Goal: Task Accomplishment & Management: Complete application form

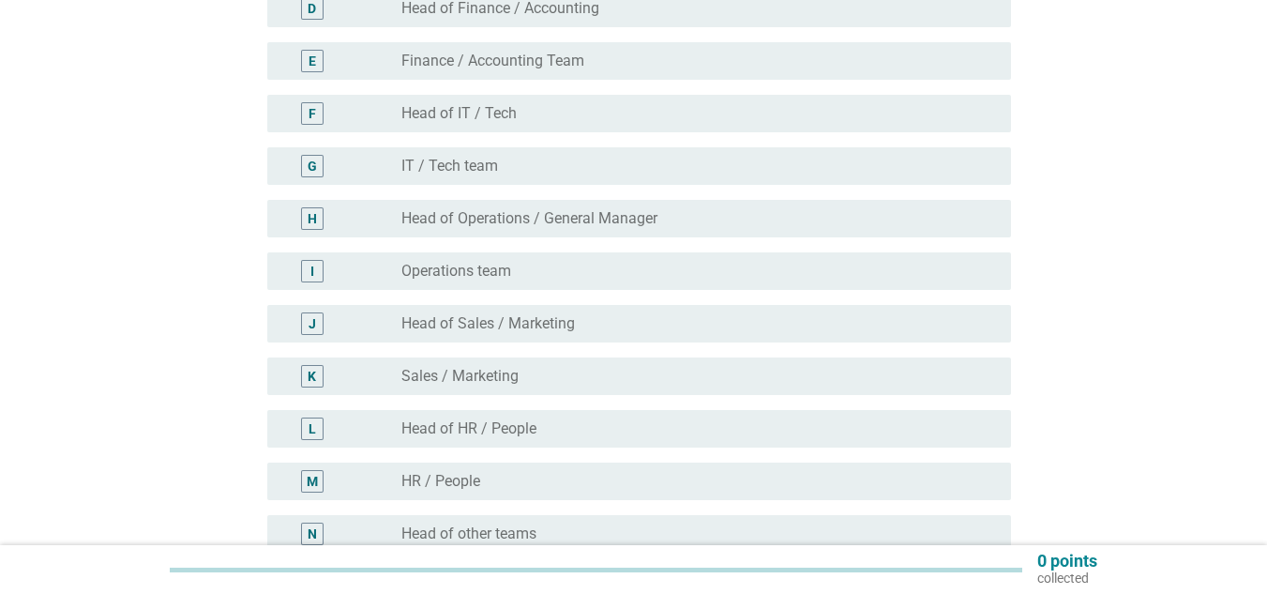
scroll to position [563, 0]
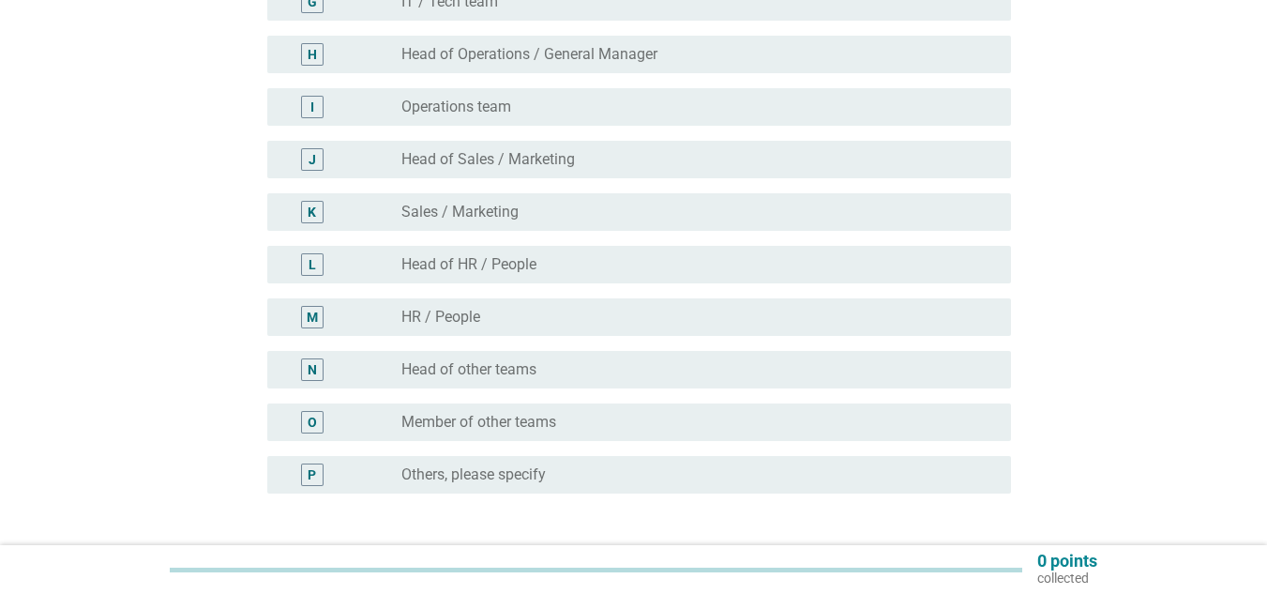
click at [555, 474] on div "radio_button_unchecked Others, please specify" at bounding box center [691, 474] width 580 height 19
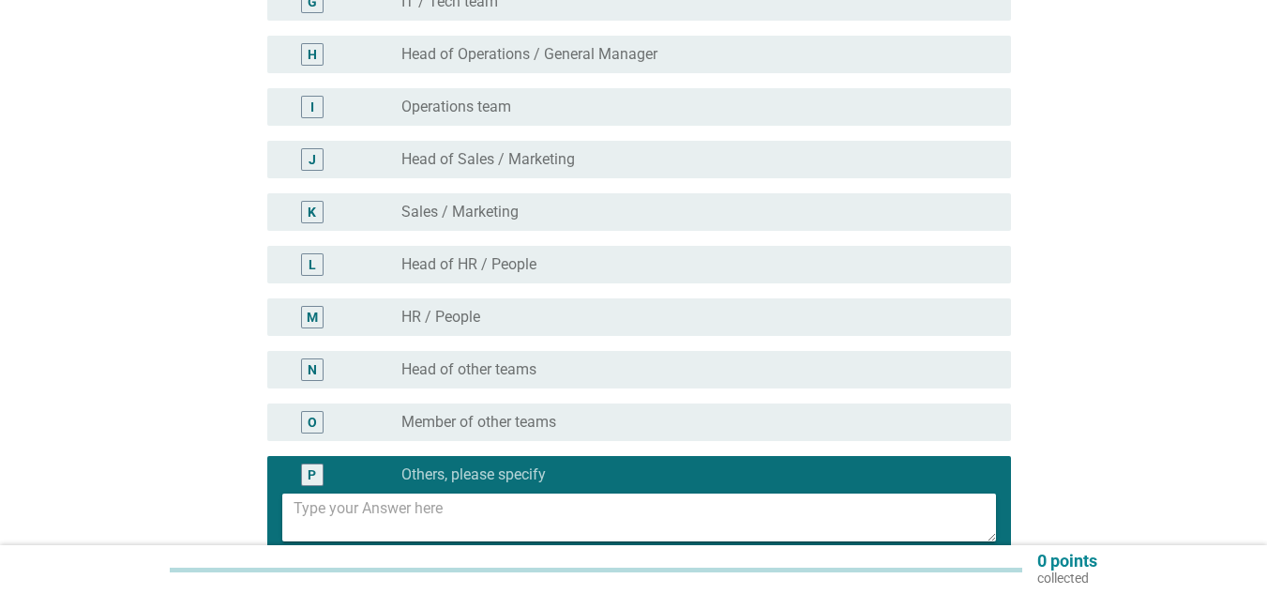
click at [580, 507] on textarea at bounding box center [645, 517] width 702 height 48
paste textarea "Assistant Officer."
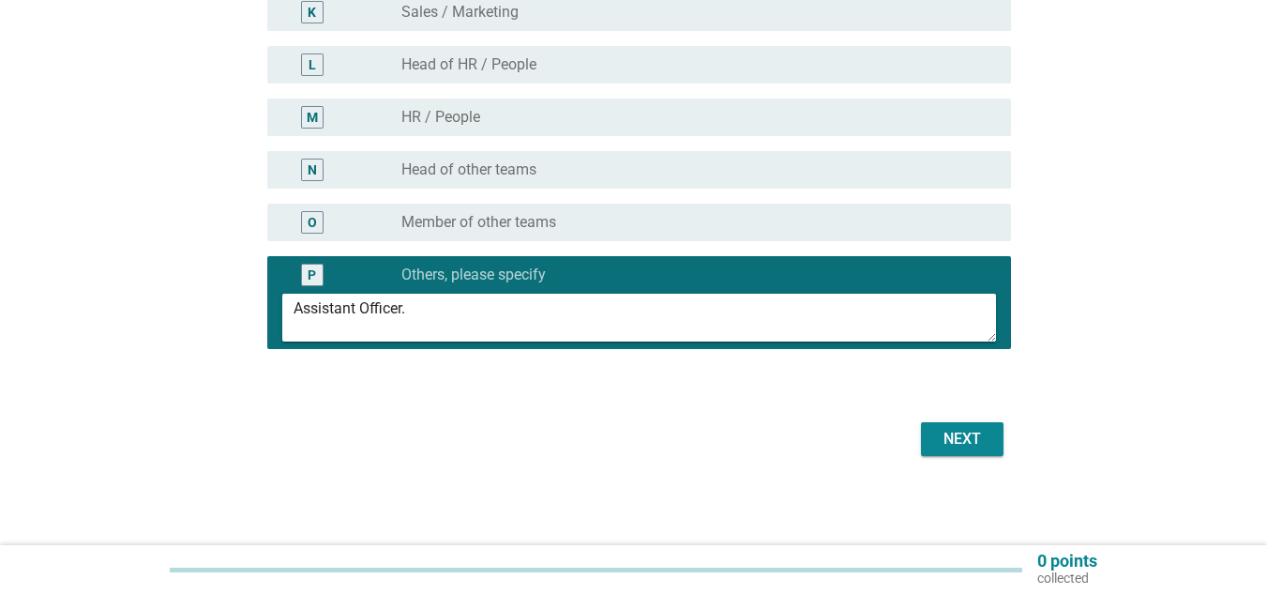
scroll to position [763, 0]
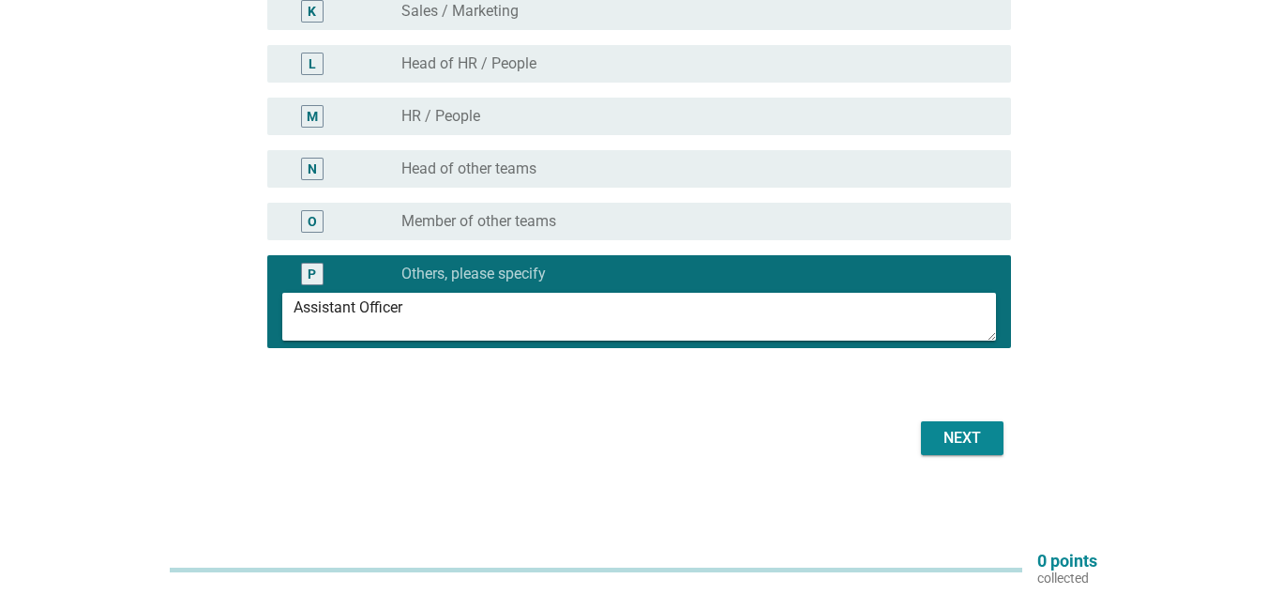
type textarea "Assistant Officer"
click at [985, 435] on div "Next" at bounding box center [962, 438] width 53 height 23
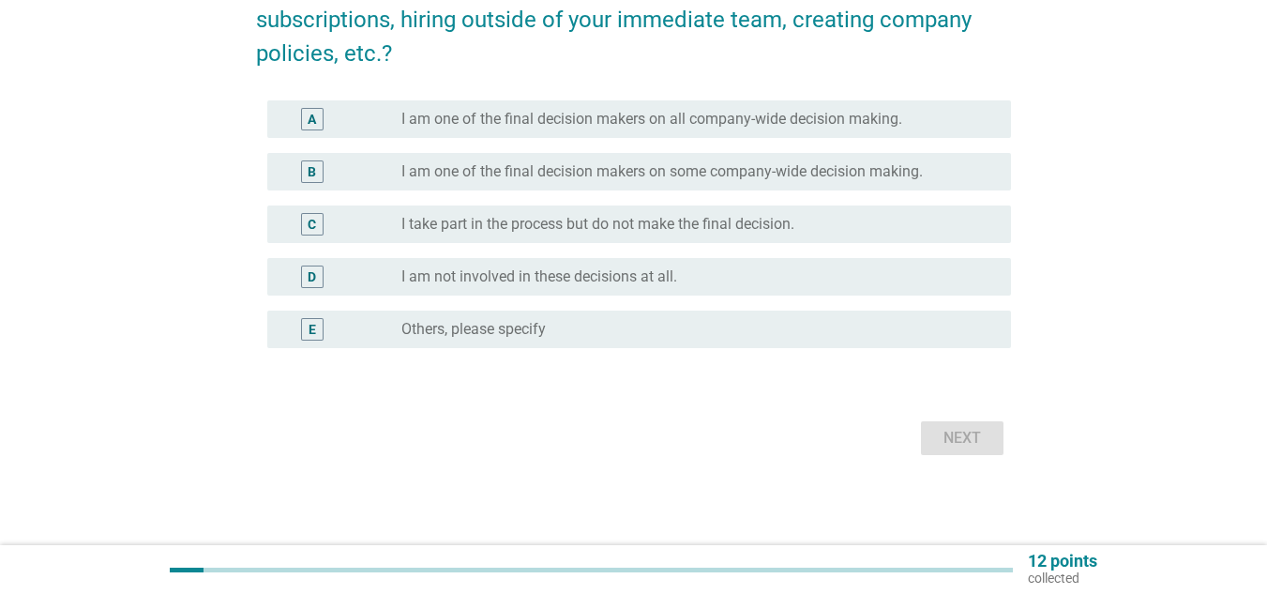
scroll to position [0, 0]
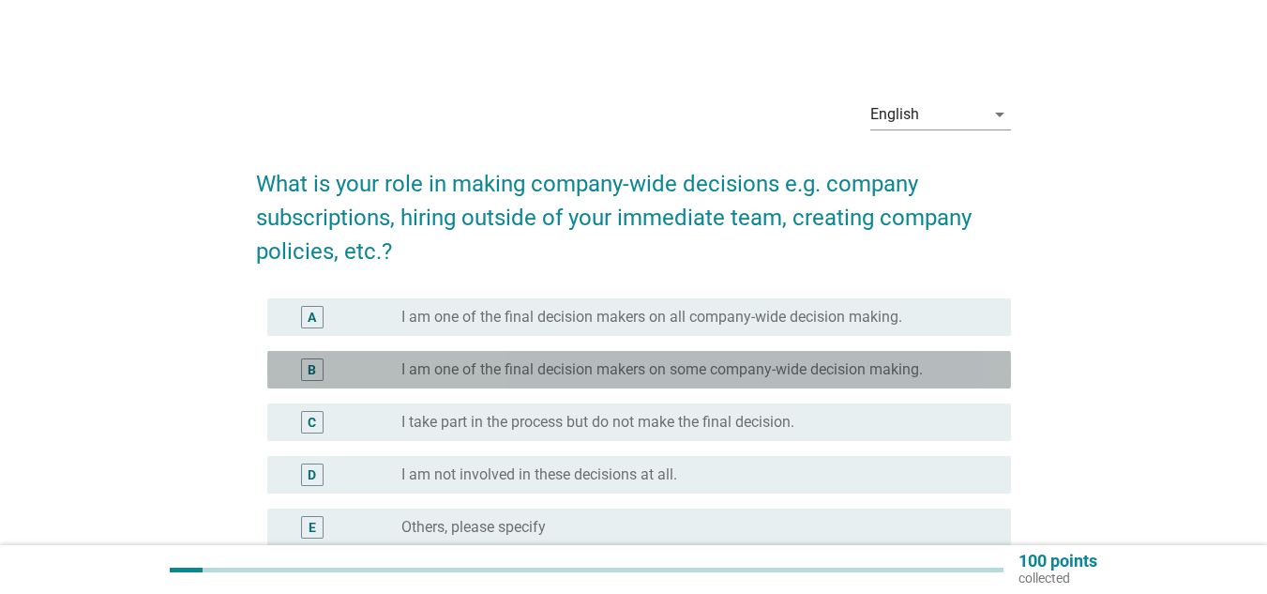
click at [499, 368] on label "I am one of the final decision makers on some company-wide decision making." at bounding box center [661, 369] width 521 height 19
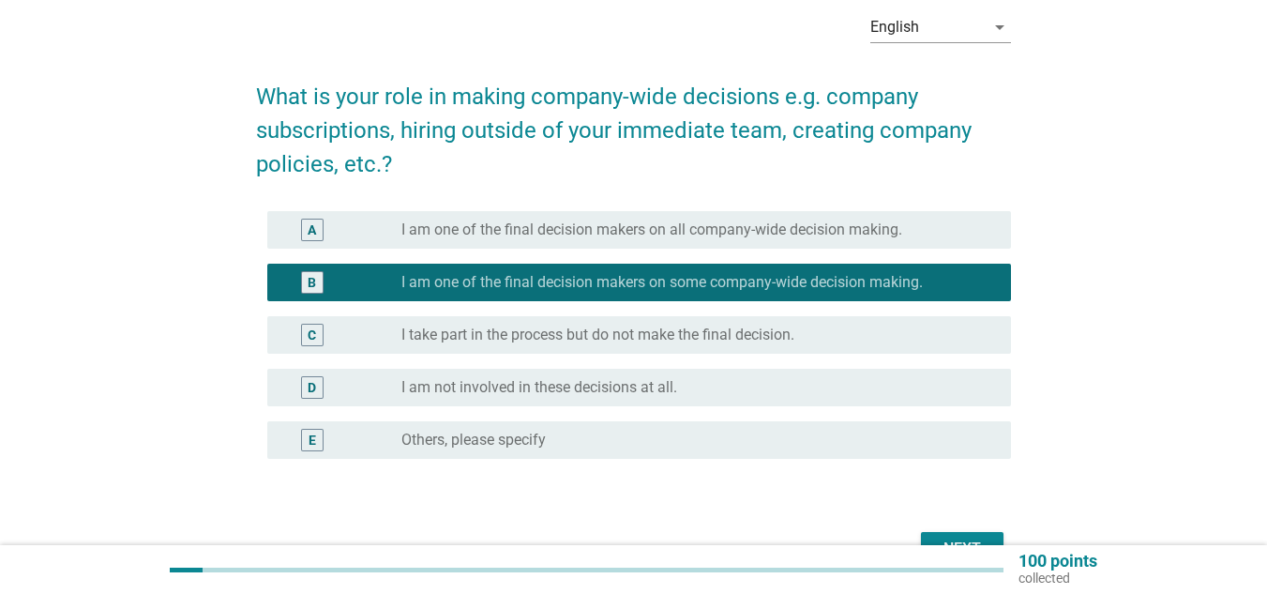
scroll to position [198, 0]
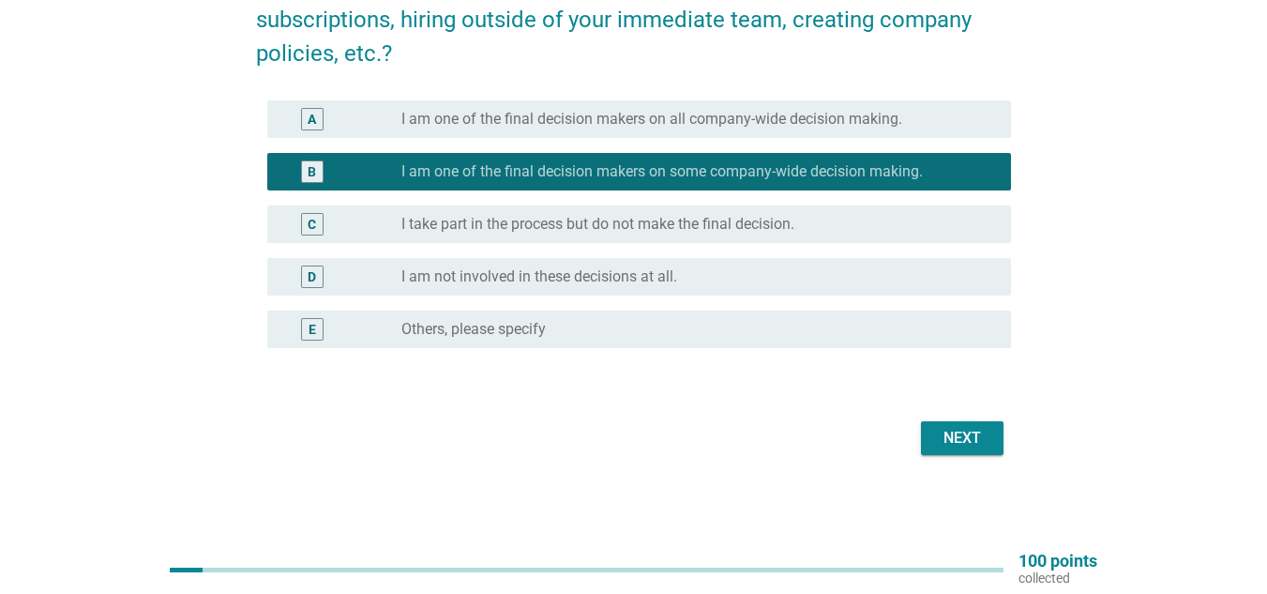
click at [992, 434] on button "Next" at bounding box center [962, 438] width 83 height 34
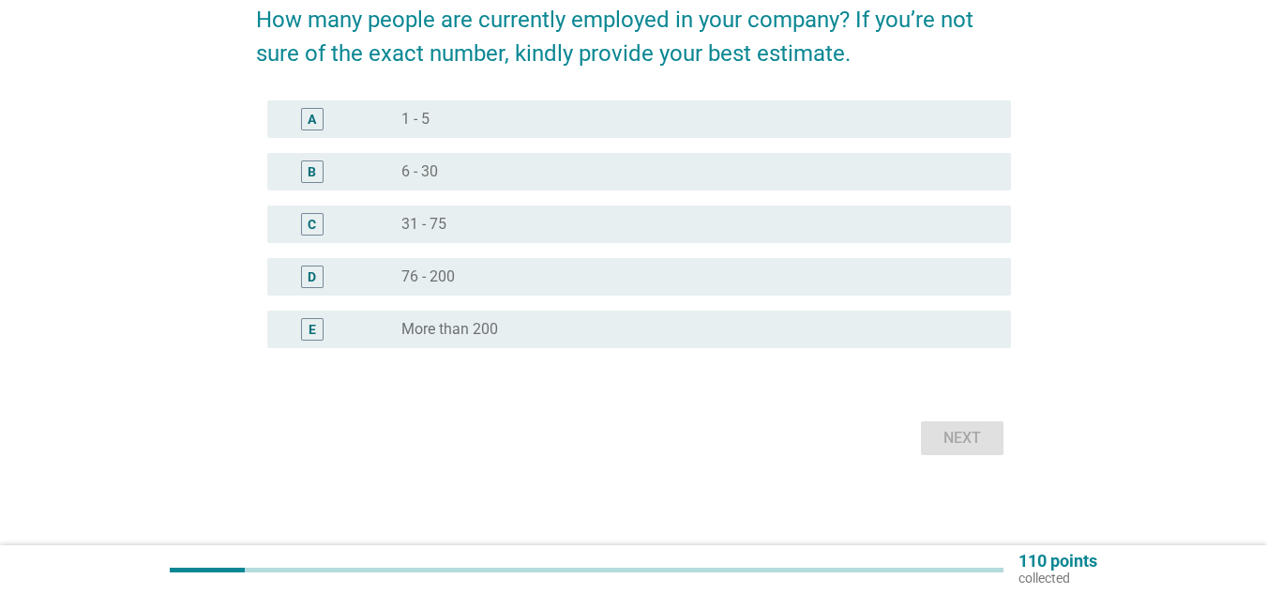
scroll to position [0, 0]
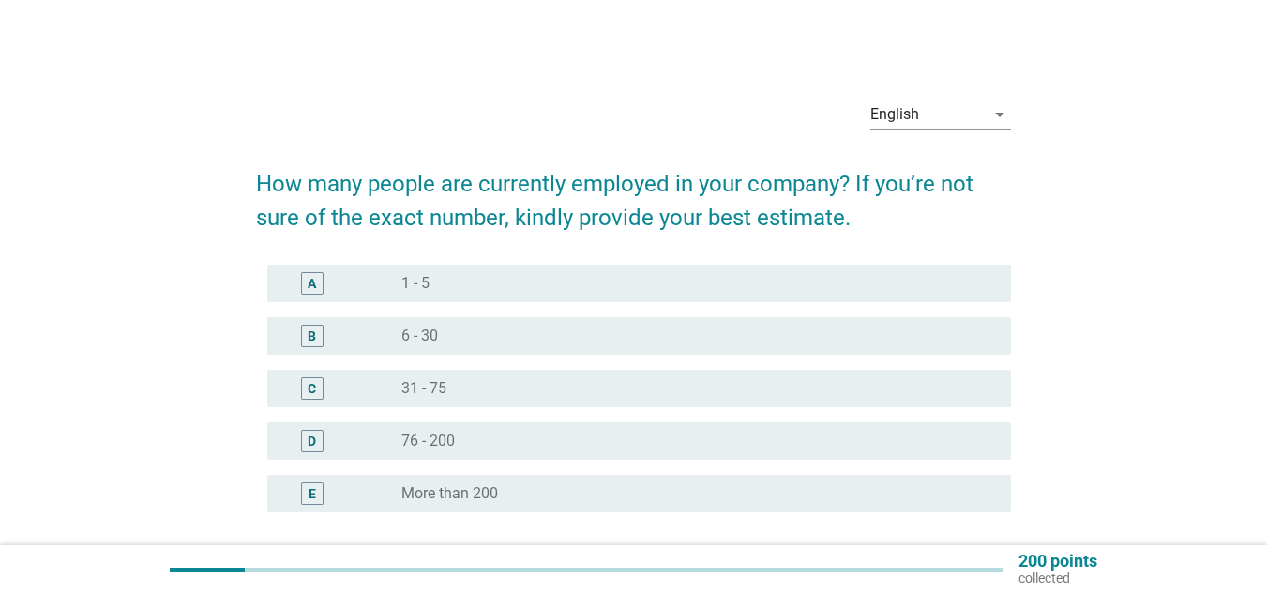
click at [500, 432] on div "radio_button_unchecked 76 - 200" at bounding box center [691, 440] width 580 height 19
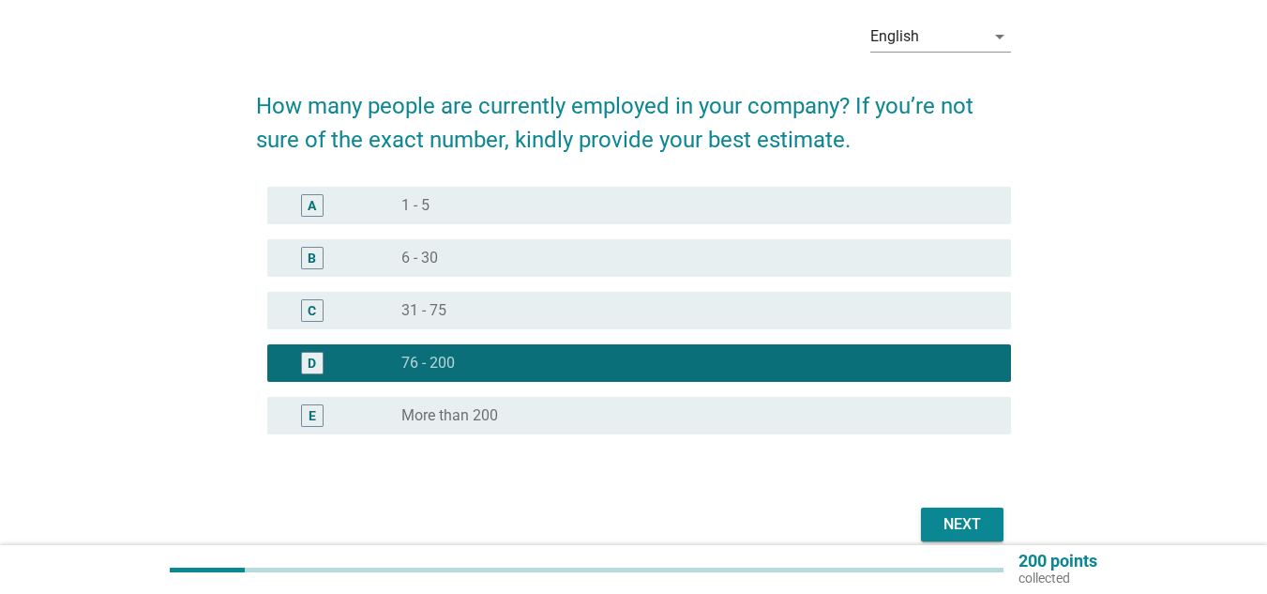
scroll to position [164, 0]
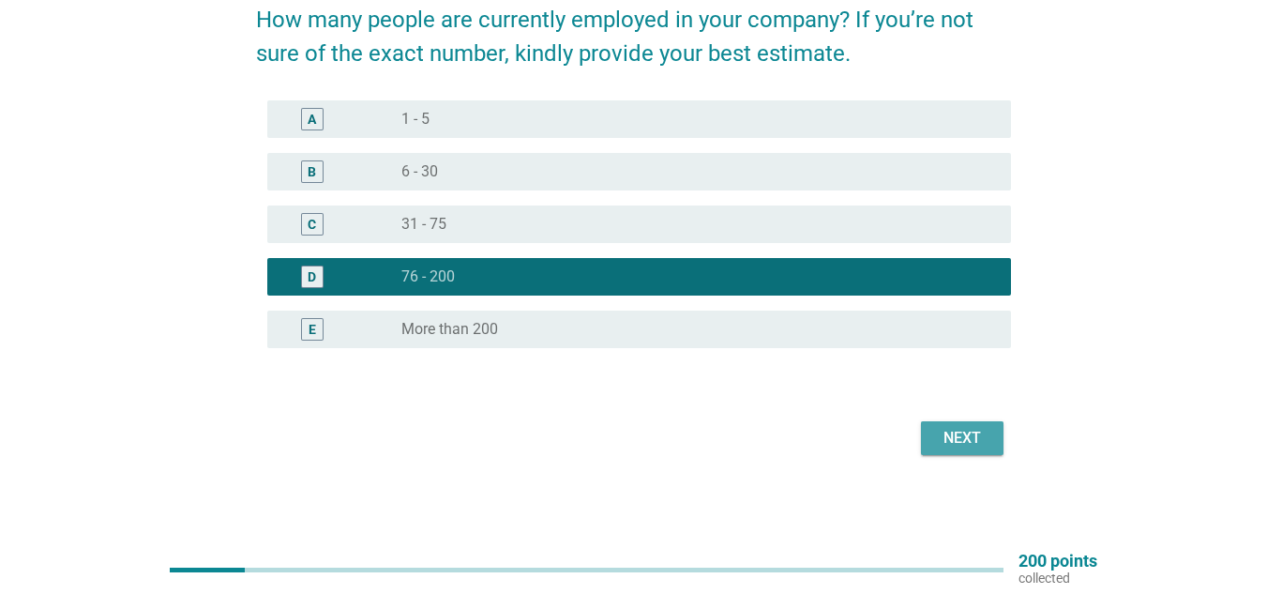
click at [984, 440] on div "Next" at bounding box center [962, 438] width 53 height 23
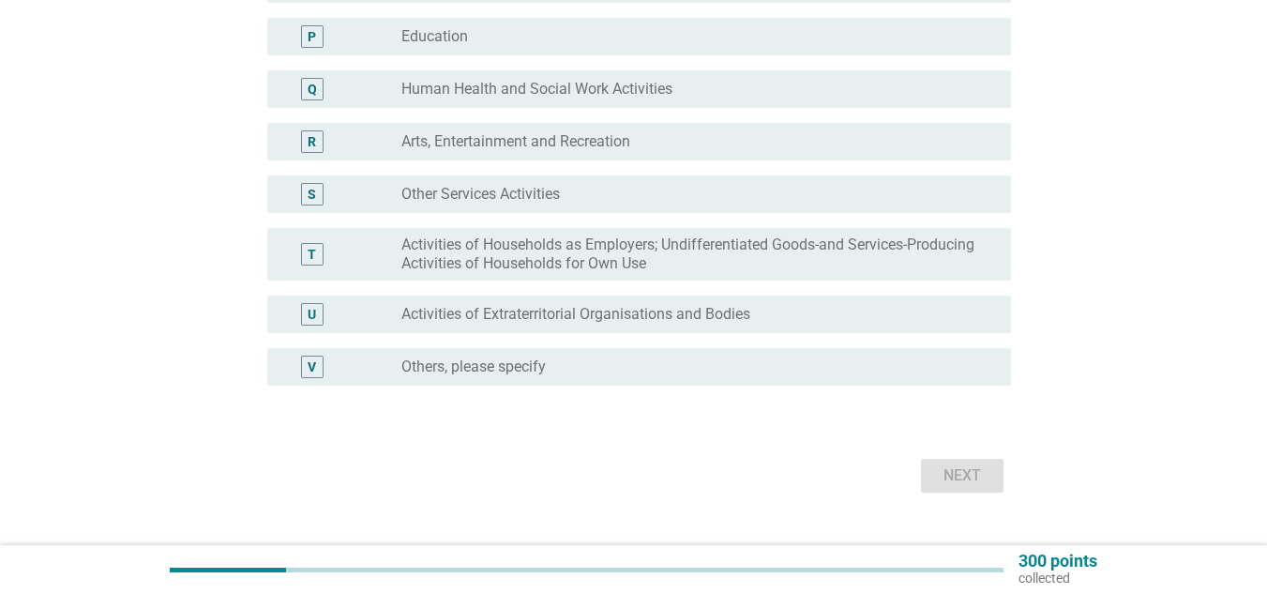
scroll to position [1038, 0]
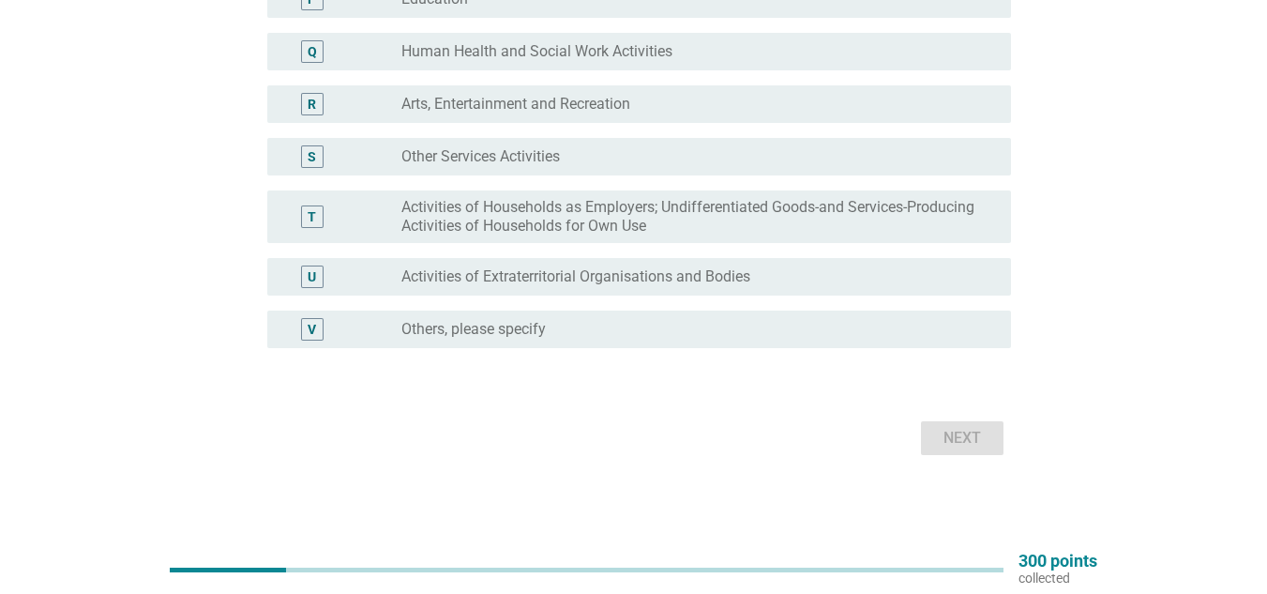
click at [518, 155] on label "Other Services Activities" at bounding box center [480, 156] width 159 height 19
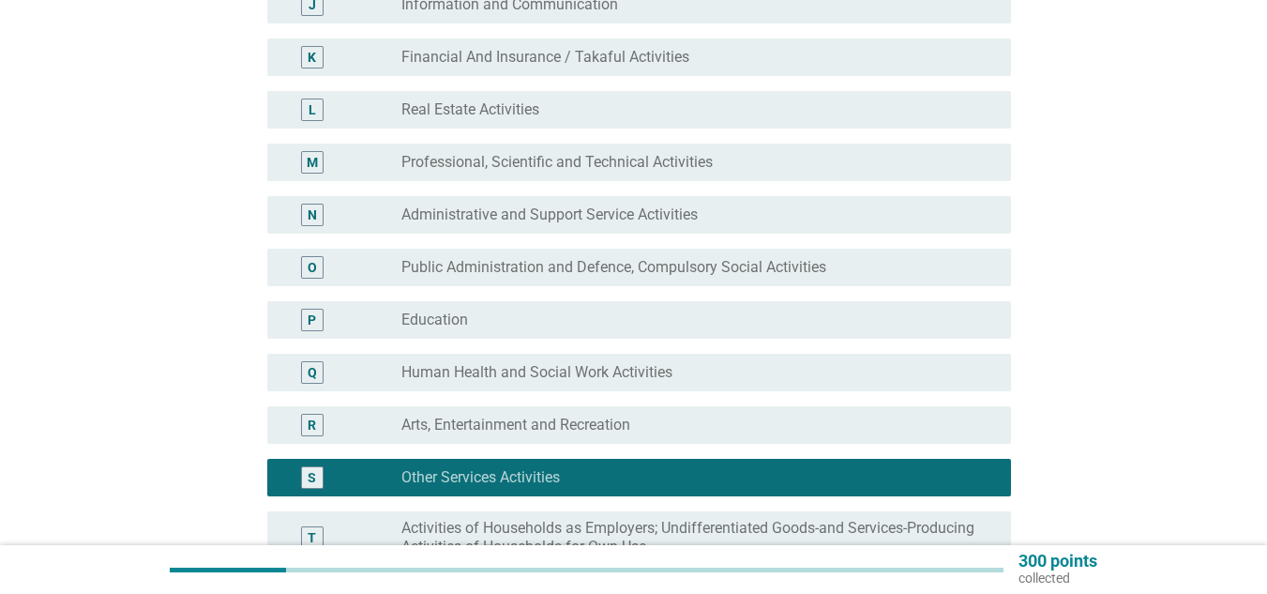
scroll to position [750, 0]
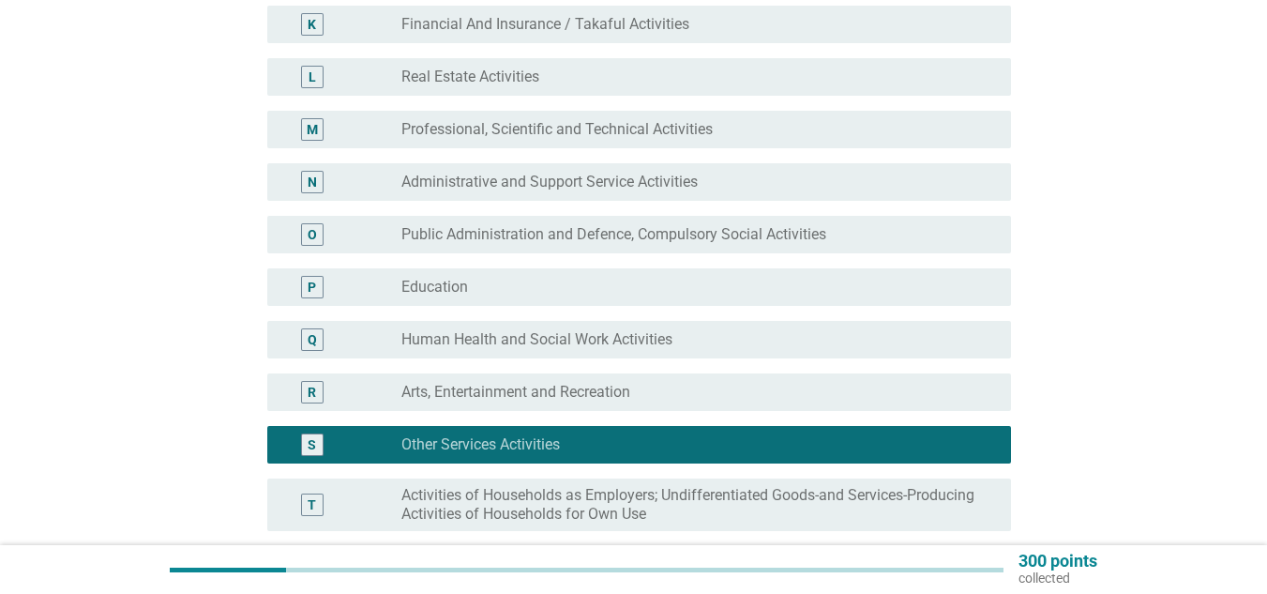
click at [577, 342] on label "Human Health and Social Work Activities" at bounding box center [536, 339] width 271 height 19
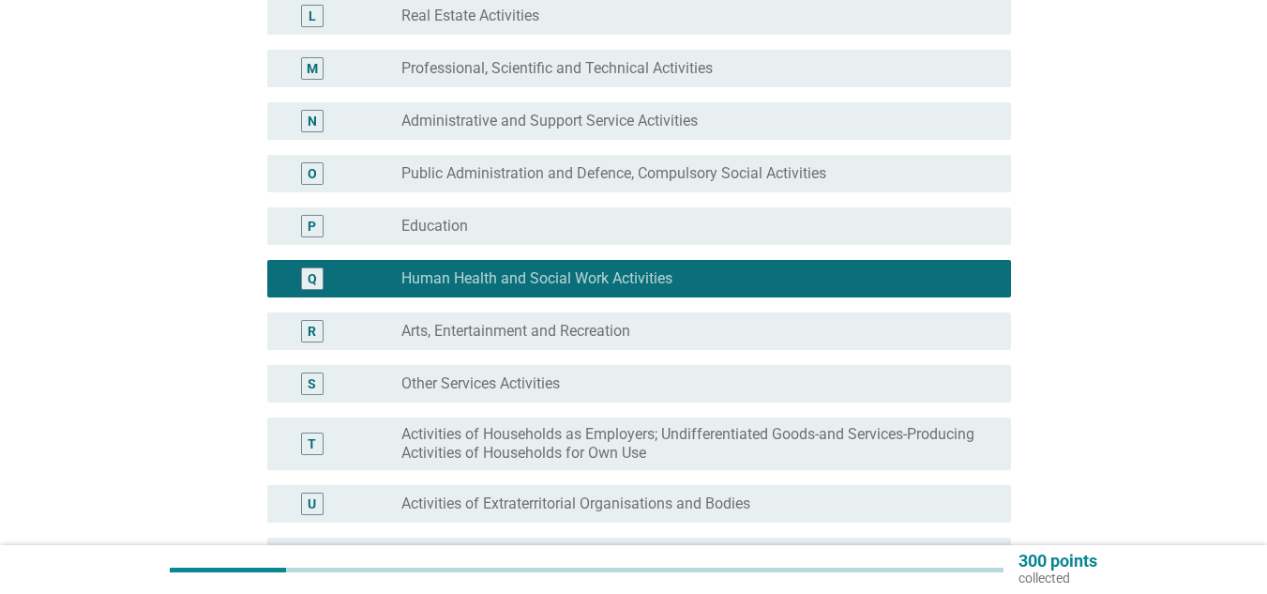
scroll to position [844, 0]
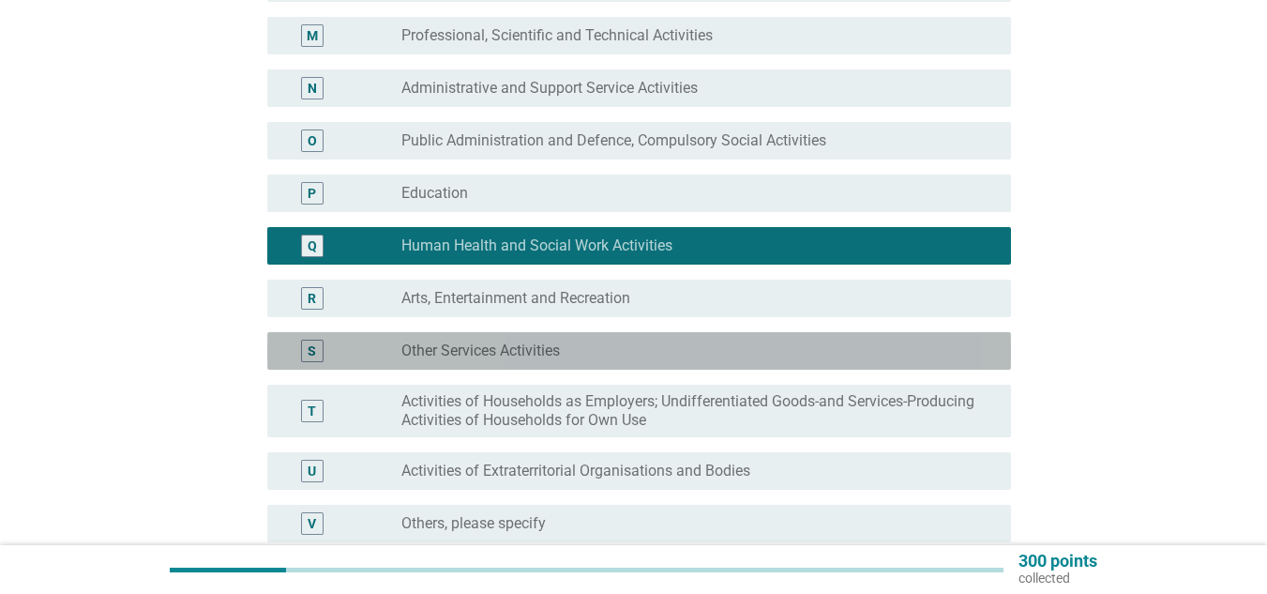
click at [489, 344] on label "Other Services Activities" at bounding box center [480, 350] width 159 height 19
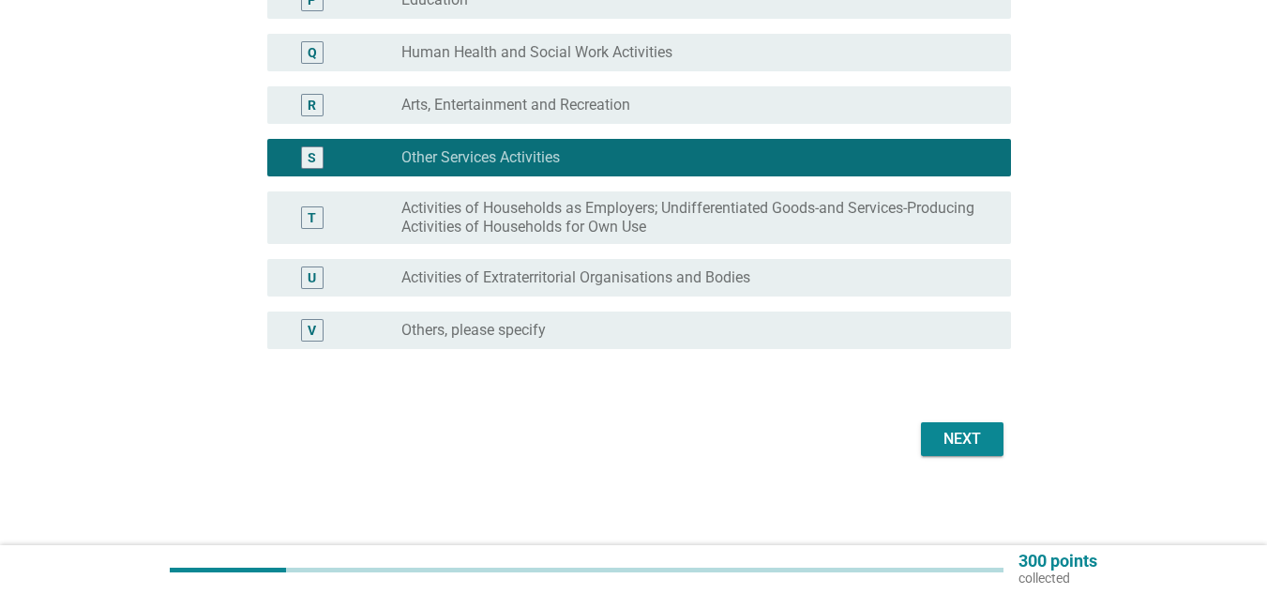
scroll to position [1038, 0]
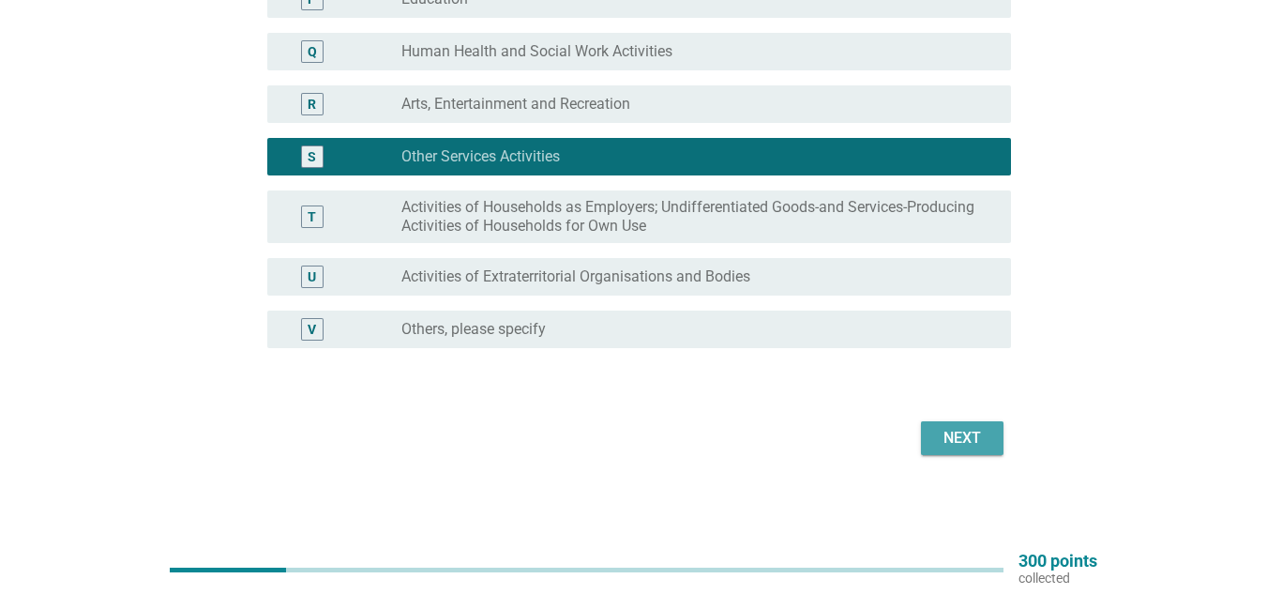
click at [921, 423] on button "Next" at bounding box center [962, 438] width 83 height 34
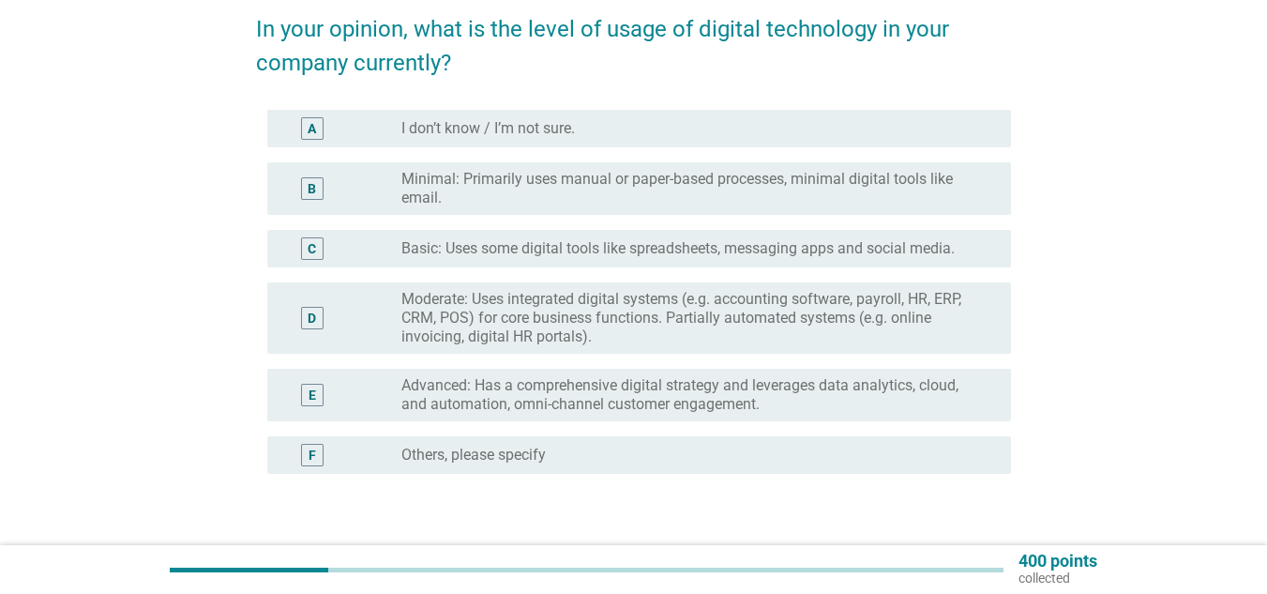
scroll to position [188, 0]
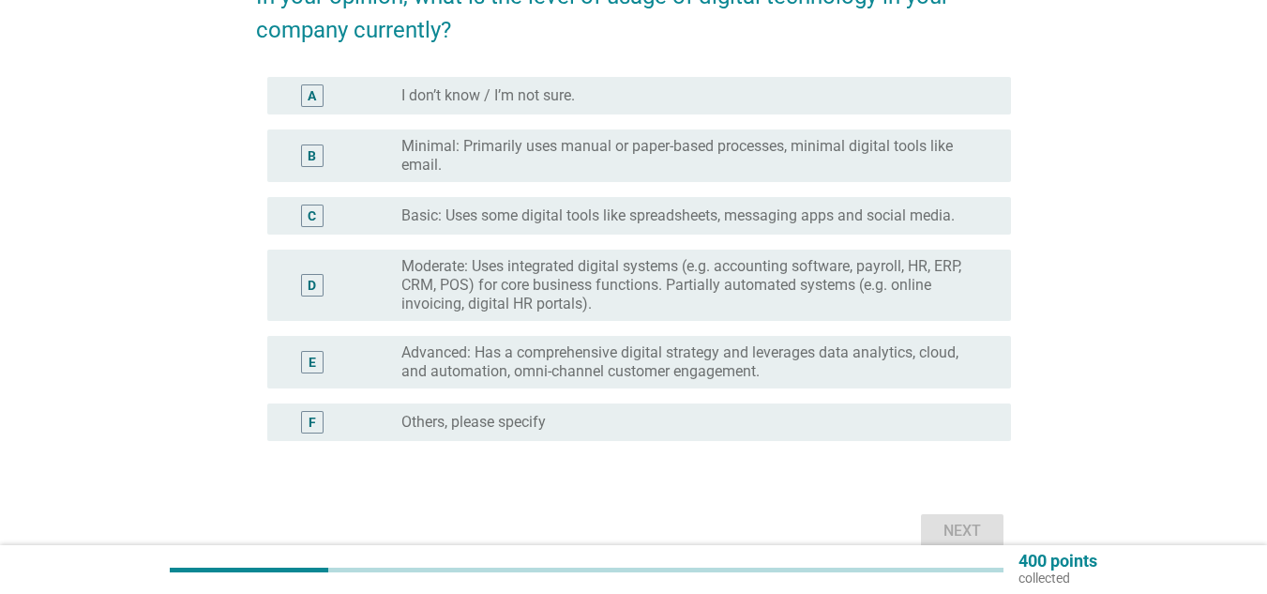
click at [642, 285] on label "Moderate: Uses integrated digital systems (e.g. accounting software, payroll, H…" at bounding box center [691, 285] width 580 height 56
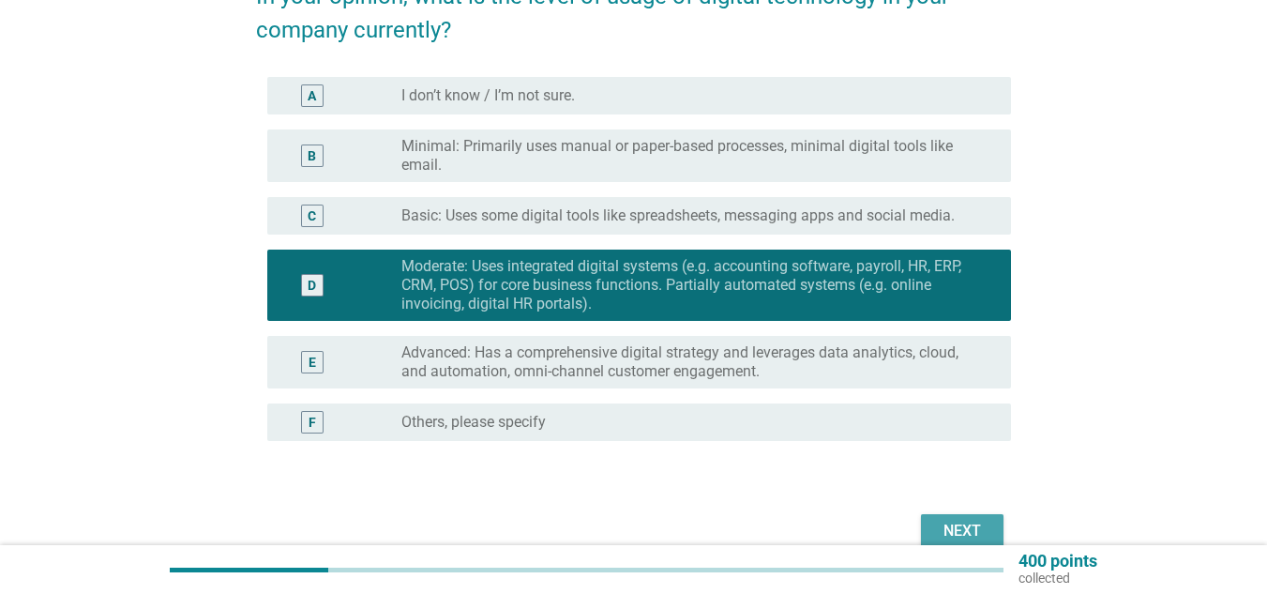
click at [944, 521] on div "Next" at bounding box center [962, 531] width 53 height 23
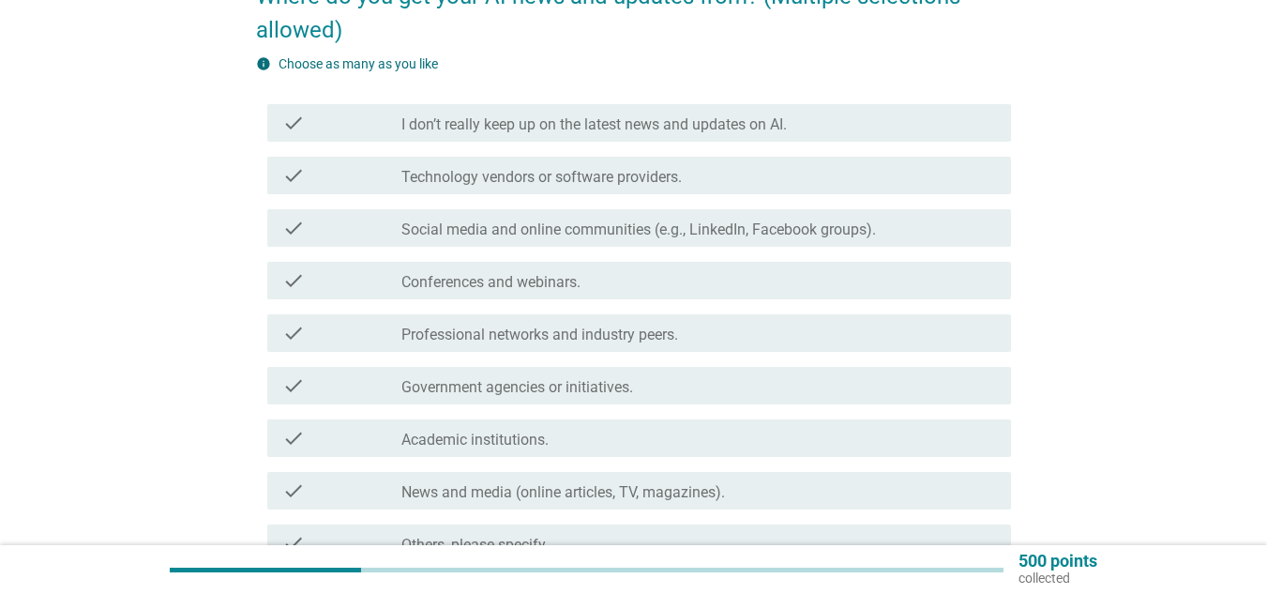
click at [470, 239] on div "check check_box_outline_blank Social media and online communities (e.g., Linked…" at bounding box center [639, 228] width 744 height 38
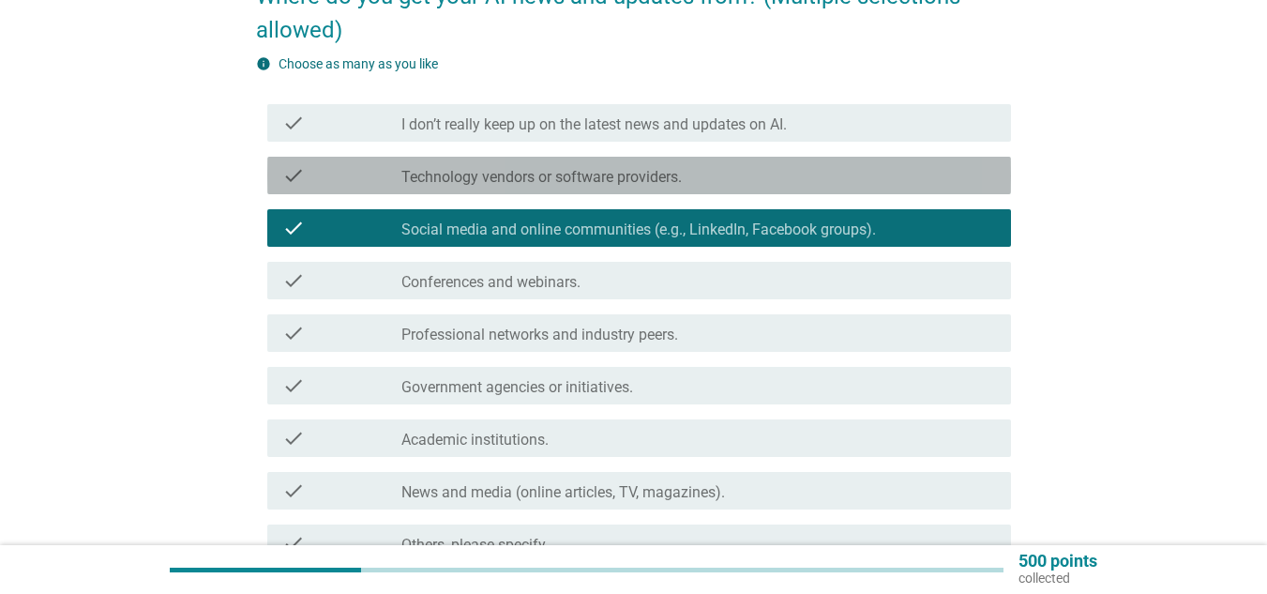
click at [464, 175] on label "Technology vendors or software providers." at bounding box center [541, 177] width 280 height 19
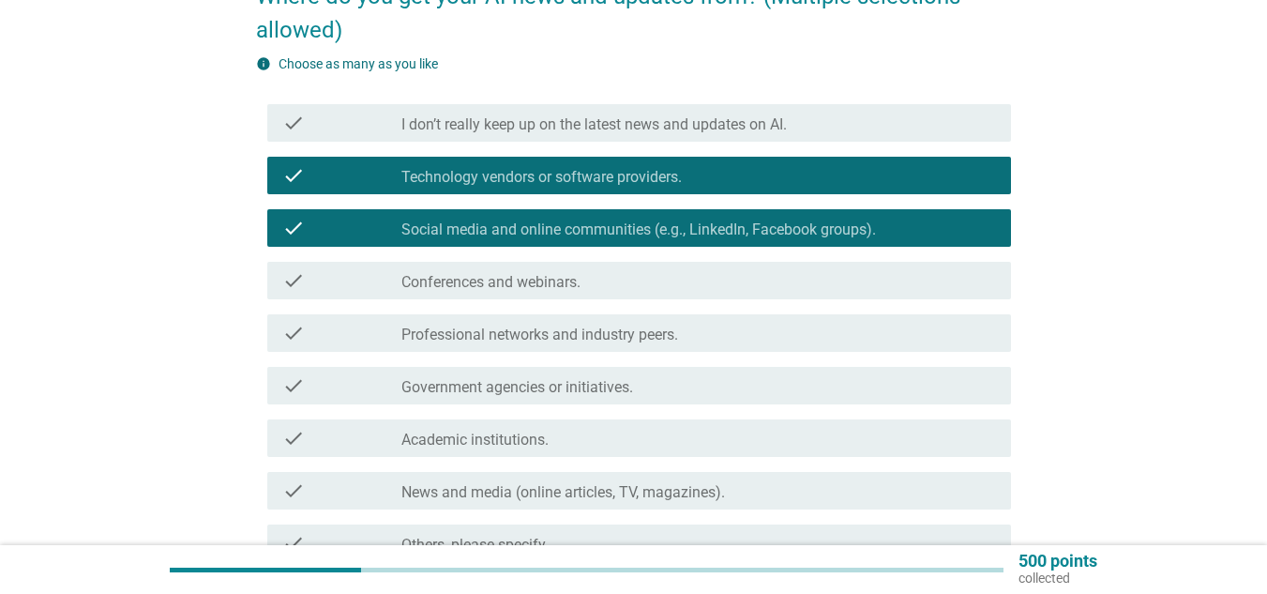
click at [495, 290] on label "Conferences and webinars." at bounding box center [490, 282] width 179 height 19
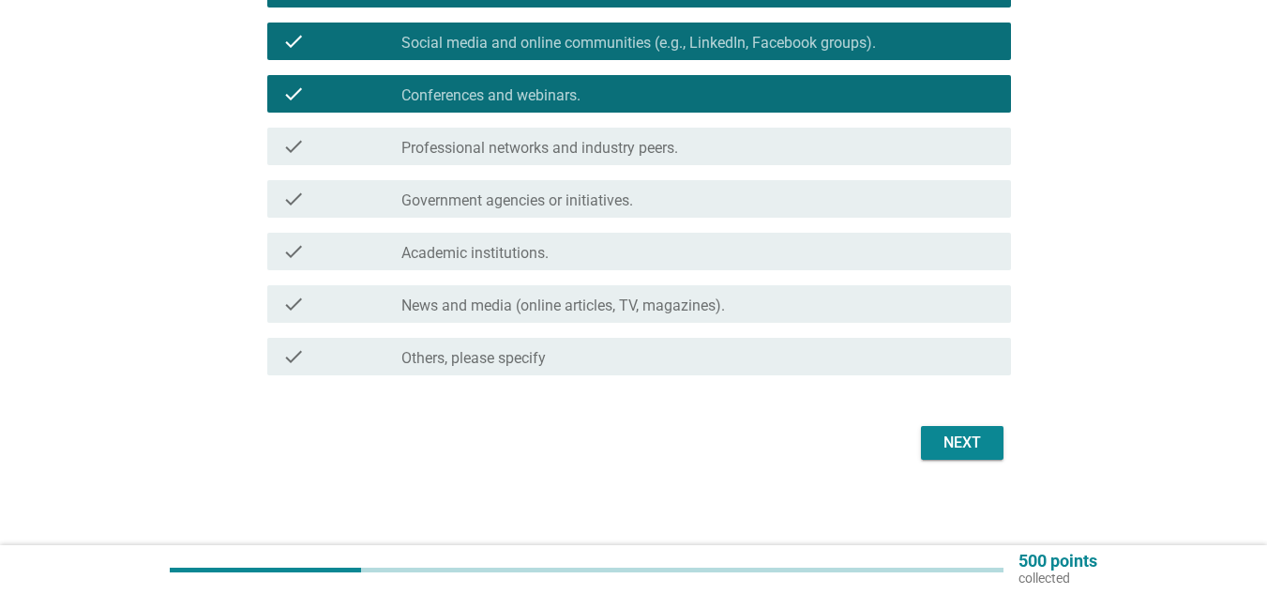
scroll to position [375, 0]
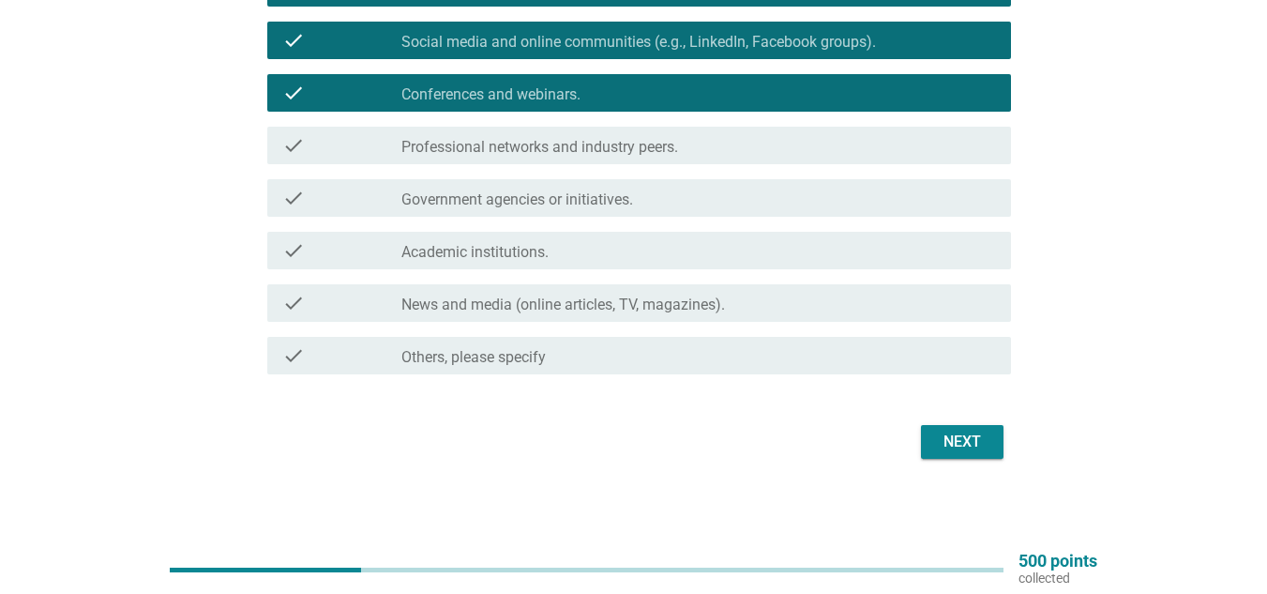
click at [604, 193] on label "Government agencies or initiatives." at bounding box center [517, 199] width 232 height 19
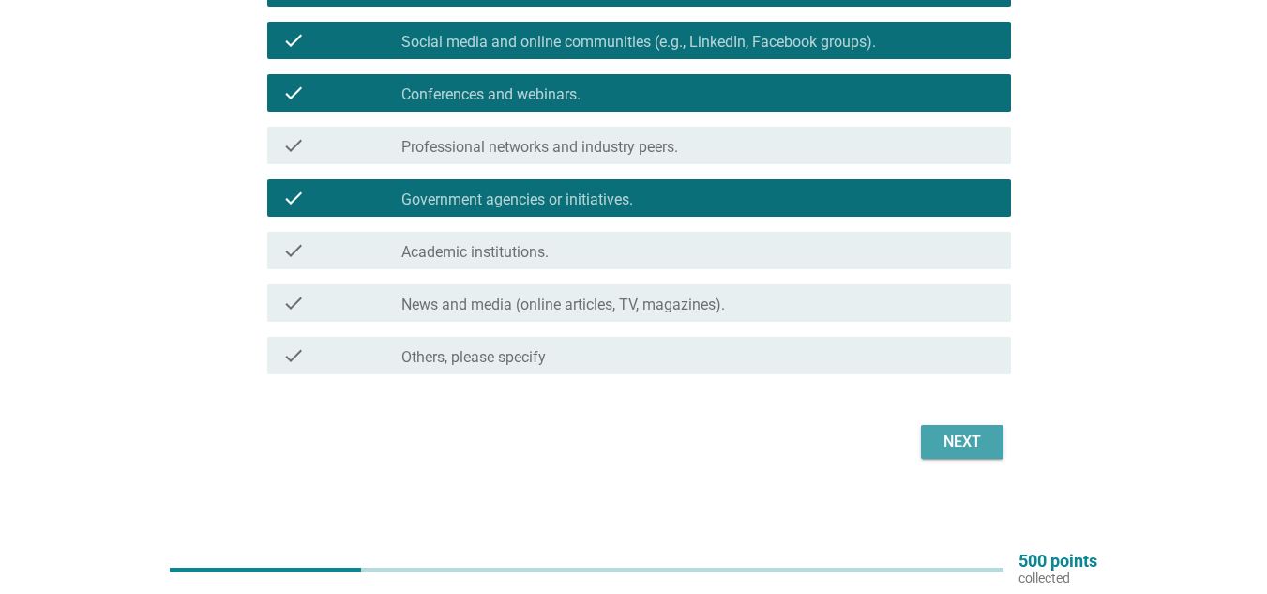
click at [952, 430] on div "Next" at bounding box center [962, 441] width 53 height 23
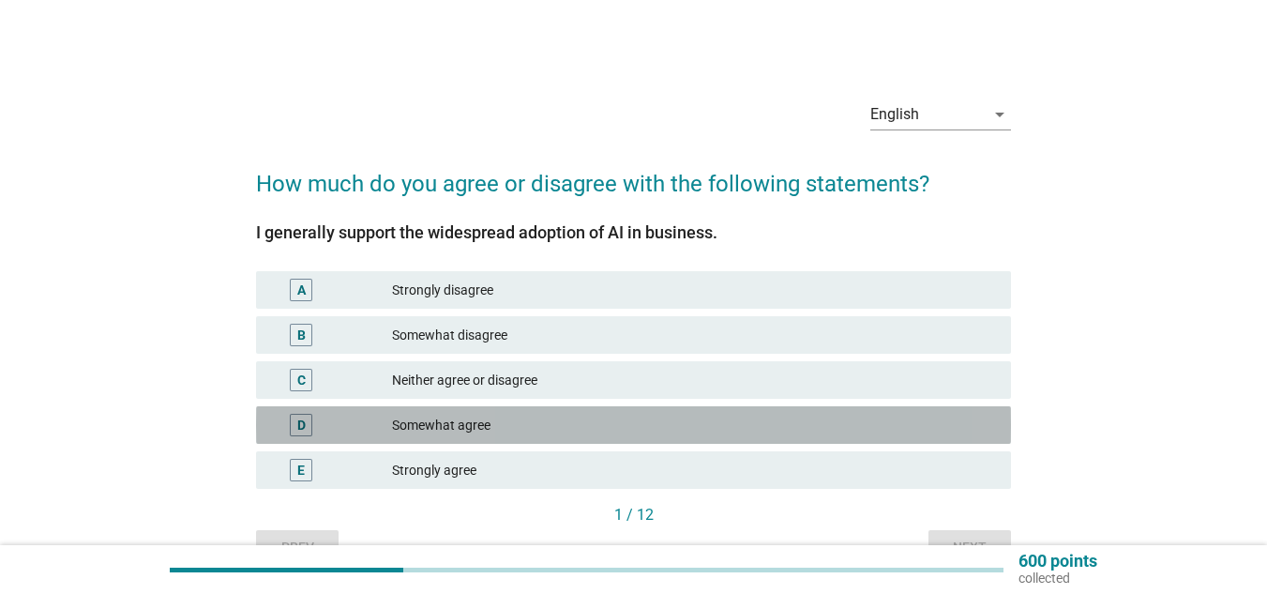
click at [471, 423] on div "Somewhat agree" at bounding box center [694, 425] width 604 height 23
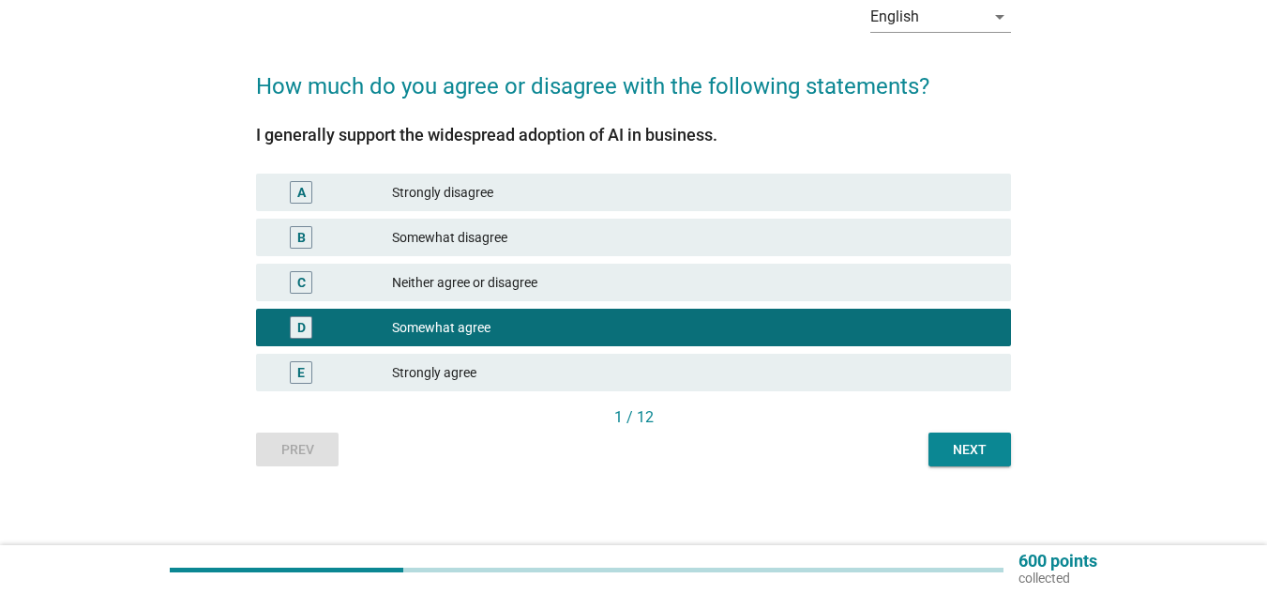
scroll to position [103, 0]
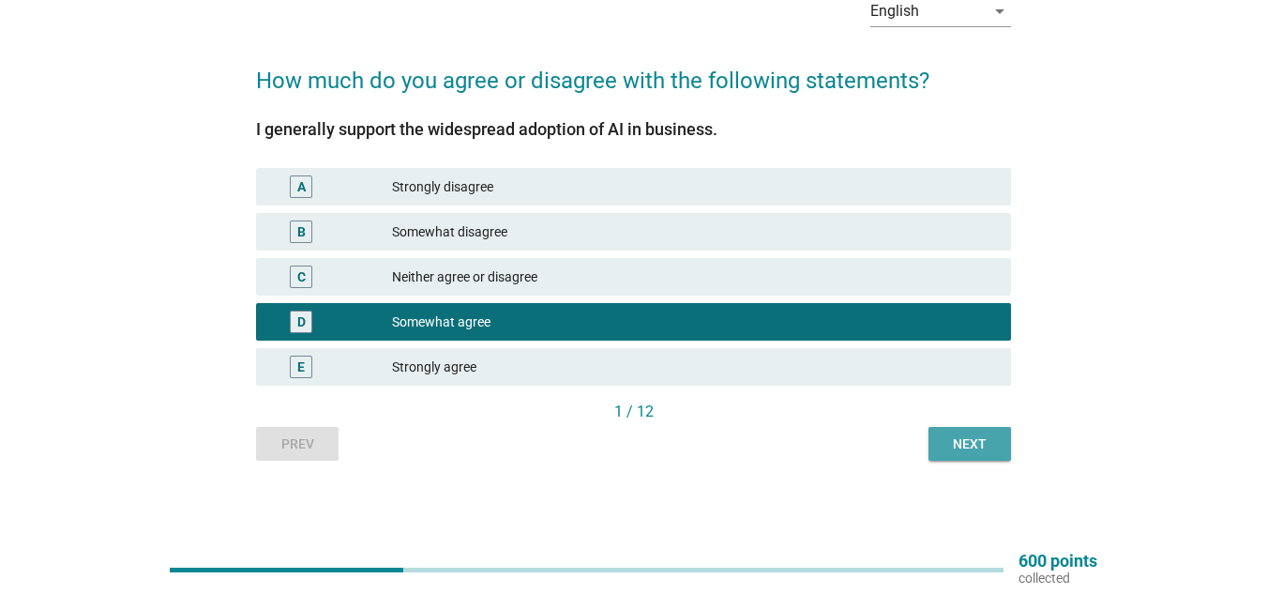
click at [955, 450] on div "Next" at bounding box center [970, 444] width 53 height 20
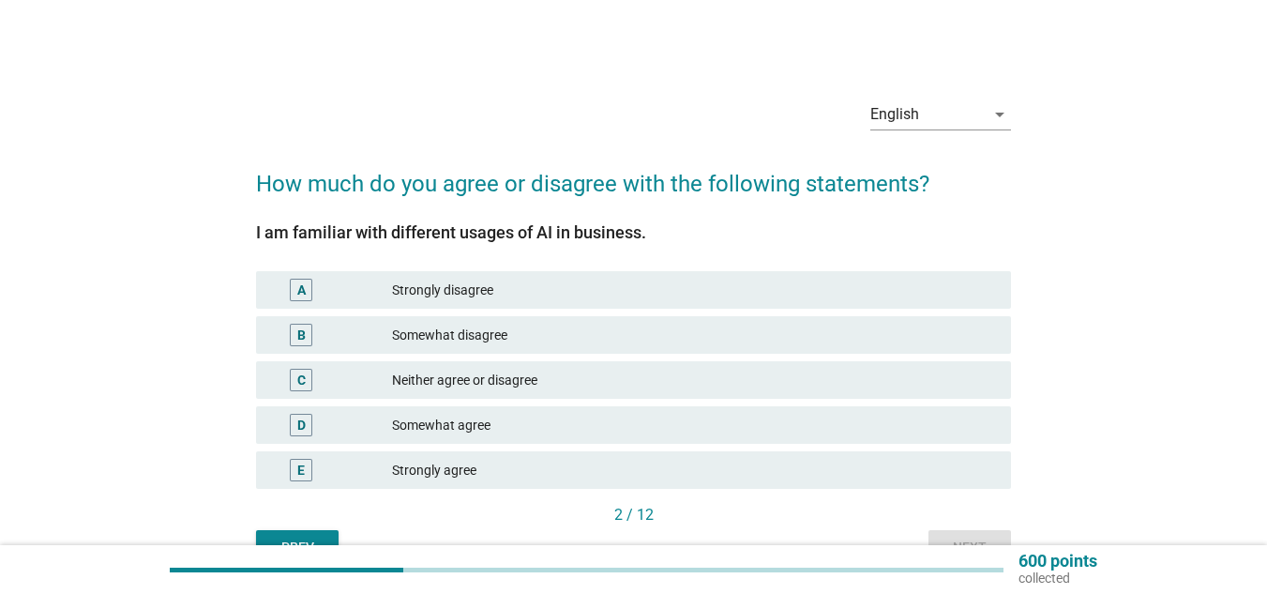
click at [480, 423] on div "Somewhat agree" at bounding box center [694, 425] width 604 height 23
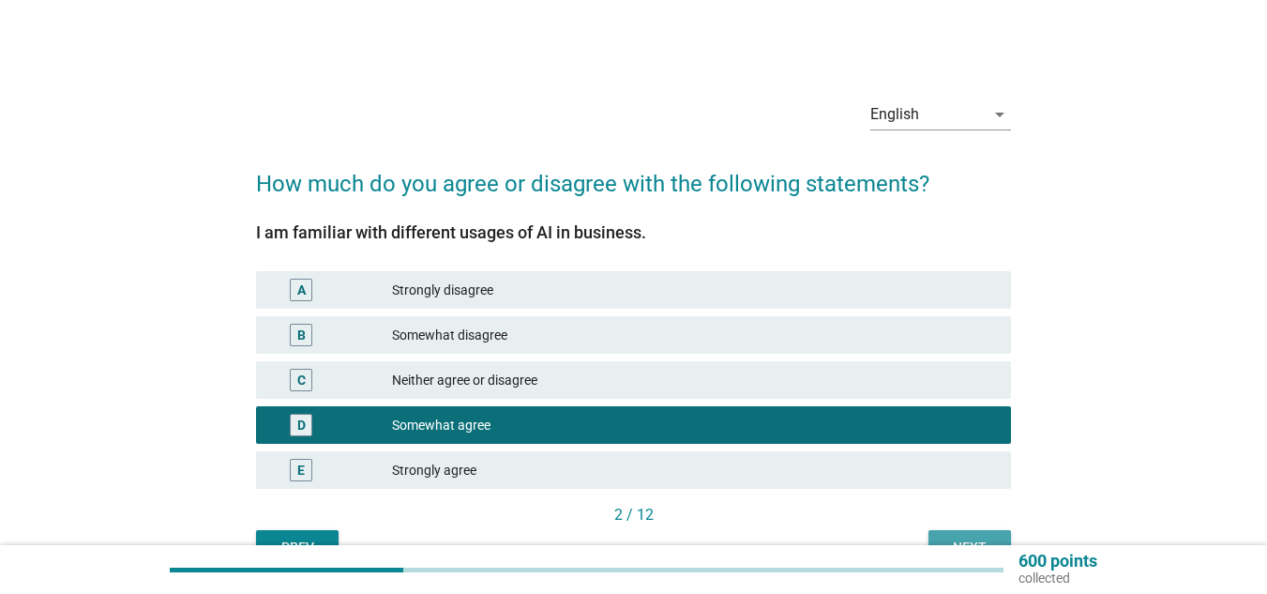
click at [946, 531] on button "Next" at bounding box center [970, 547] width 83 height 34
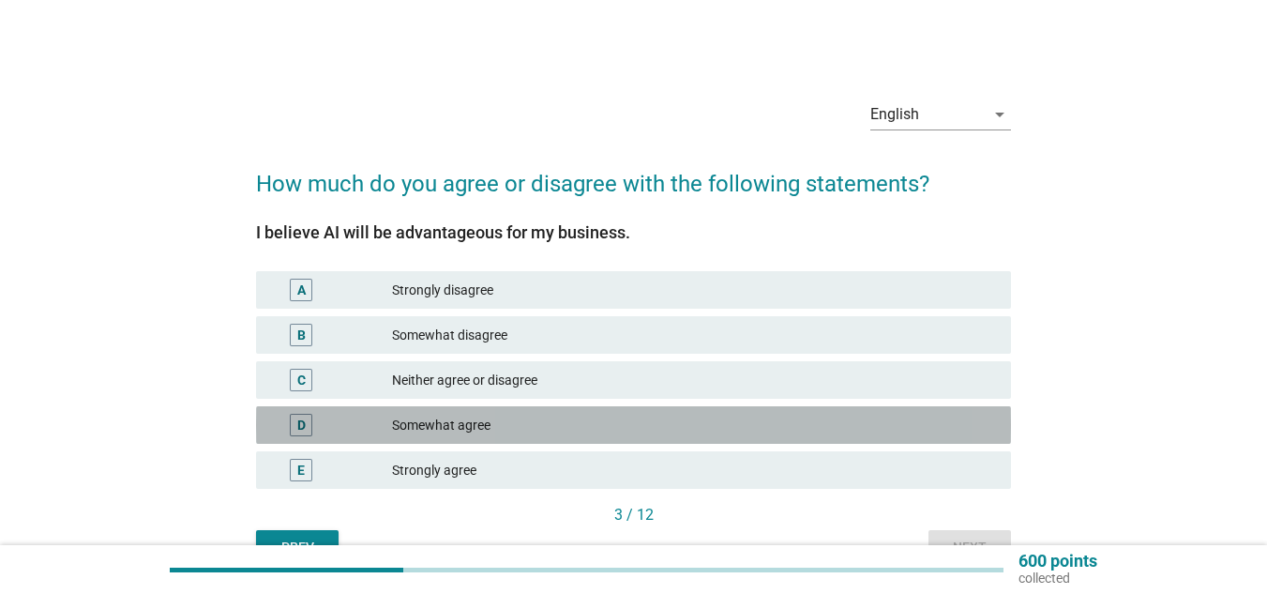
click at [598, 431] on div "Somewhat agree" at bounding box center [694, 425] width 604 height 23
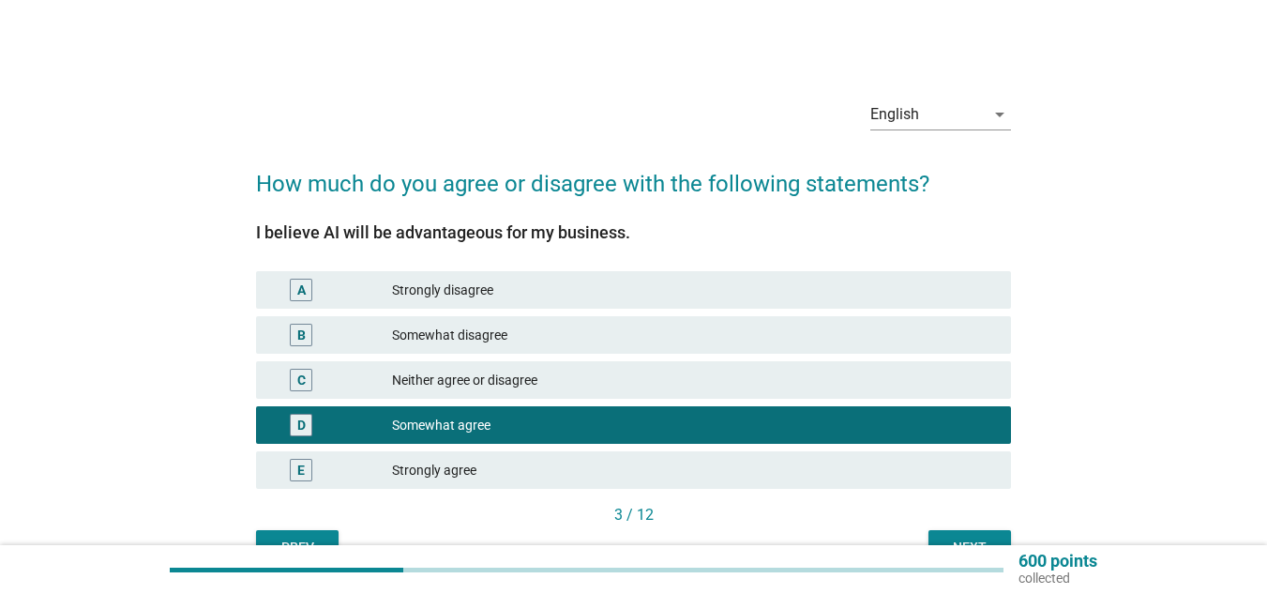
scroll to position [94, 0]
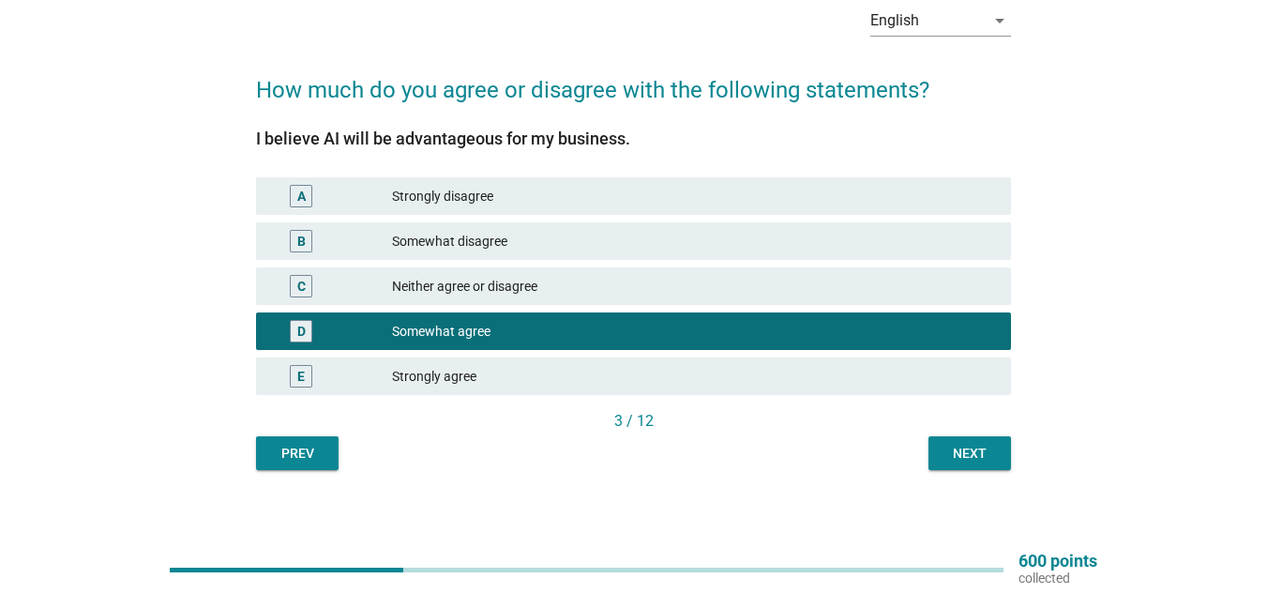
click at [951, 446] on div "Next" at bounding box center [970, 454] width 53 height 20
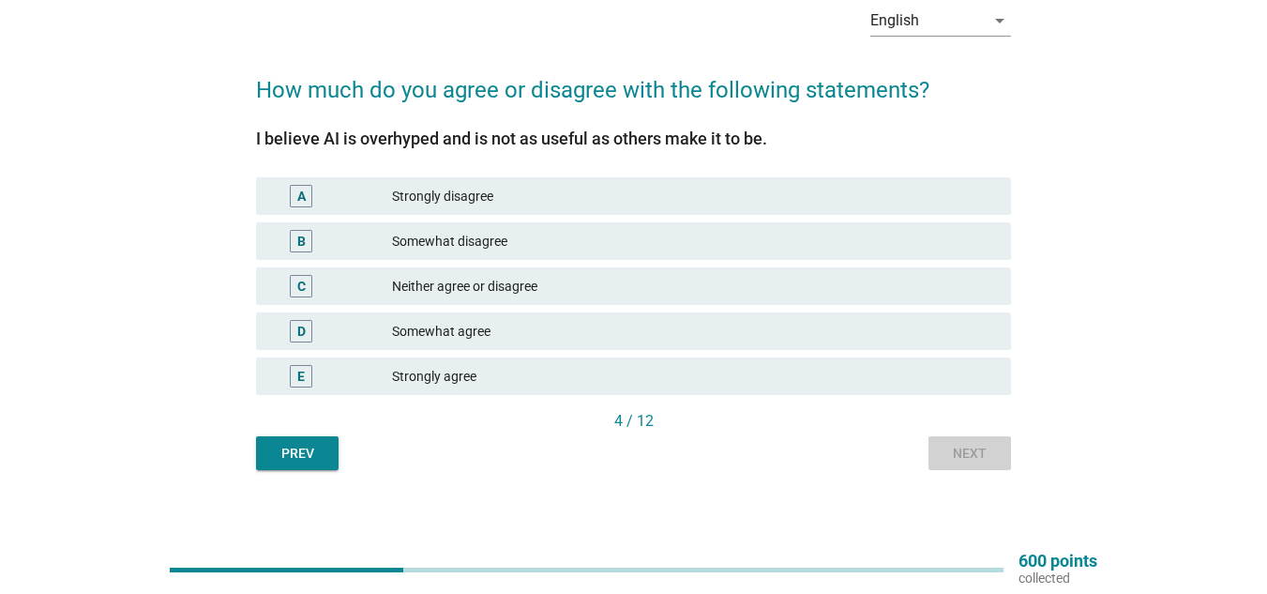
scroll to position [0, 0]
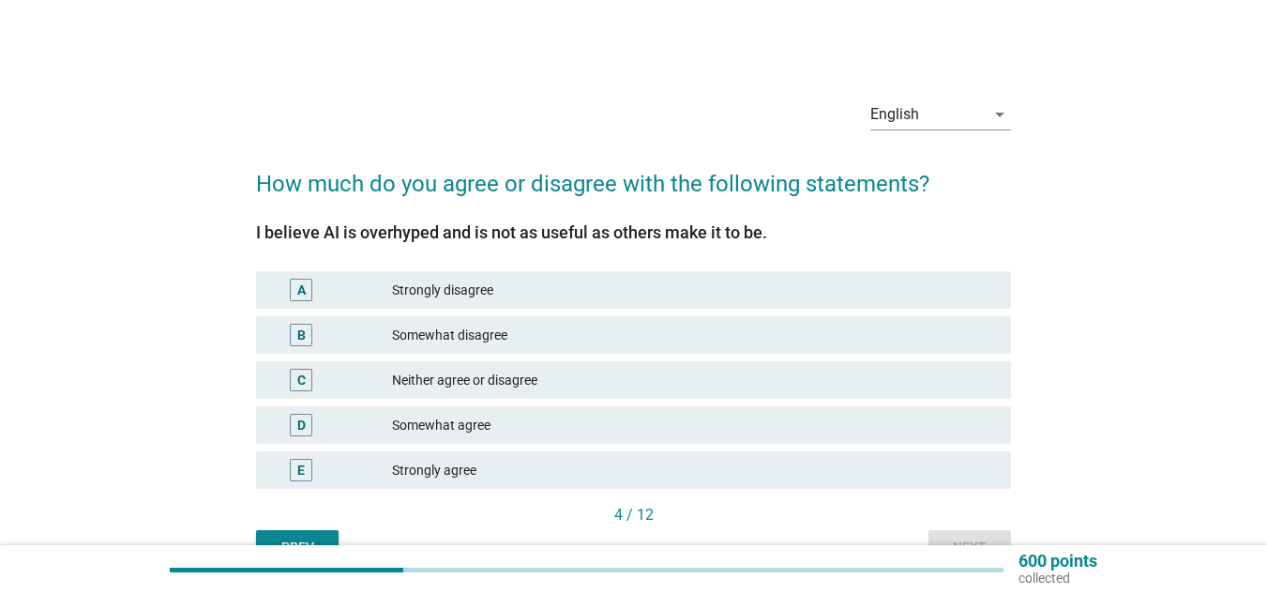
click at [453, 372] on div "Neither agree or disagree" at bounding box center [694, 380] width 604 height 23
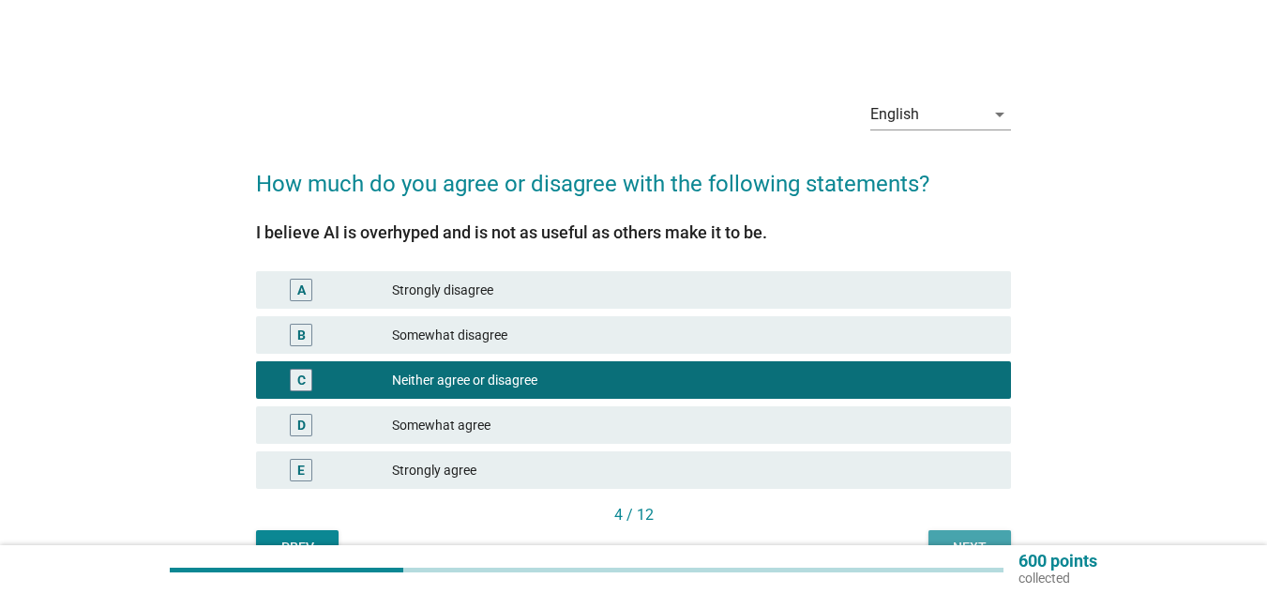
click at [954, 531] on button "Next" at bounding box center [970, 547] width 83 height 34
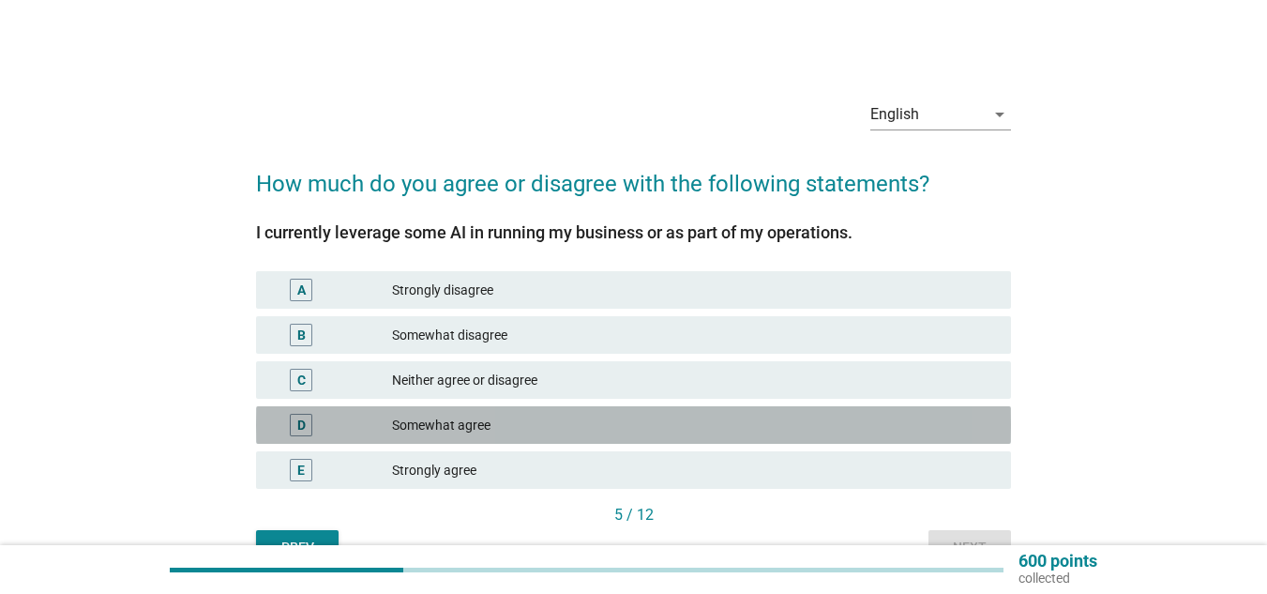
click at [454, 426] on div "Somewhat agree" at bounding box center [694, 425] width 604 height 23
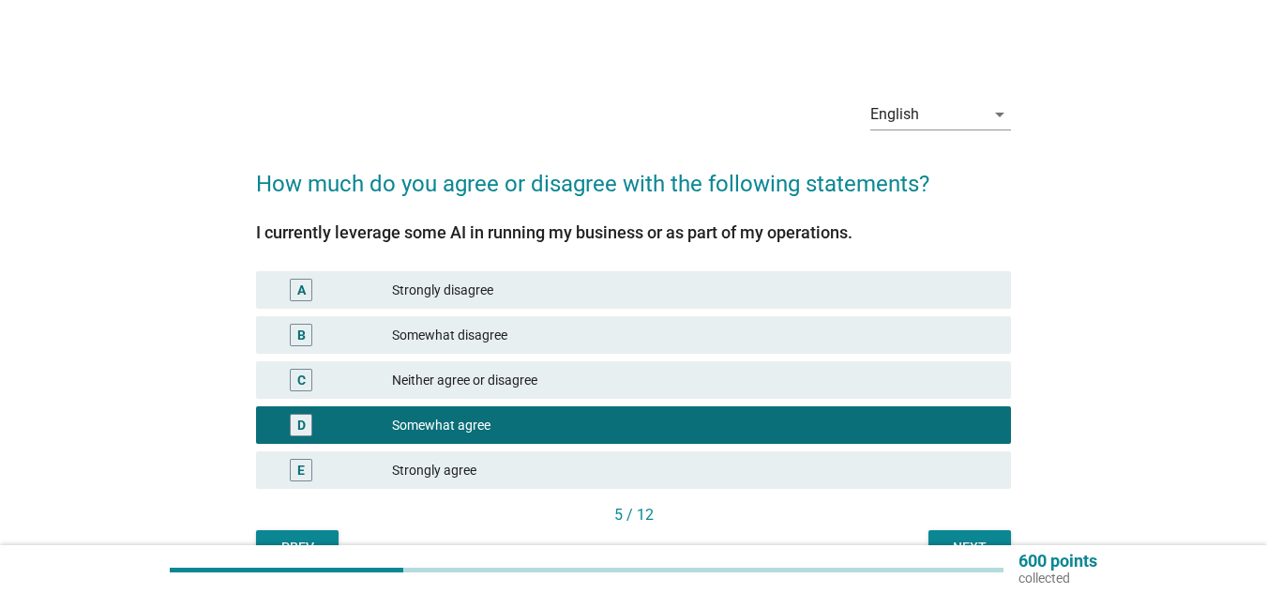
click at [945, 537] on div "Next" at bounding box center [970, 547] width 53 height 20
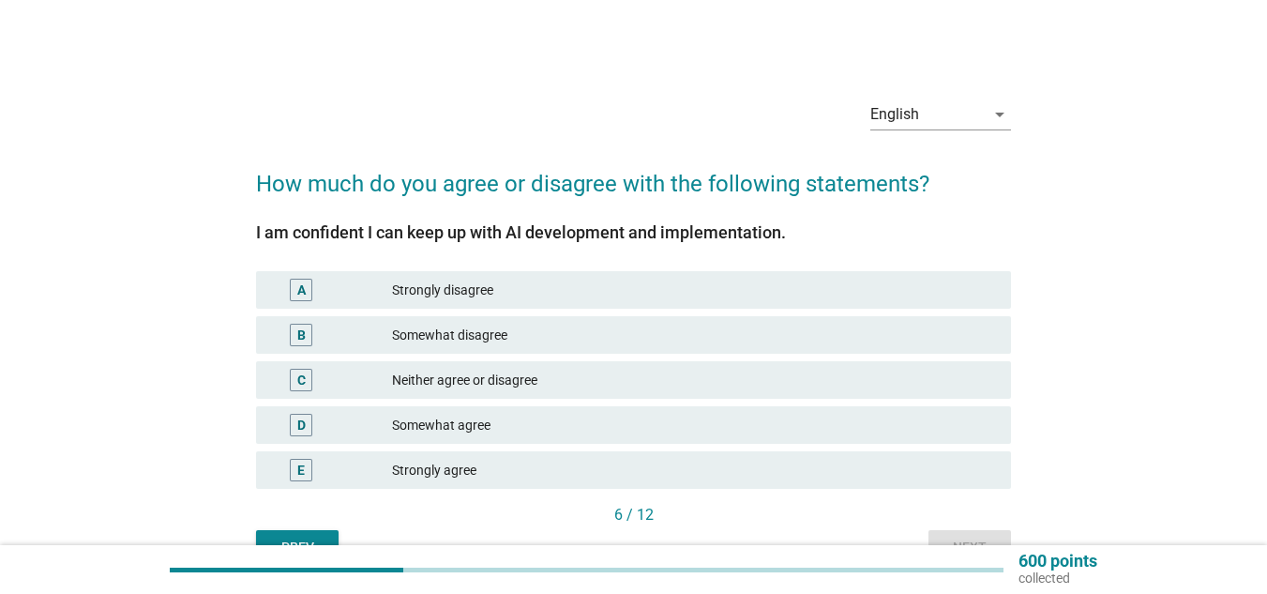
click at [510, 76] on div "English arrow_drop_down How much do you agree or disagree with the following st…" at bounding box center [633, 323] width 785 height 509
click at [293, 428] on div "D" at bounding box center [301, 425] width 23 height 23
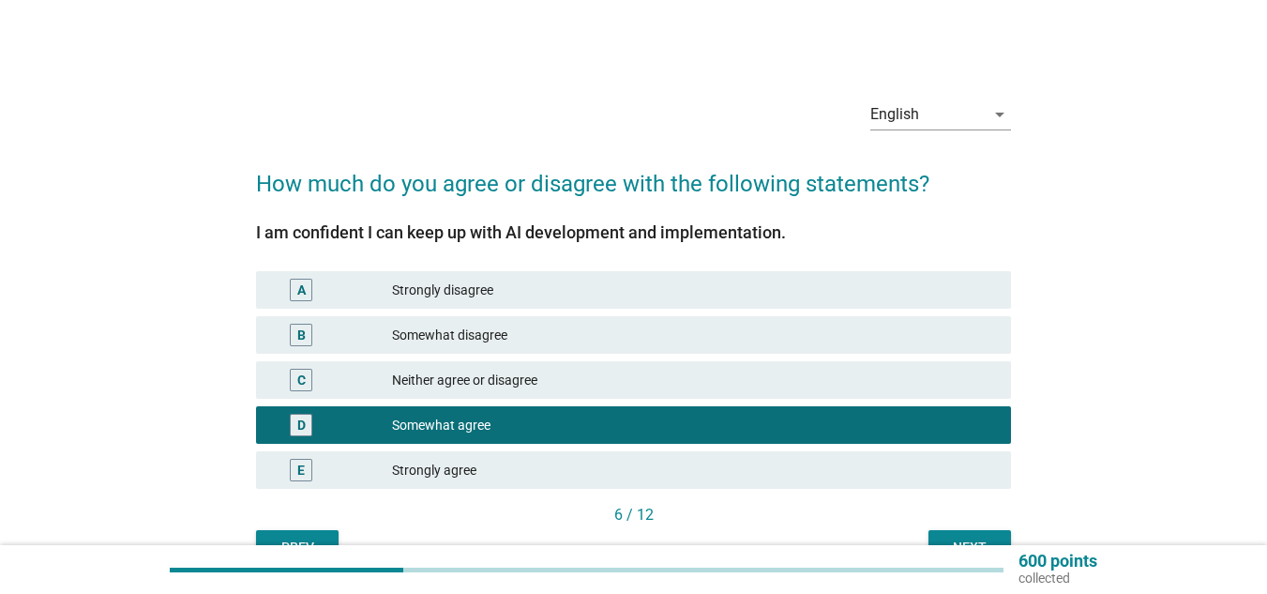
click at [947, 542] on div "Next" at bounding box center [970, 547] width 53 height 20
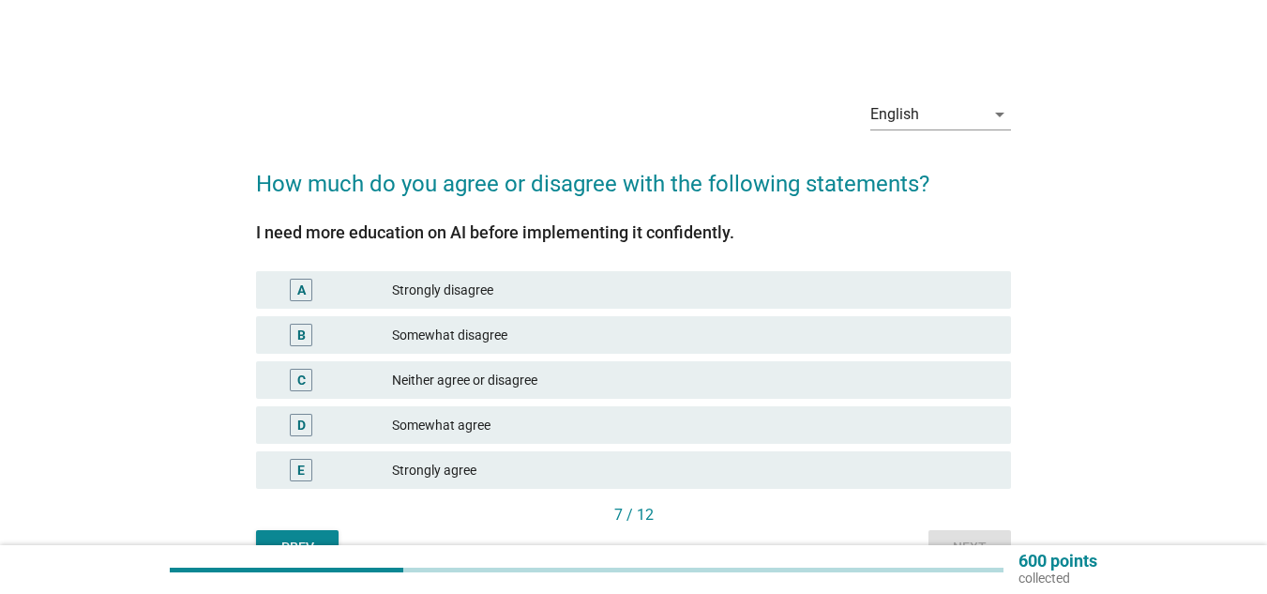
click at [518, 459] on div "Strongly agree" at bounding box center [694, 470] width 604 height 23
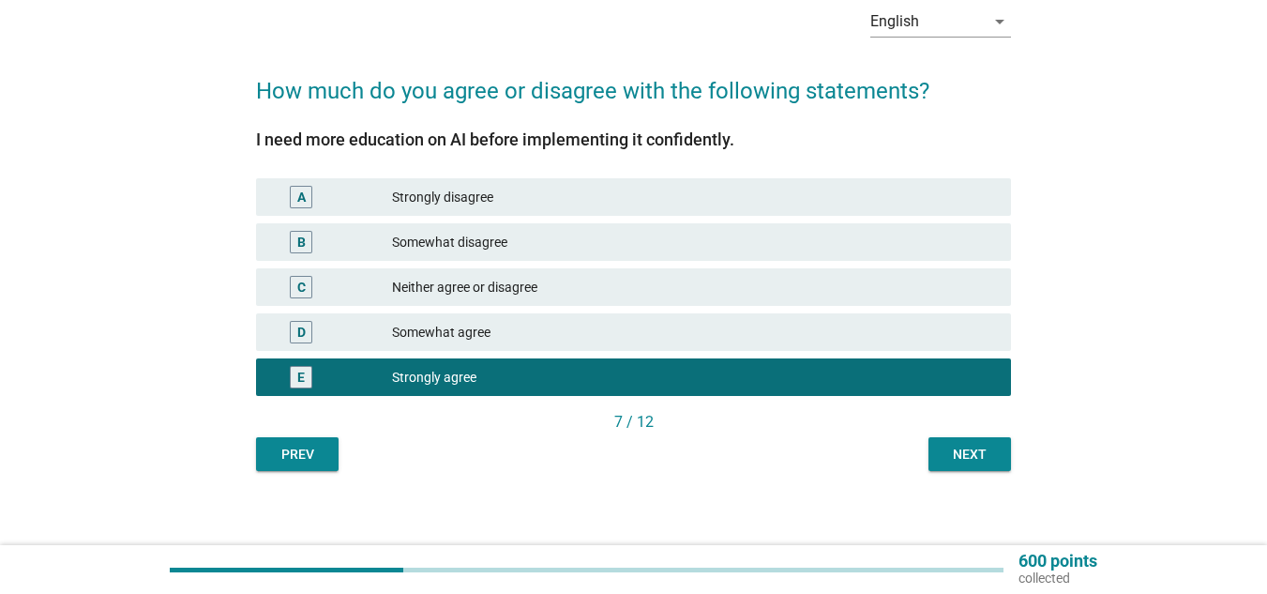
scroll to position [94, 0]
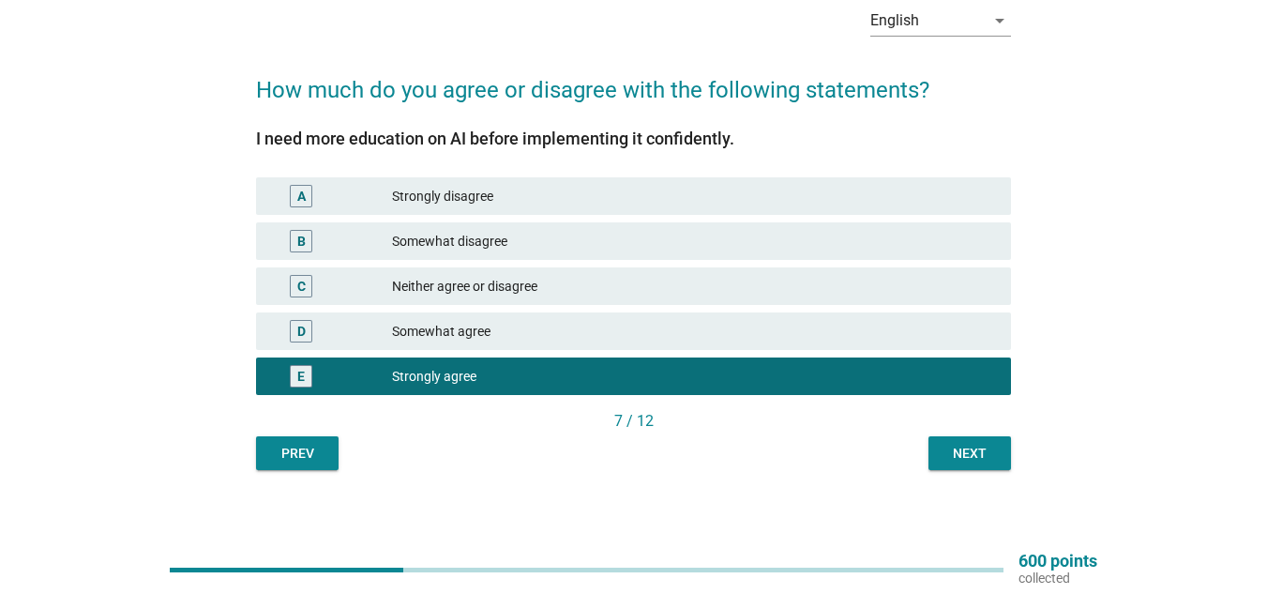
click at [973, 463] on button "Next" at bounding box center [970, 453] width 83 height 34
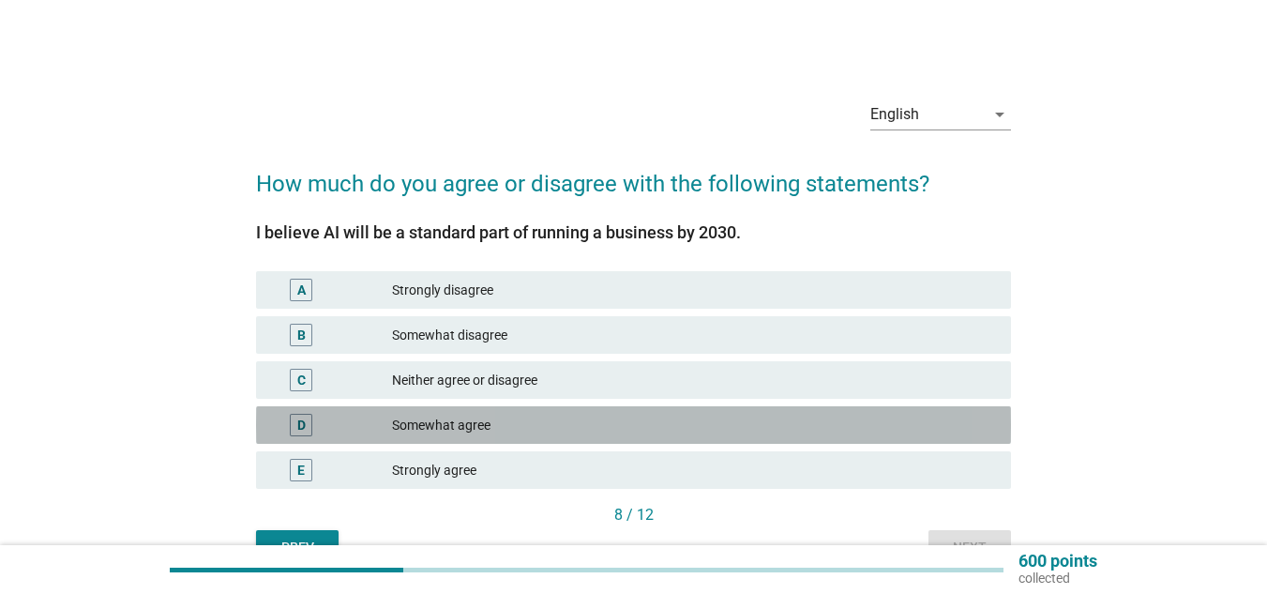
click at [533, 430] on div "Somewhat agree" at bounding box center [694, 425] width 604 height 23
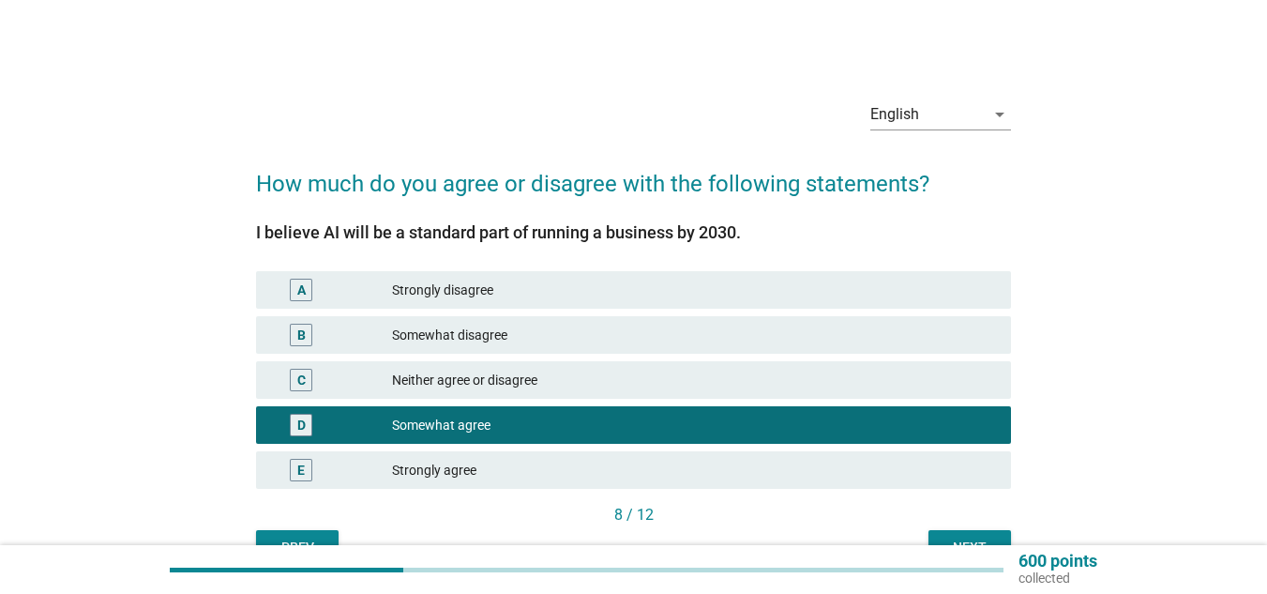
click at [950, 541] on div "Next" at bounding box center [970, 547] width 53 height 20
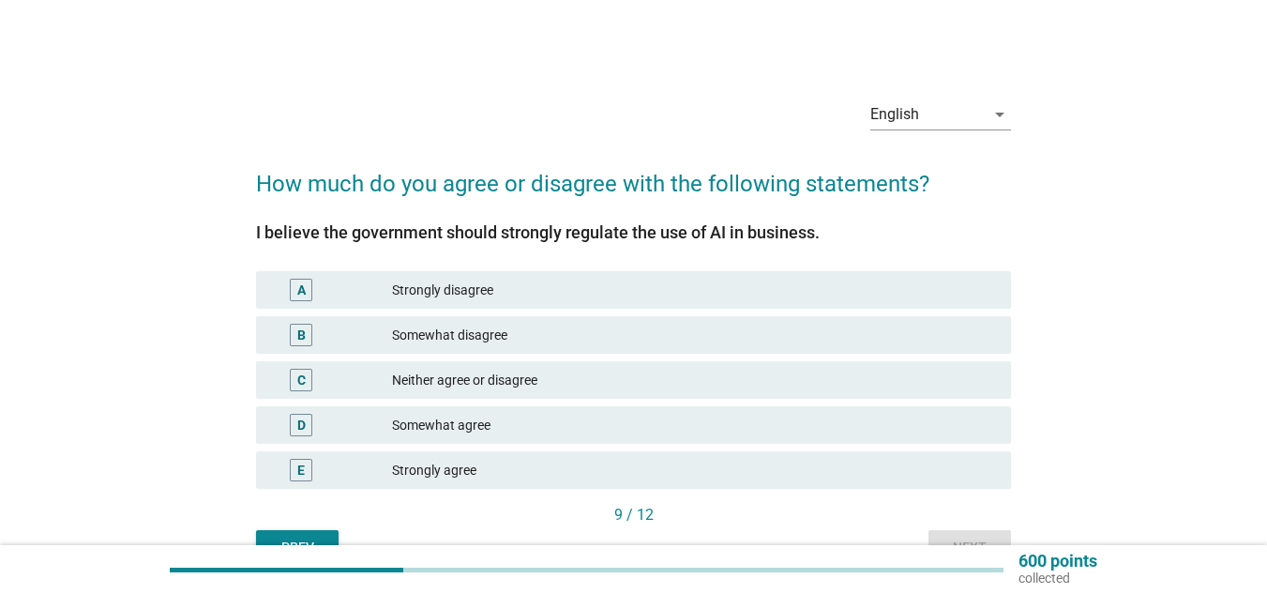
click at [563, 383] on div "Neither agree or disagree" at bounding box center [694, 380] width 604 height 23
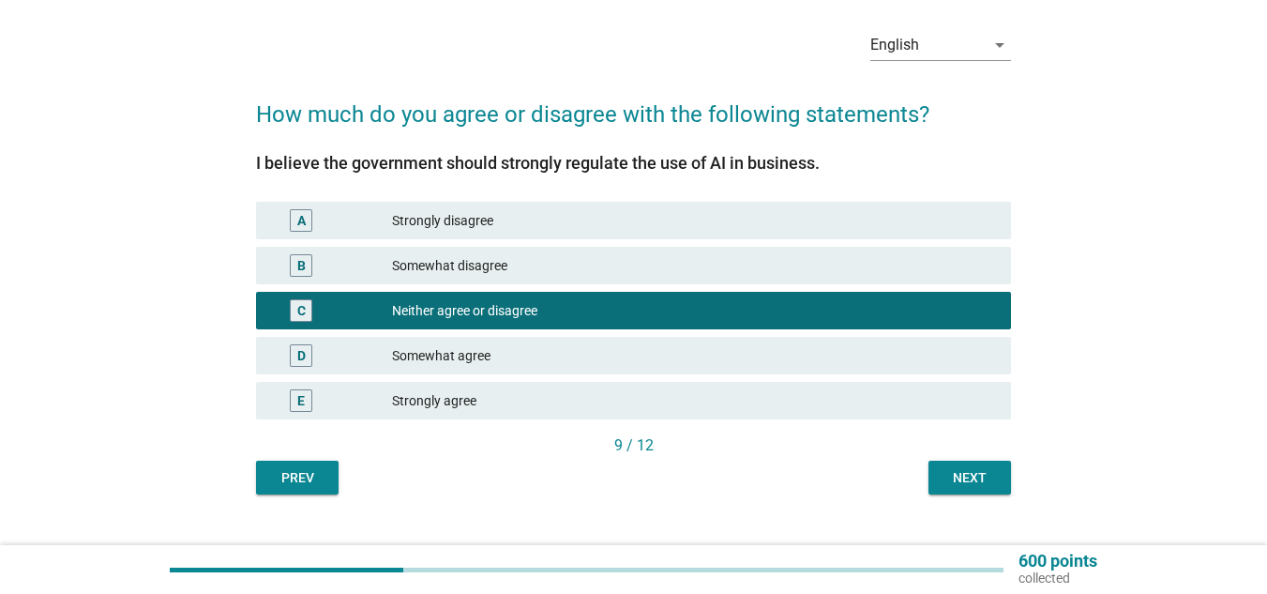
scroll to position [103, 0]
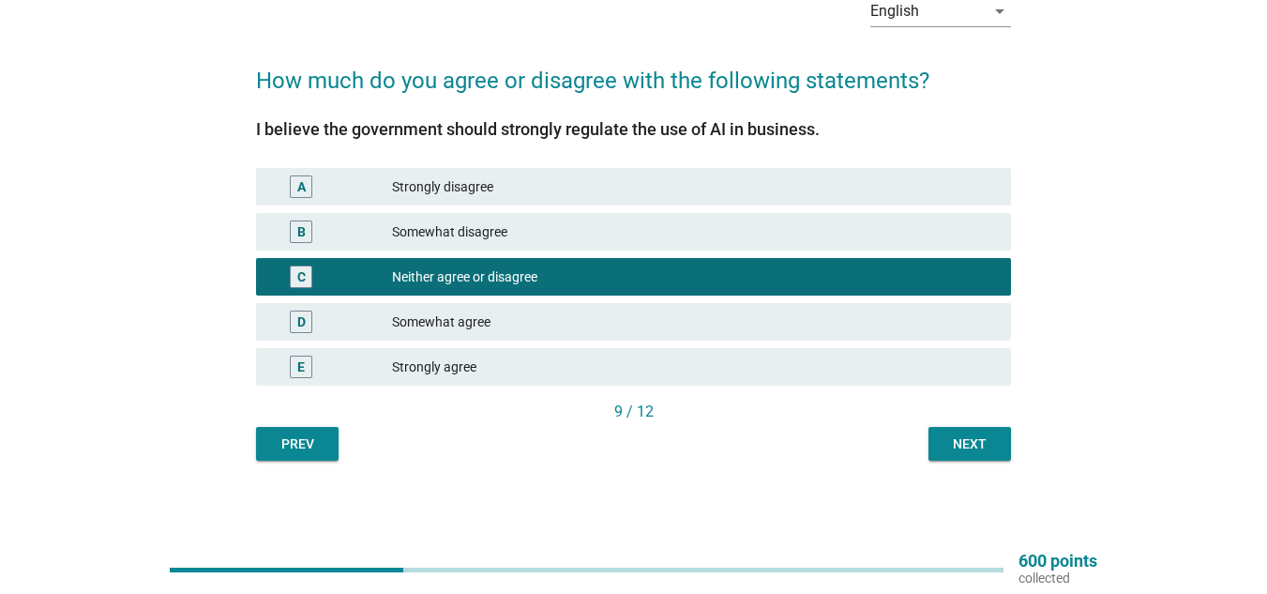
click at [518, 236] on div "Somewhat disagree" at bounding box center [694, 231] width 604 height 23
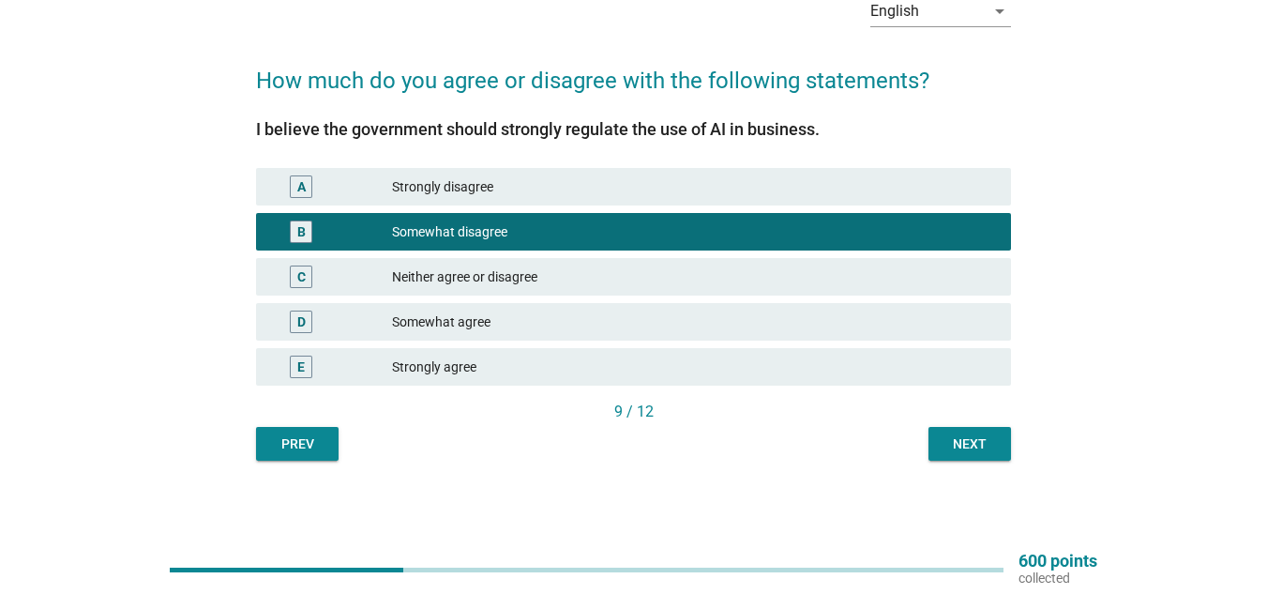
click at [982, 440] on div "Next" at bounding box center [970, 444] width 53 height 20
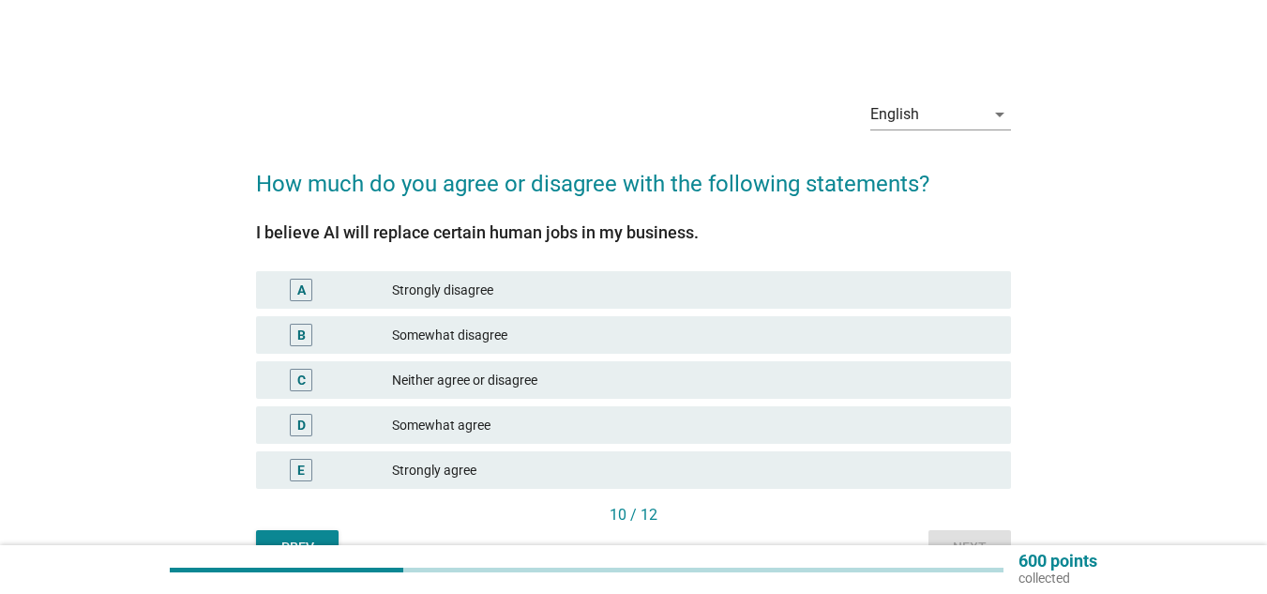
click at [468, 427] on div "Somewhat agree" at bounding box center [694, 425] width 604 height 23
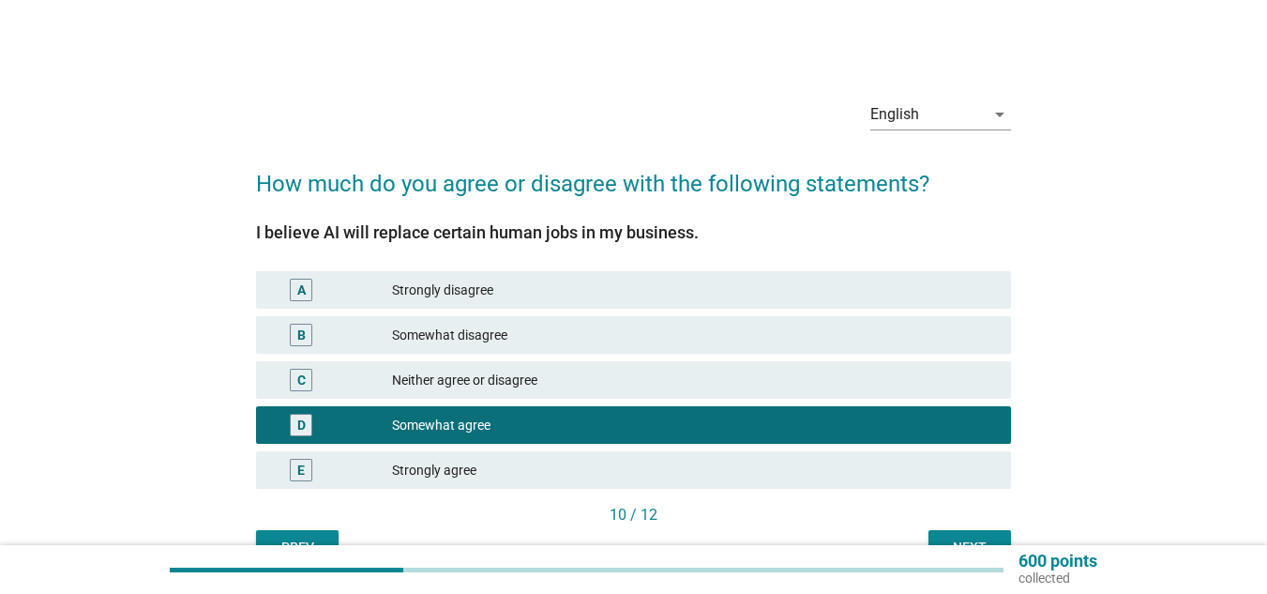
click at [958, 536] on button "Next" at bounding box center [970, 547] width 83 height 34
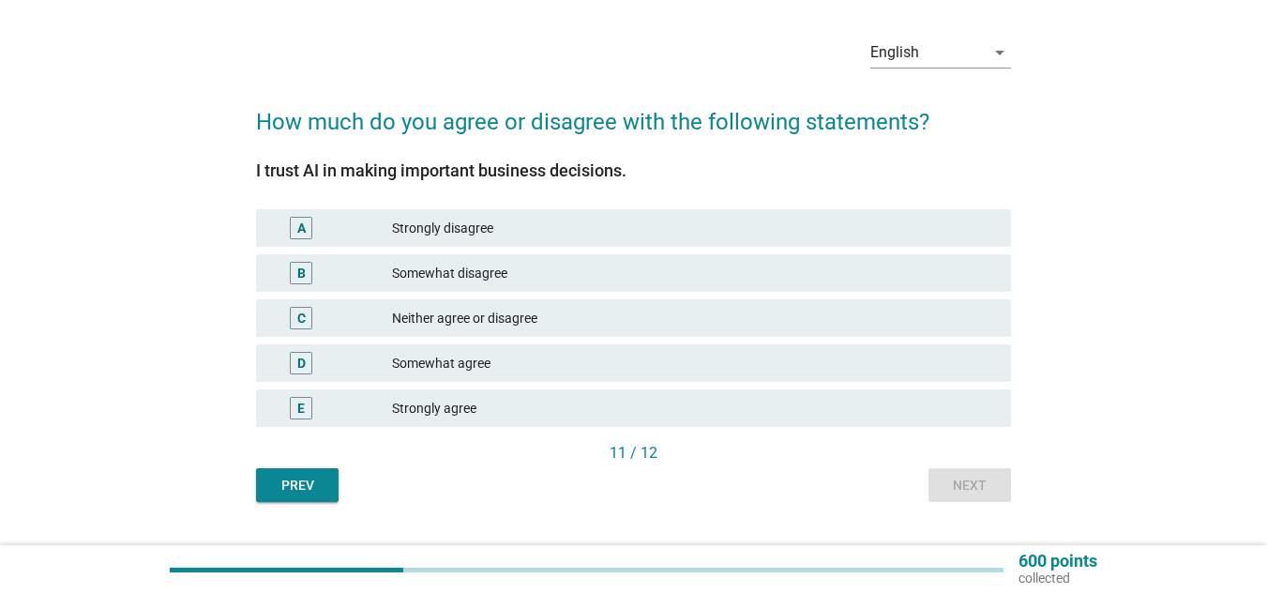
scroll to position [94, 0]
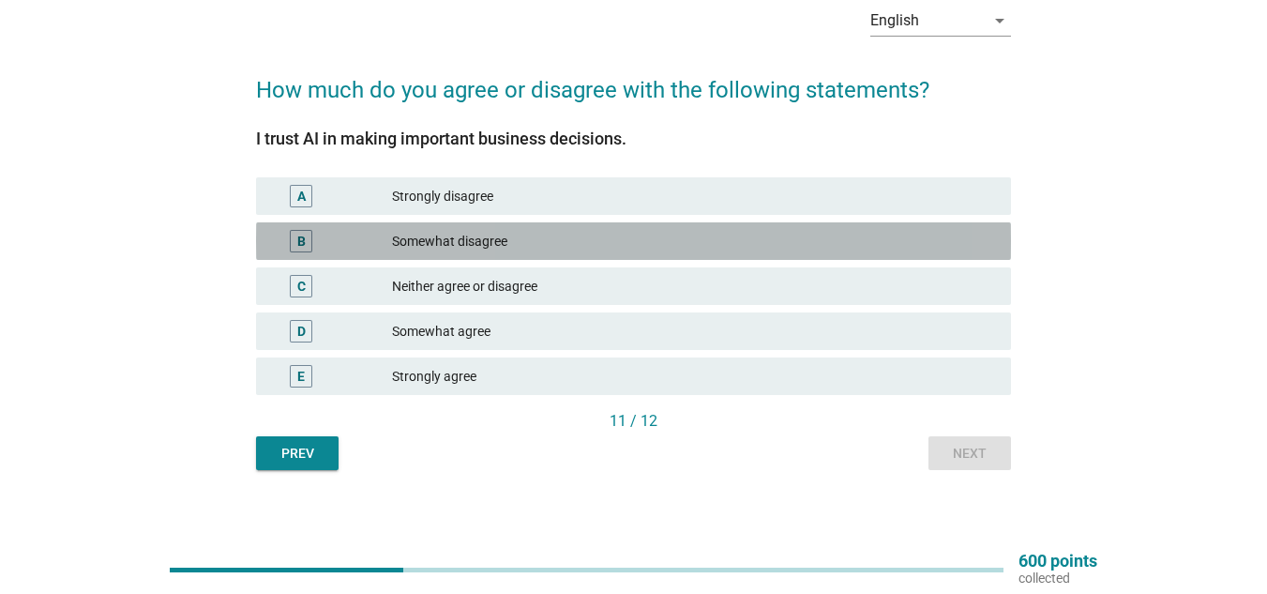
click at [504, 249] on div "Somewhat disagree" at bounding box center [694, 241] width 604 height 23
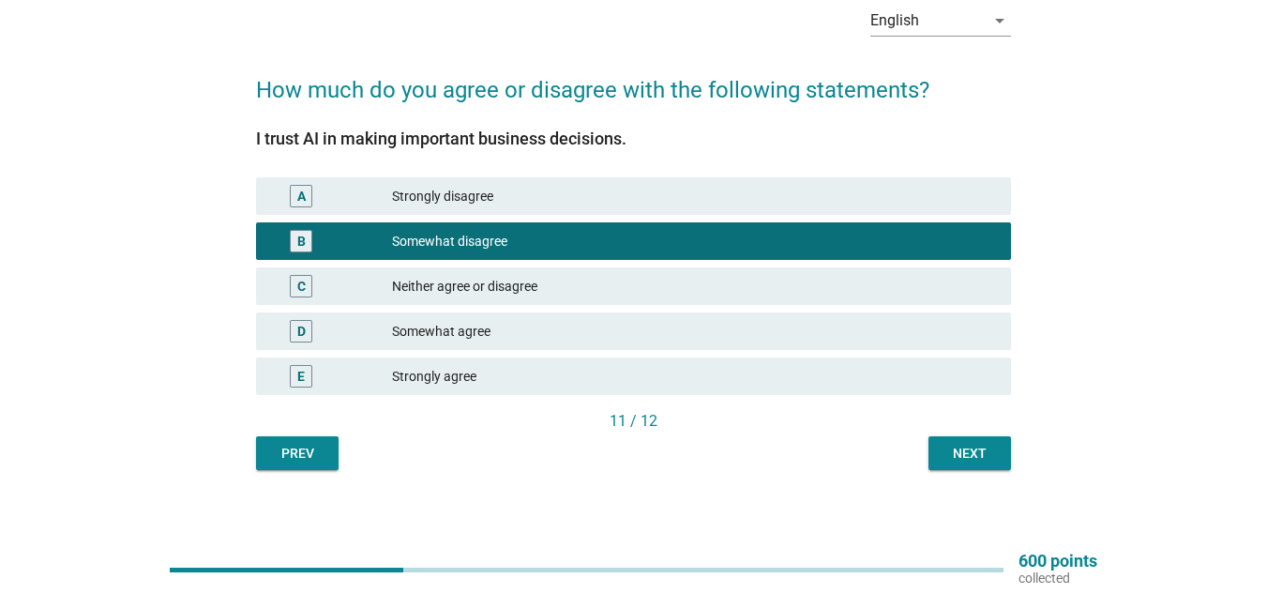
click at [953, 468] on button "Next" at bounding box center [970, 453] width 83 height 34
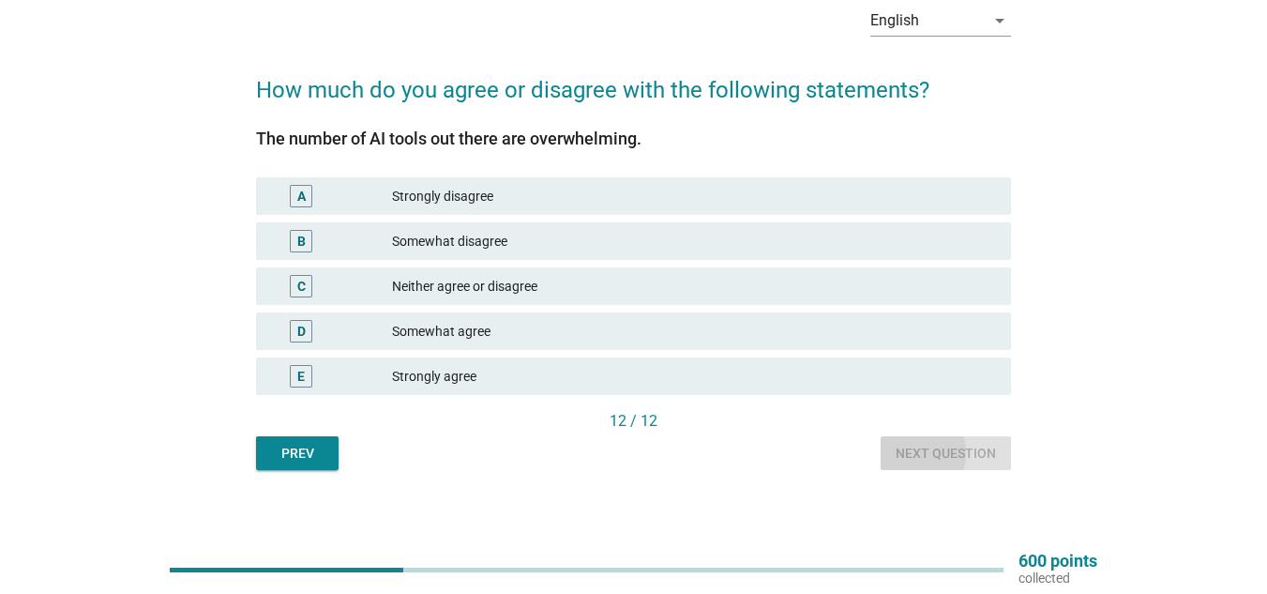
scroll to position [0, 0]
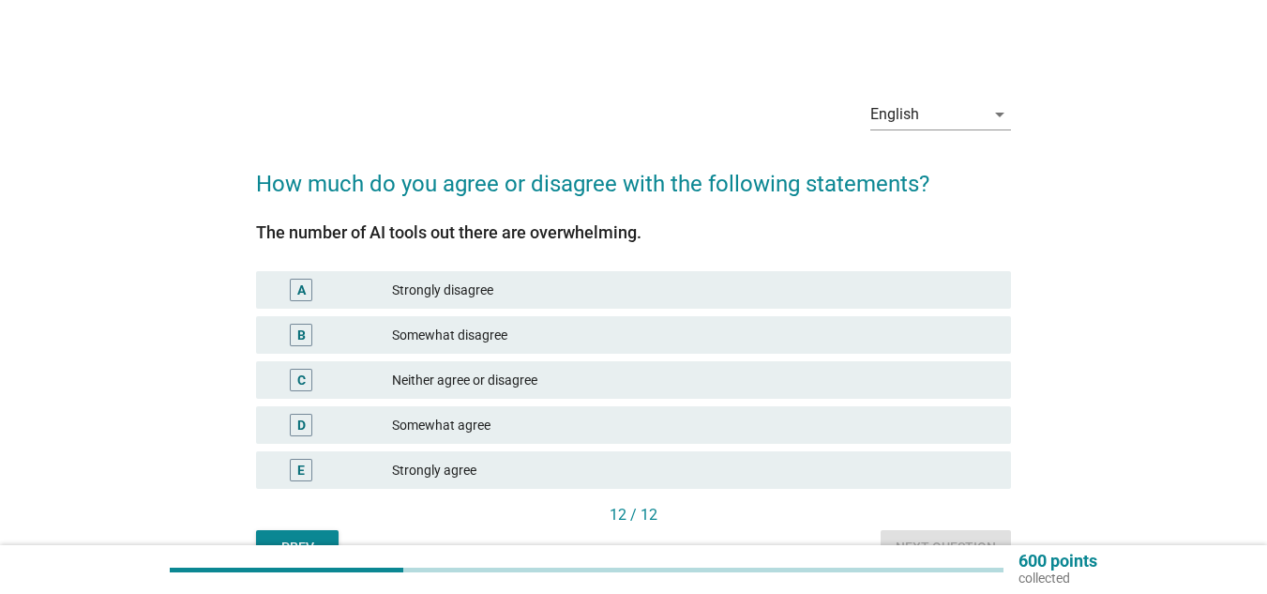
click at [514, 376] on div "Neither agree or disagree" at bounding box center [694, 380] width 604 height 23
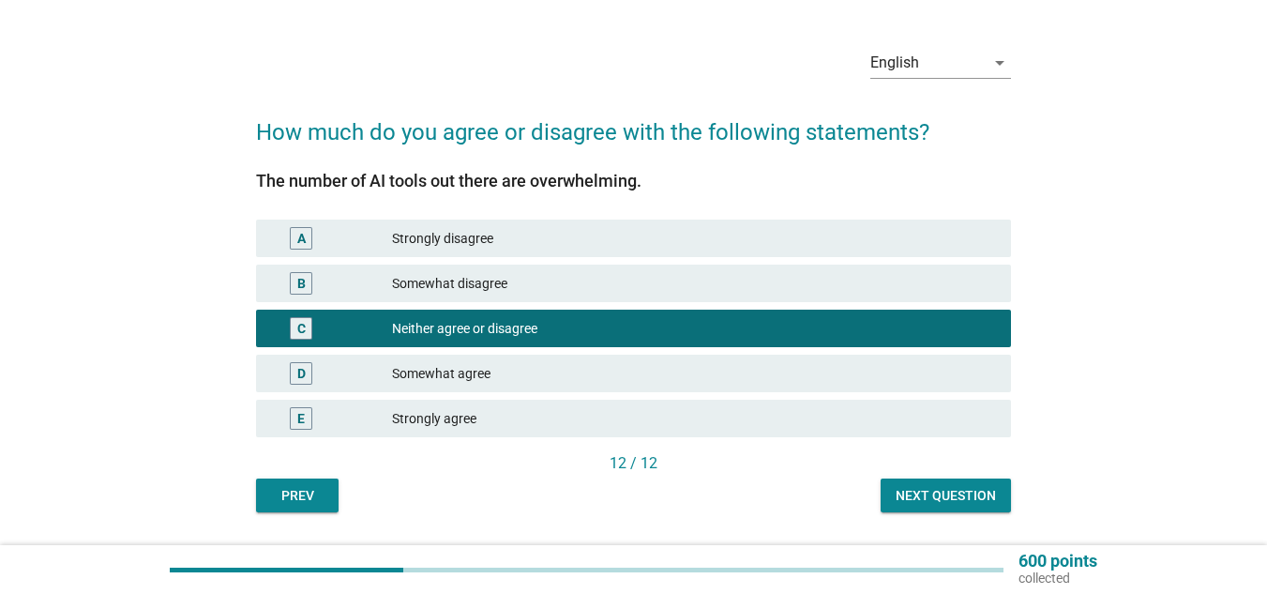
scroll to position [103, 0]
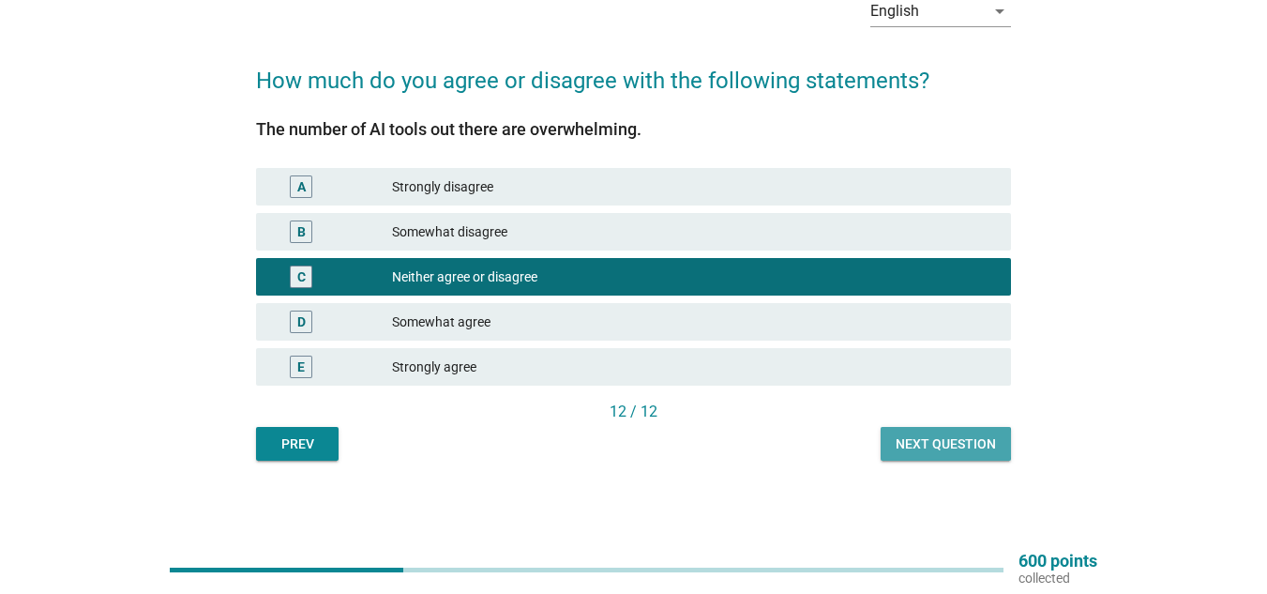
click at [915, 448] on div "Next question" at bounding box center [946, 444] width 100 height 20
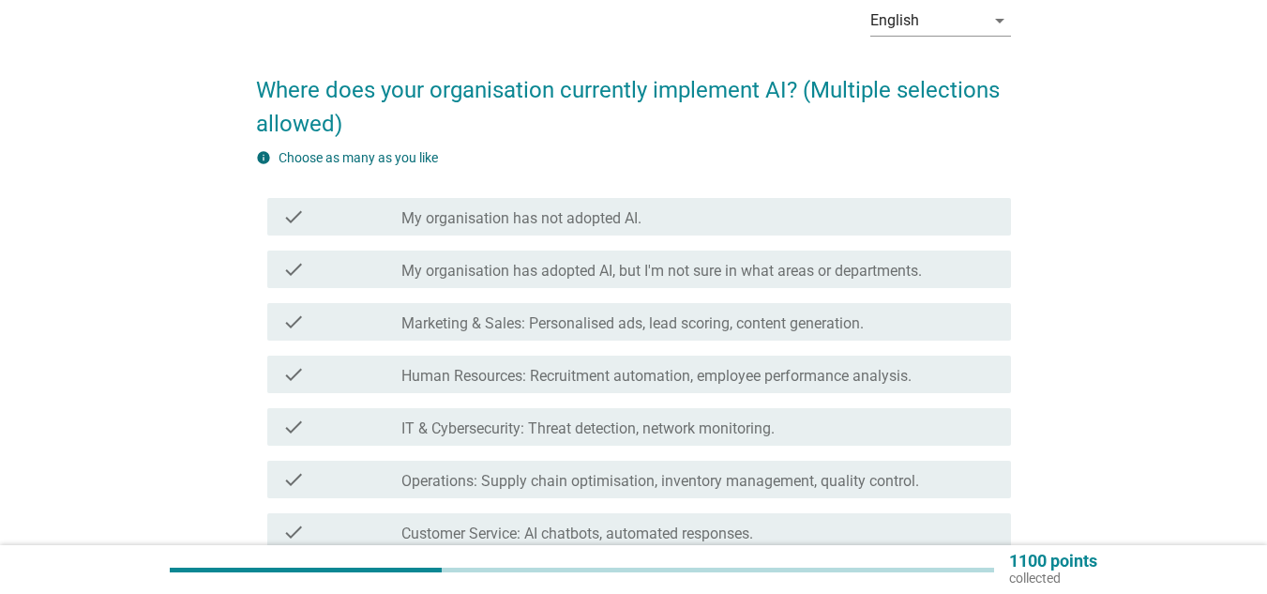
scroll to position [188, 0]
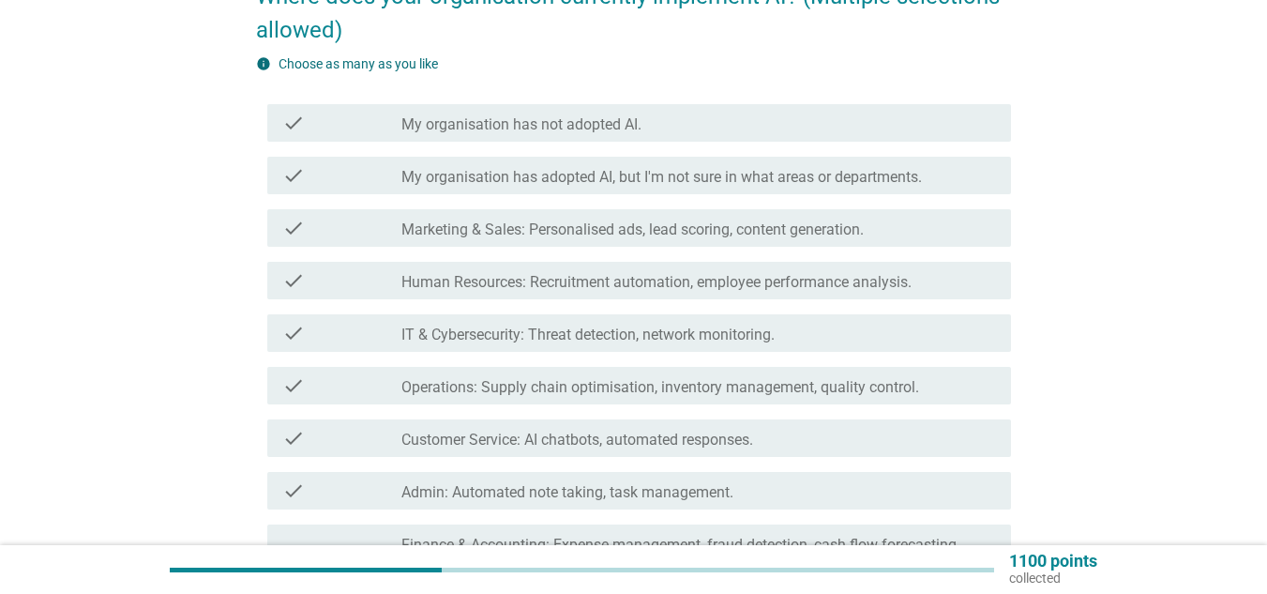
click at [820, 281] on label "Human Resources: Recruitment automation, employee performance analysis." at bounding box center [656, 282] width 510 height 19
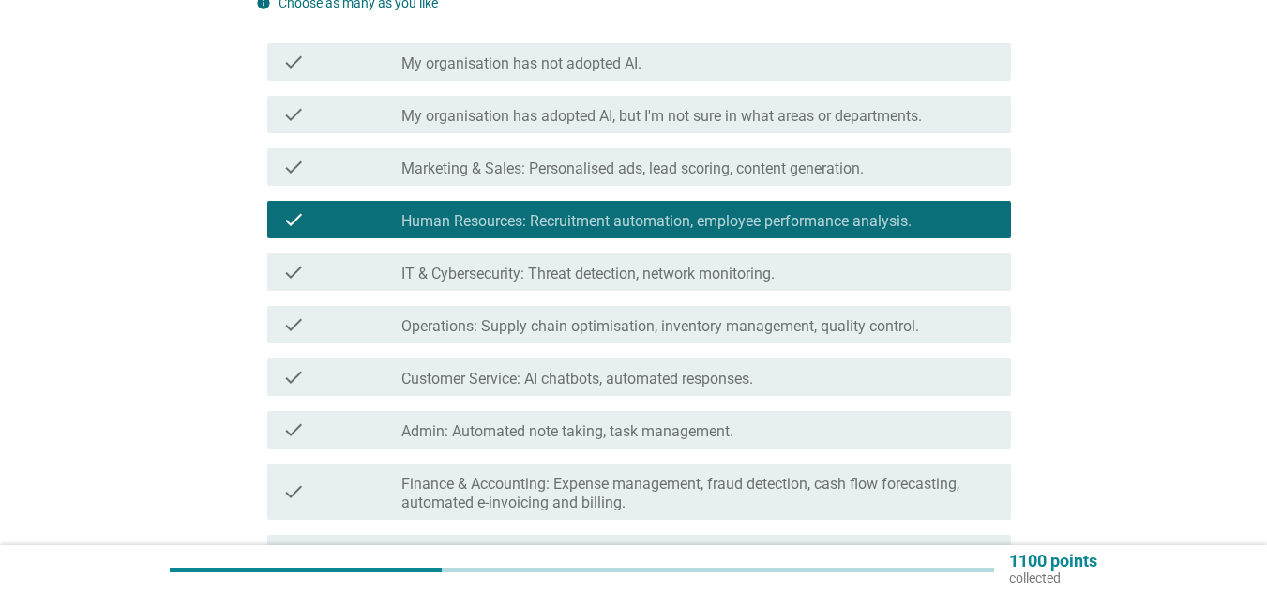
scroll to position [281, 0]
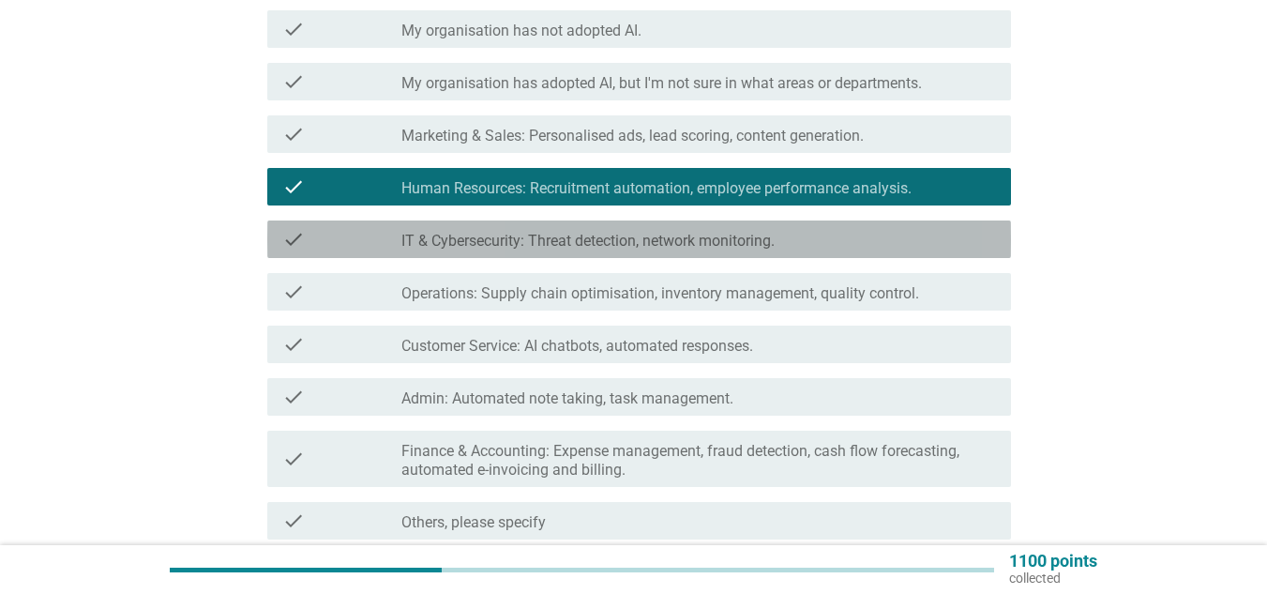
click at [771, 242] on label "IT & Cybersecurity: Threat detection, network monitoring." at bounding box center [587, 241] width 373 height 19
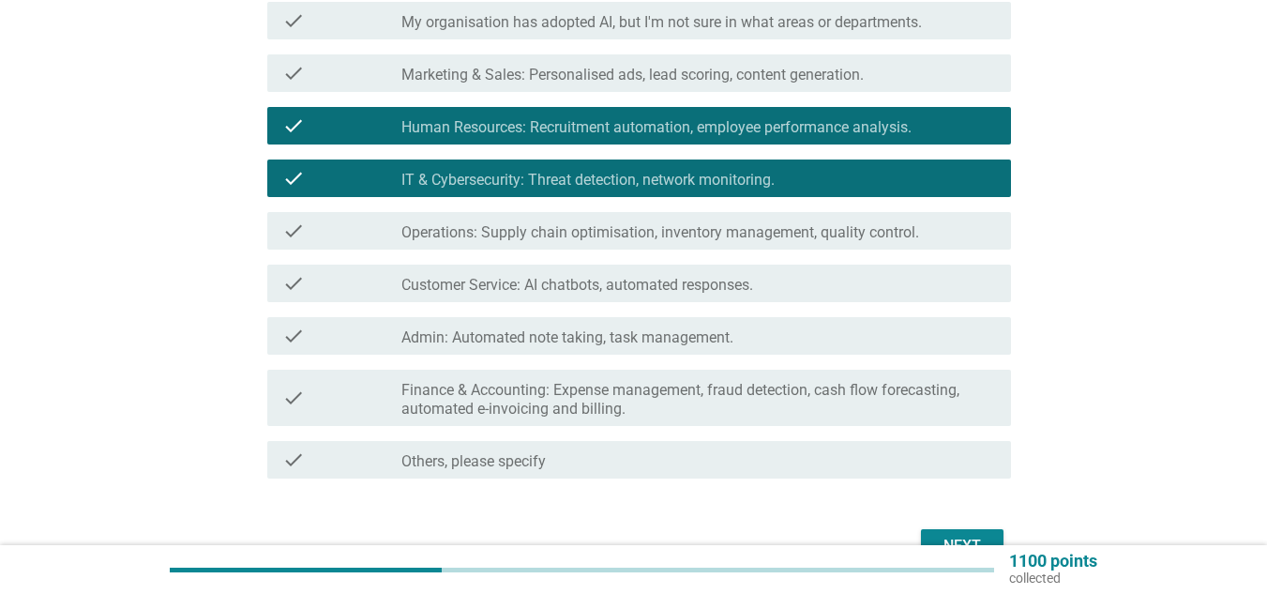
scroll to position [375, 0]
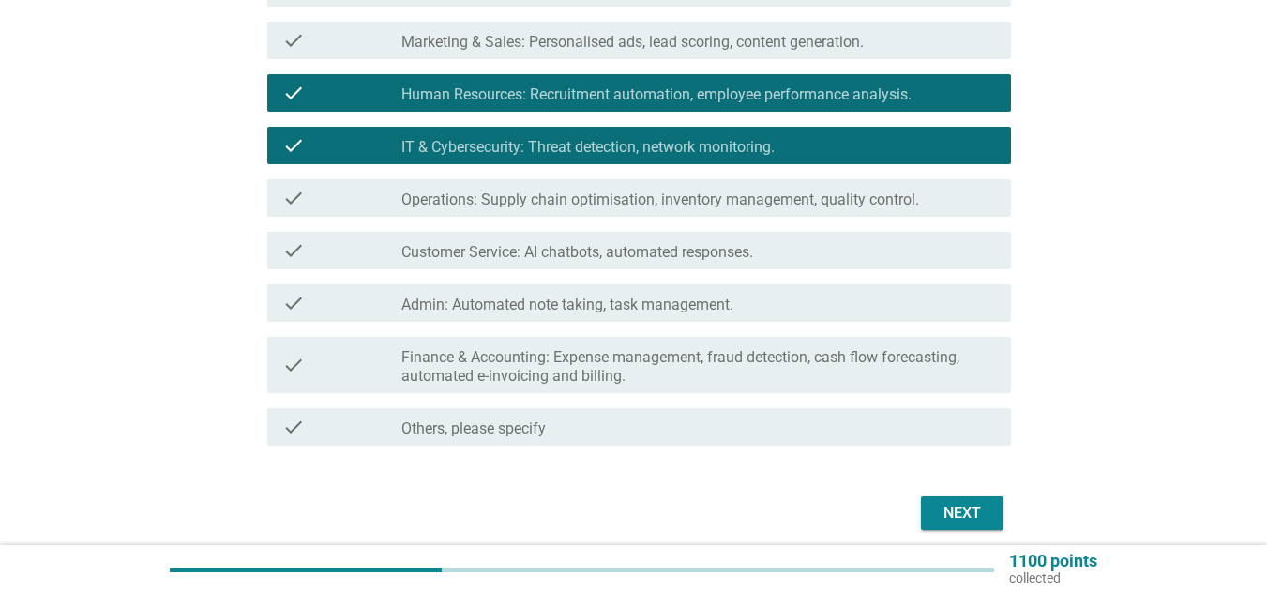
click at [837, 295] on div "check_box_outline_blank Admin: Automated note taking, task management." at bounding box center [698, 303] width 595 height 23
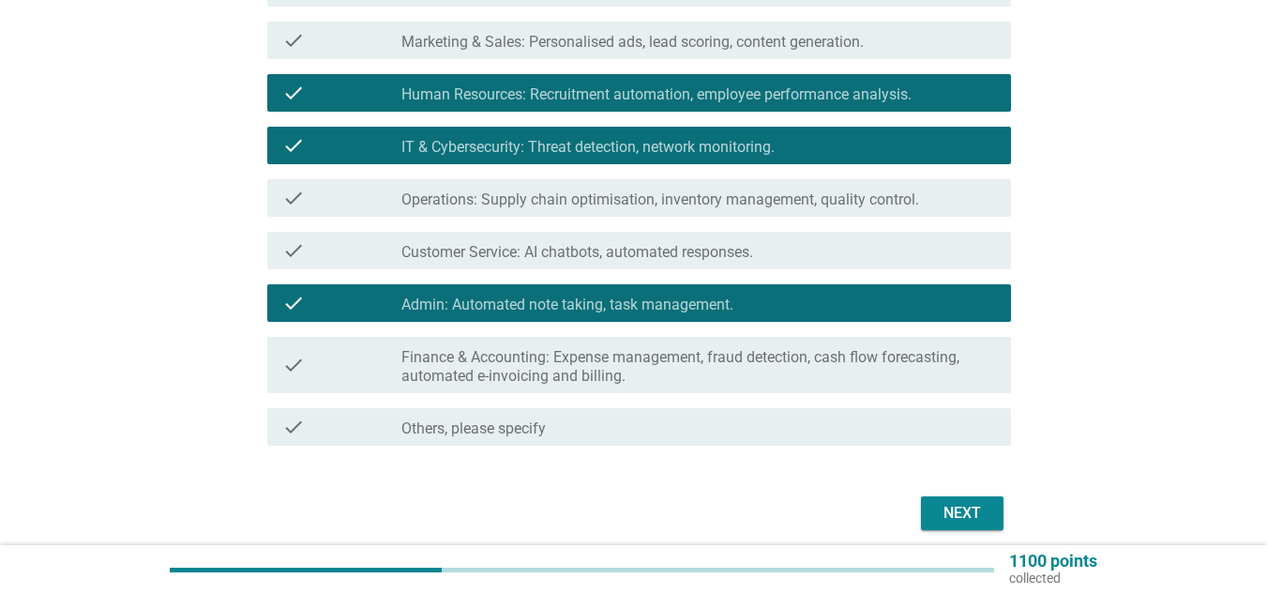
click at [957, 506] on div "Next" at bounding box center [962, 513] width 53 height 23
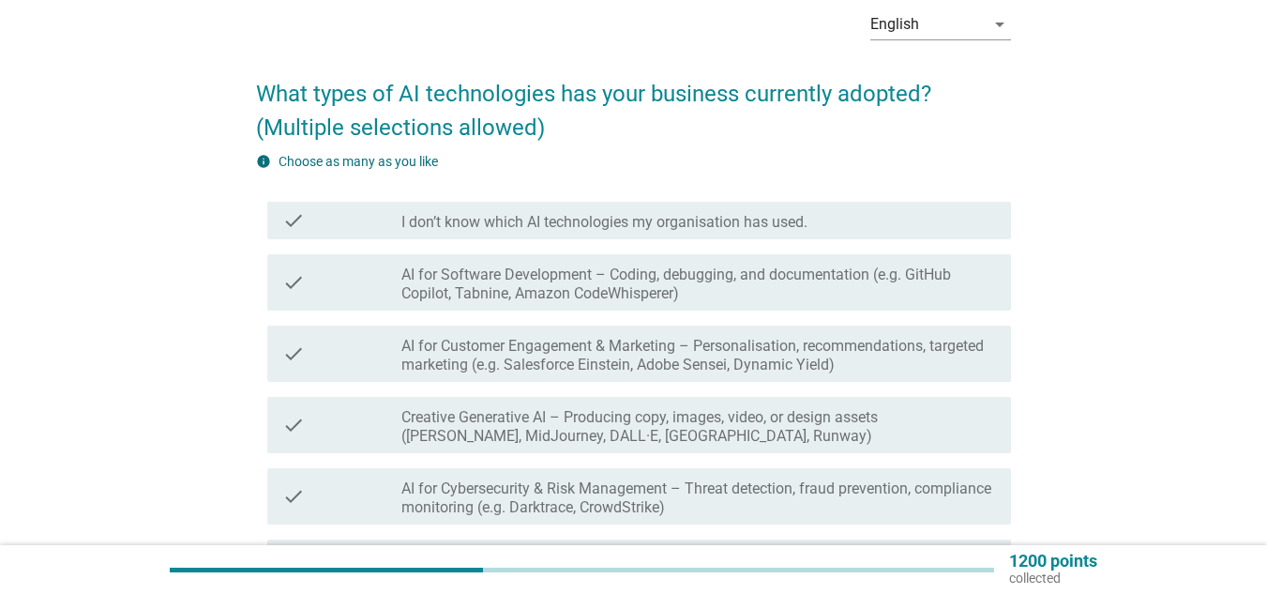
scroll to position [184, 0]
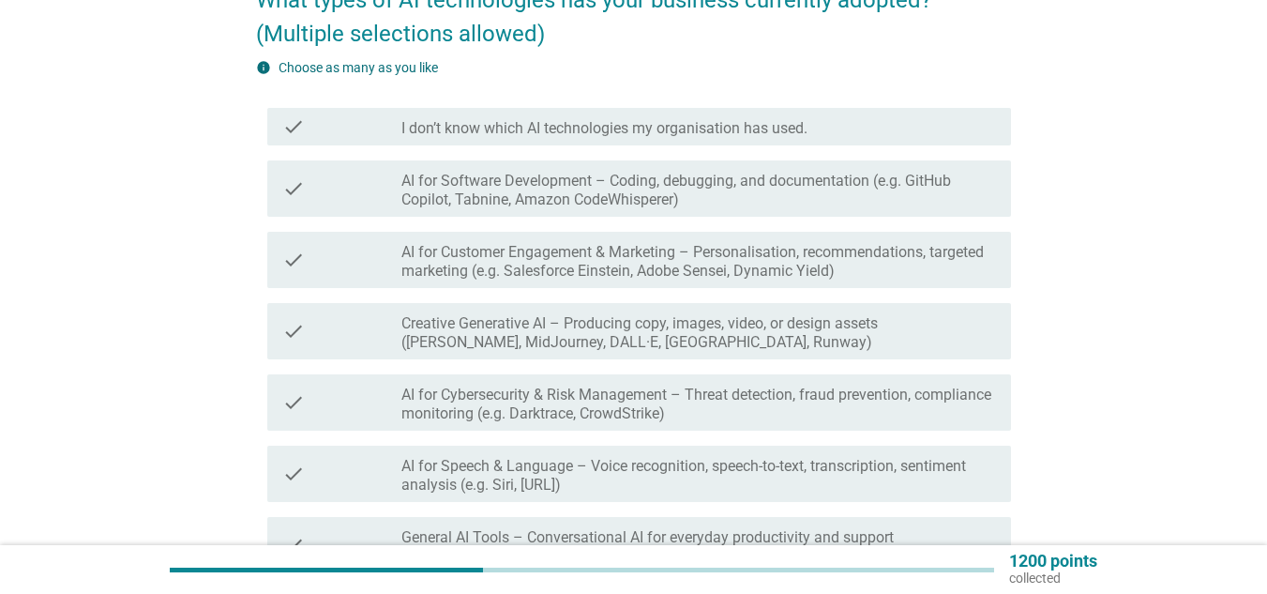
click at [735, 192] on label "AI for Software Development – Coding, debugging, and documentation (e.g. GitHub…" at bounding box center [698, 191] width 595 height 38
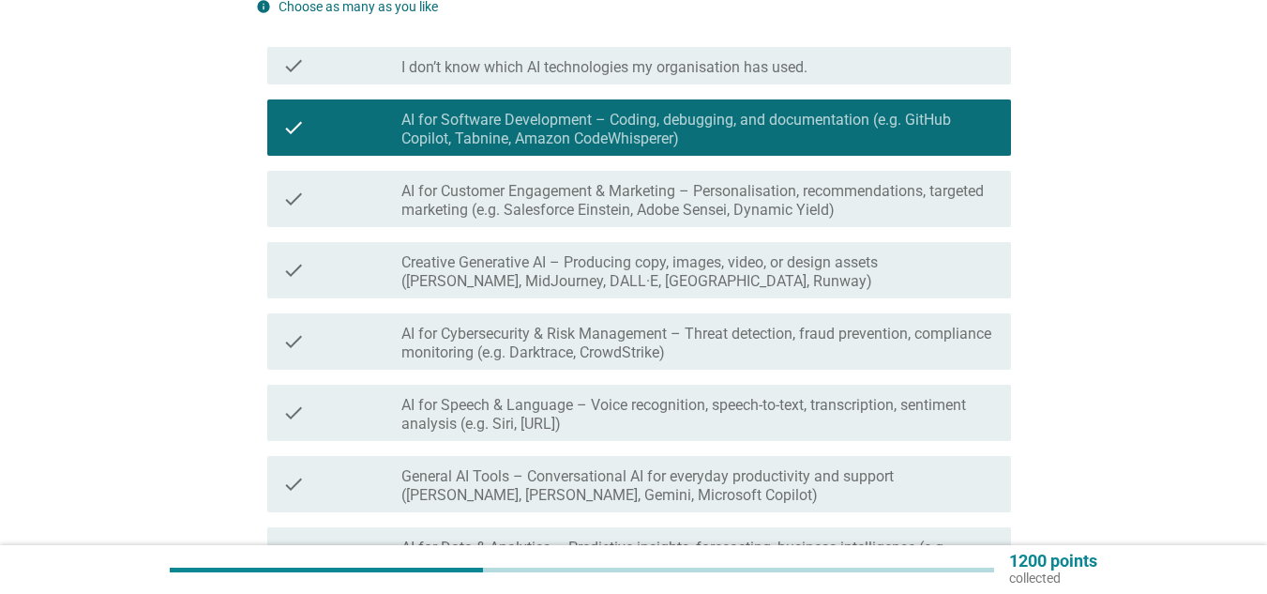
scroll to position [278, 0]
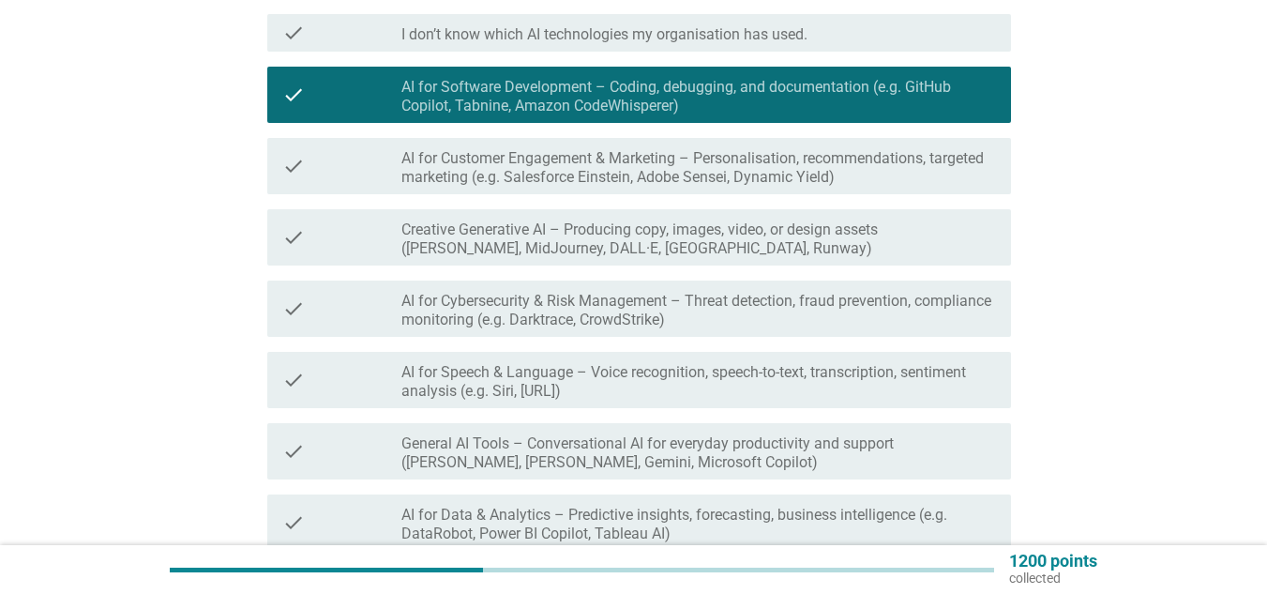
click at [720, 234] on label "Creative Generative AI – Producing copy, images, video, or design assets ([PERS…" at bounding box center [698, 239] width 595 height 38
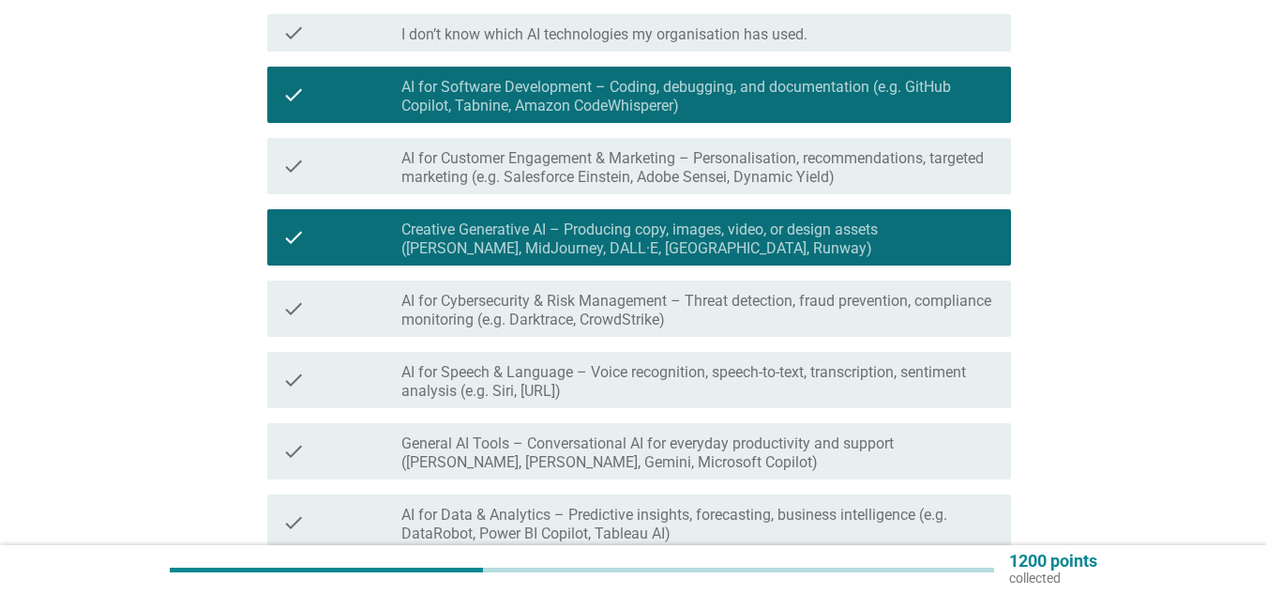
scroll to position [371, 0]
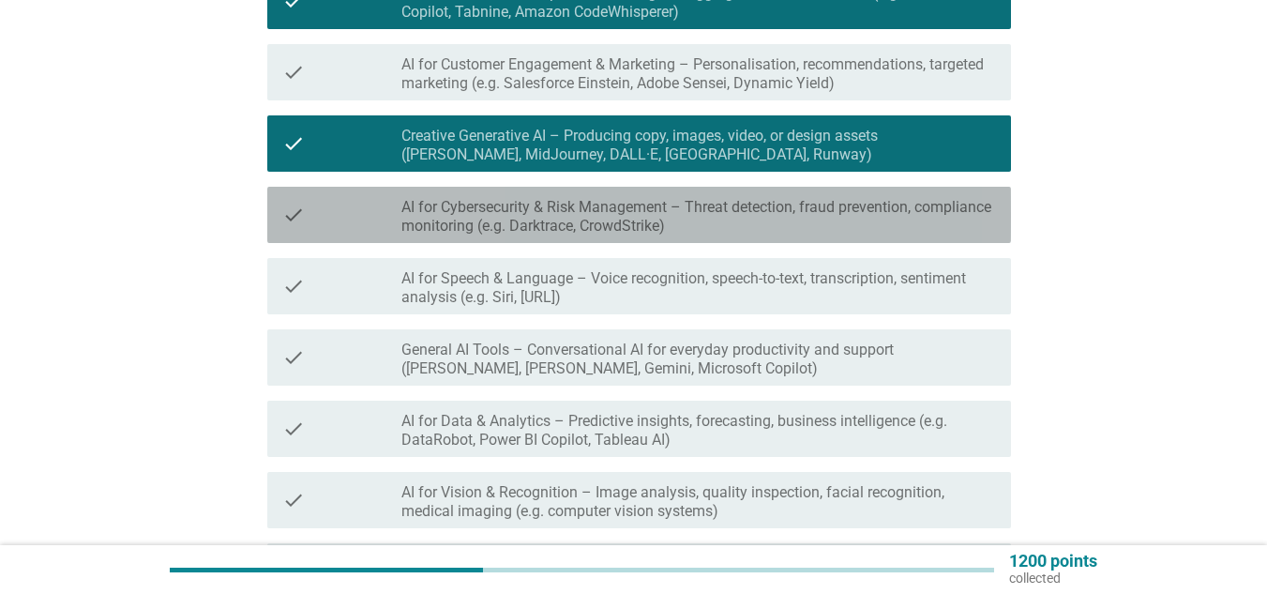
click at [723, 215] on label "AI for Cybersecurity & Risk Management – Threat detection, fraud prevention, co…" at bounding box center [698, 217] width 595 height 38
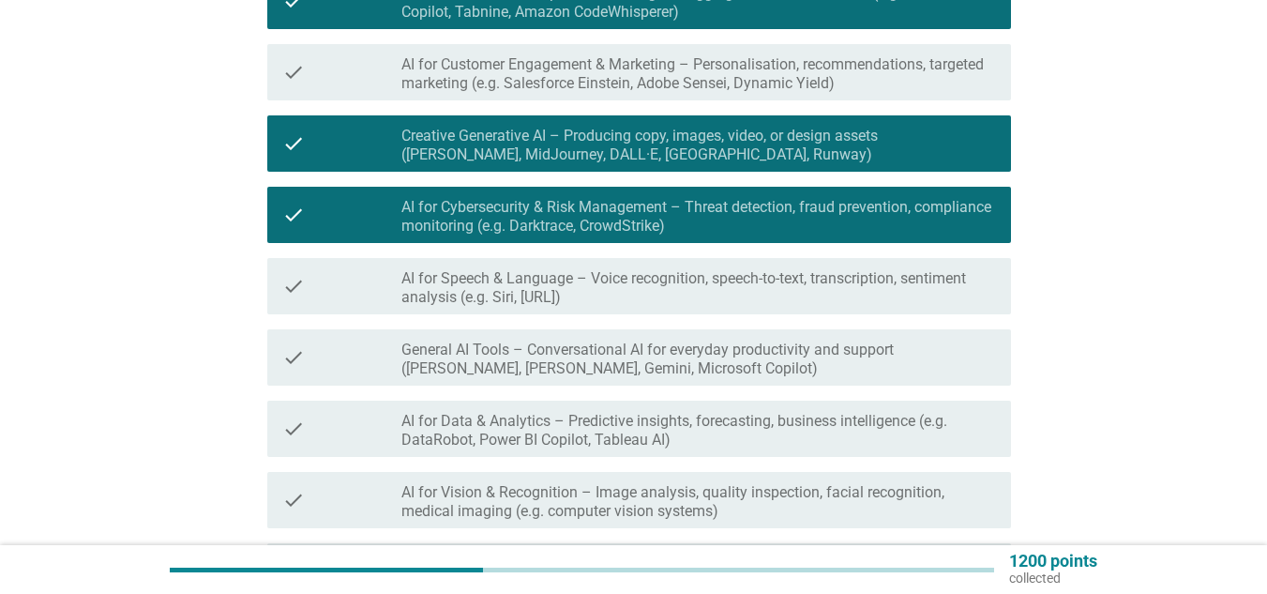
click at [737, 292] on label "AI for Speech & Language – Voice recognition, speech-to-text, transcription, se…" at bounding box center [698, 288] width 595 height 38
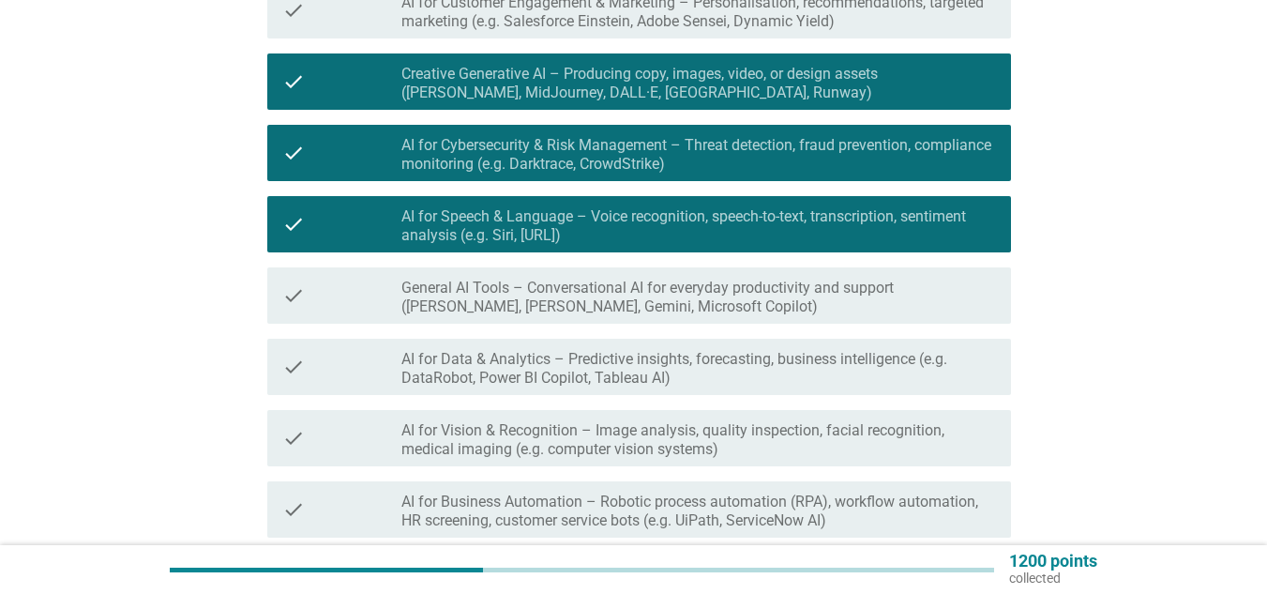
scroll to position [465, 0]
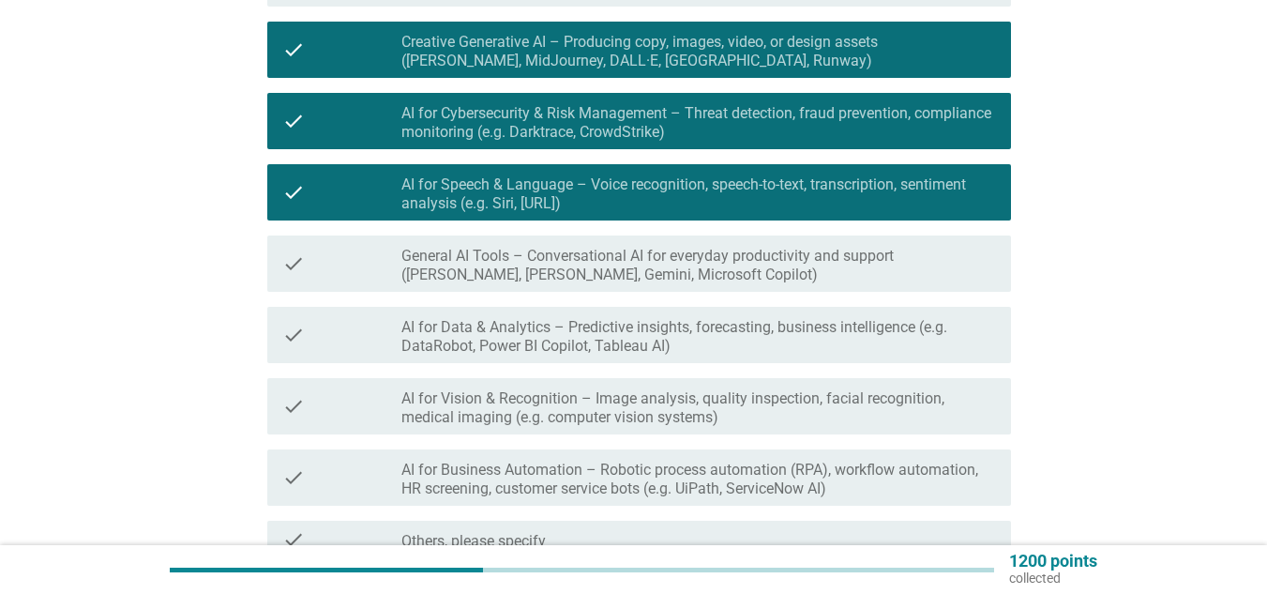
click at [709, 277] on label "General AI Tools – Conversational AI for everyday productivity and support ([PE…" at bounding box center [698, 266] width 595 height 38
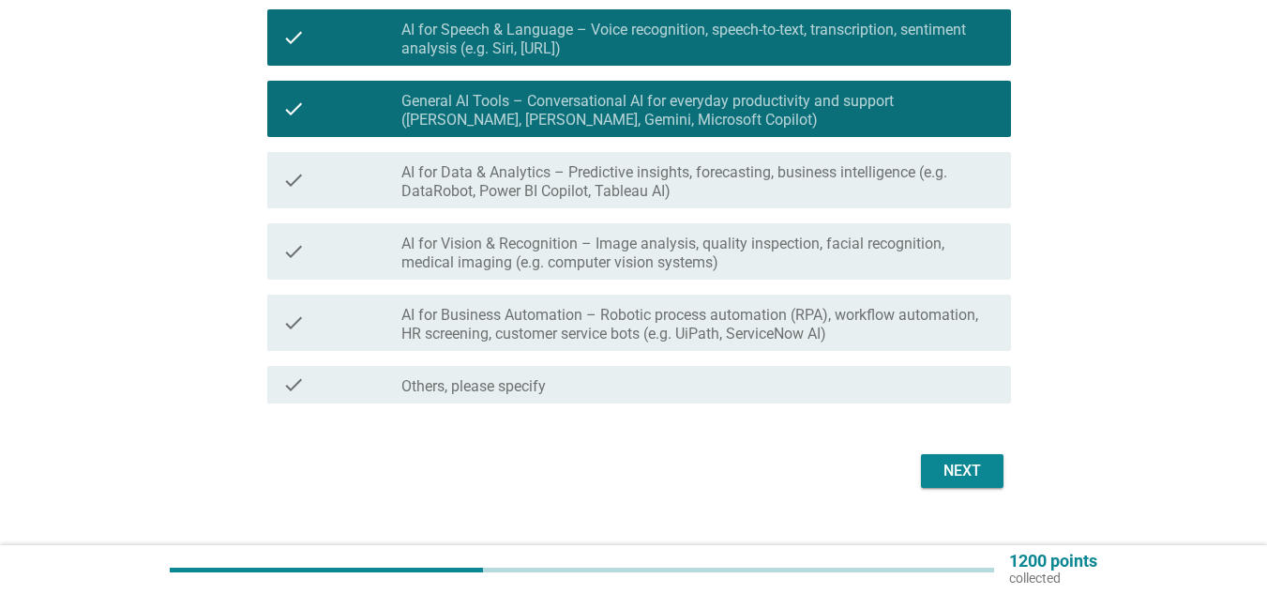
scroll to position [653, 0]
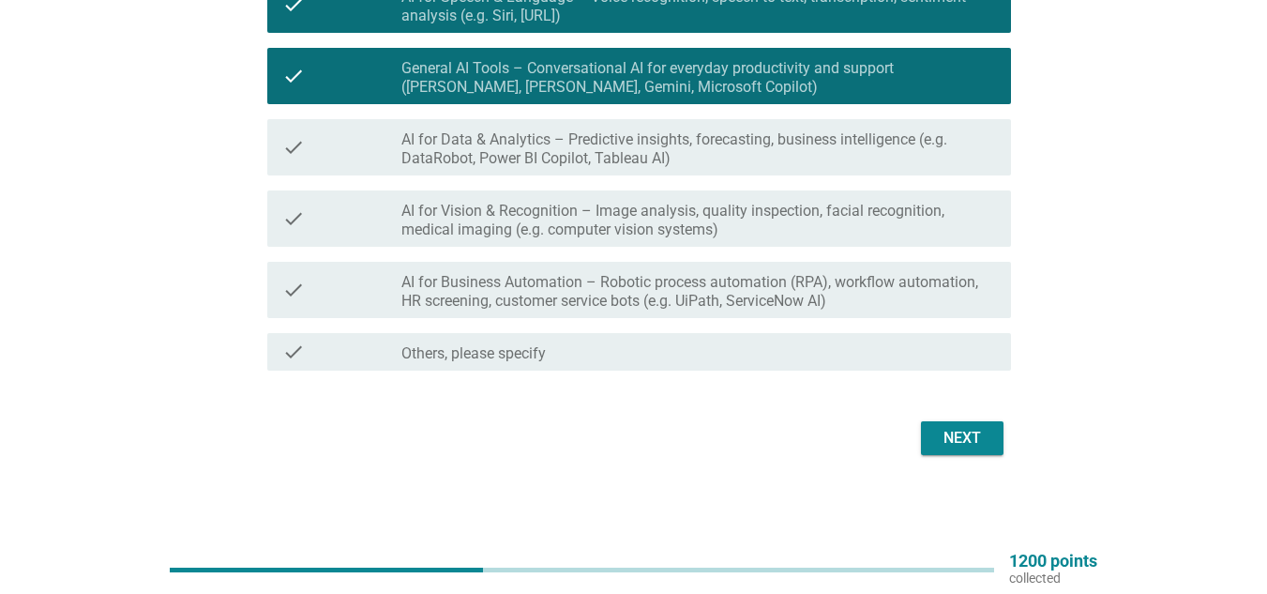
click at [947, 443] on div "Next" at bounding box center [962, 438] width 53 height 23
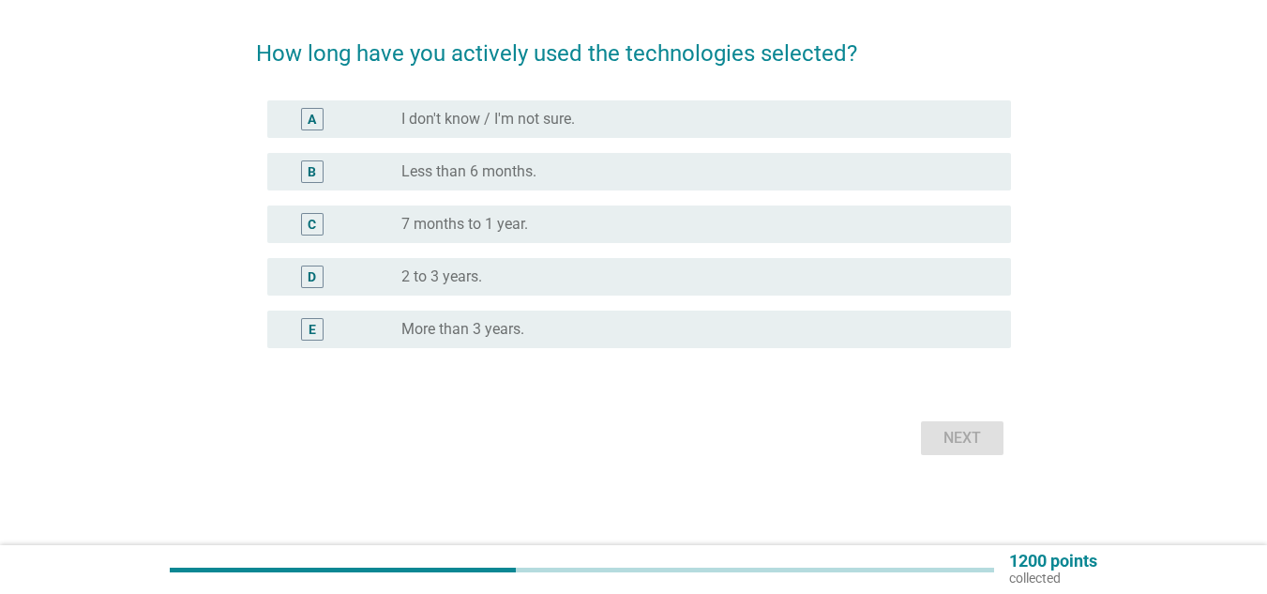
scroll to position [0, 0]
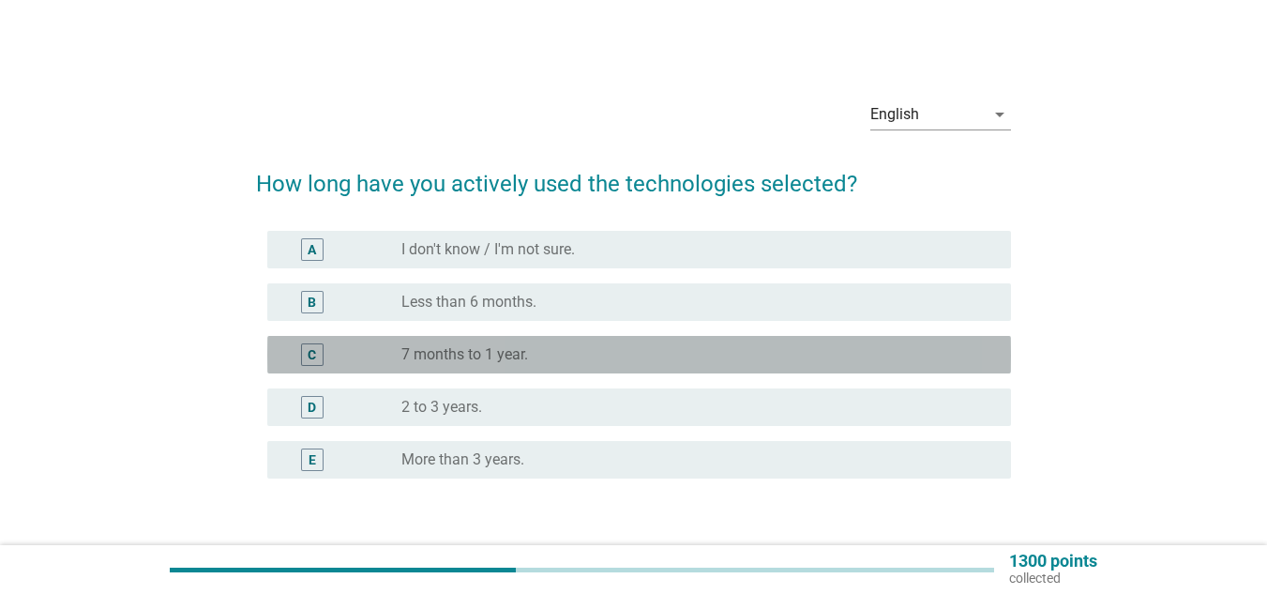
click at [534, 356] on div "radio_button_unchecked 7 months to 1 year." at bounding box center [691, 354] width 580 height 19
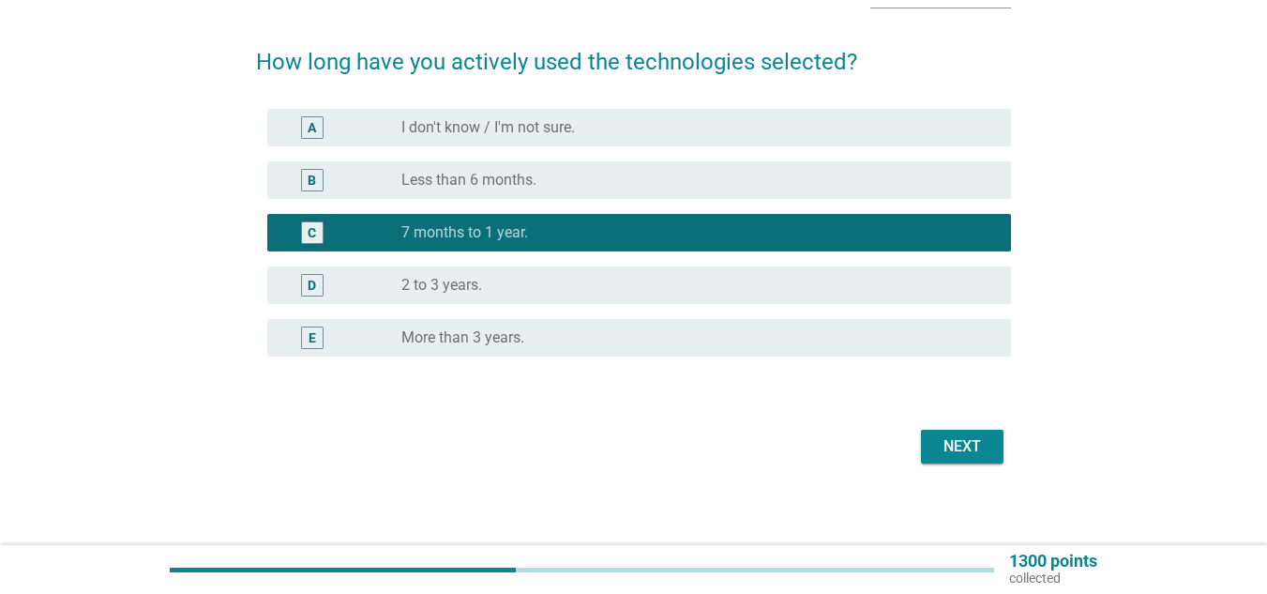
scroll to position [130, 0]
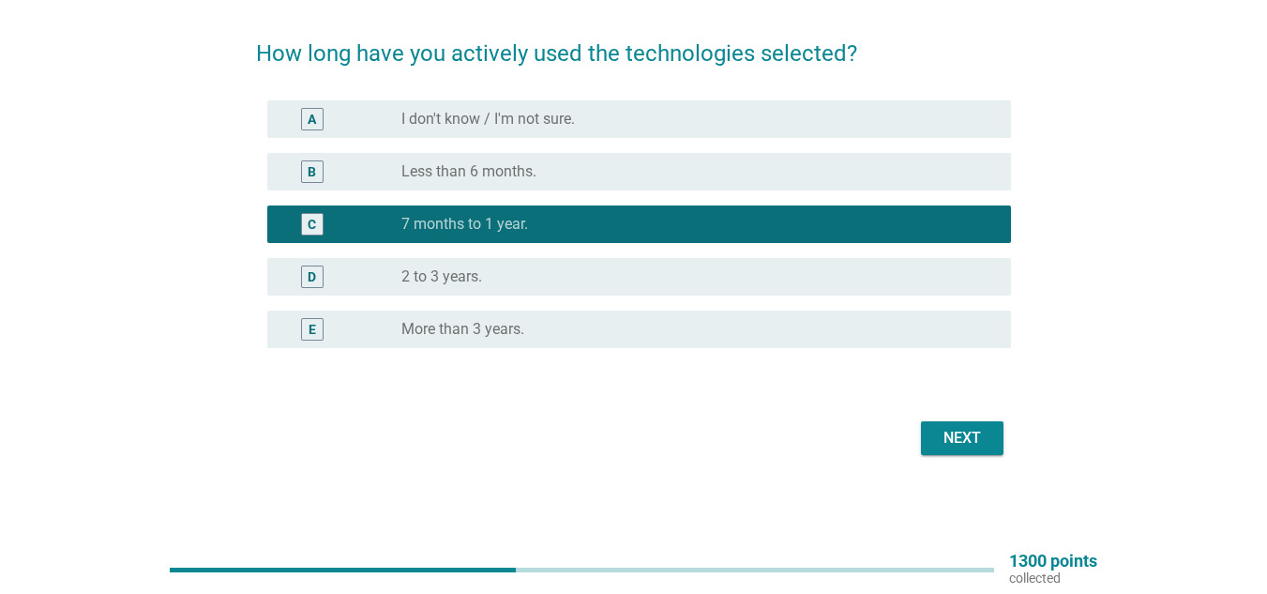
click at [956, 413] on form "How long have you actively used the technologies selected? A radio_button_unche…" at bounding box center [633, 239] width 755 height 443
click at [961, 438] on div "Next" at bounding box center [962, 438] width 53 height 23
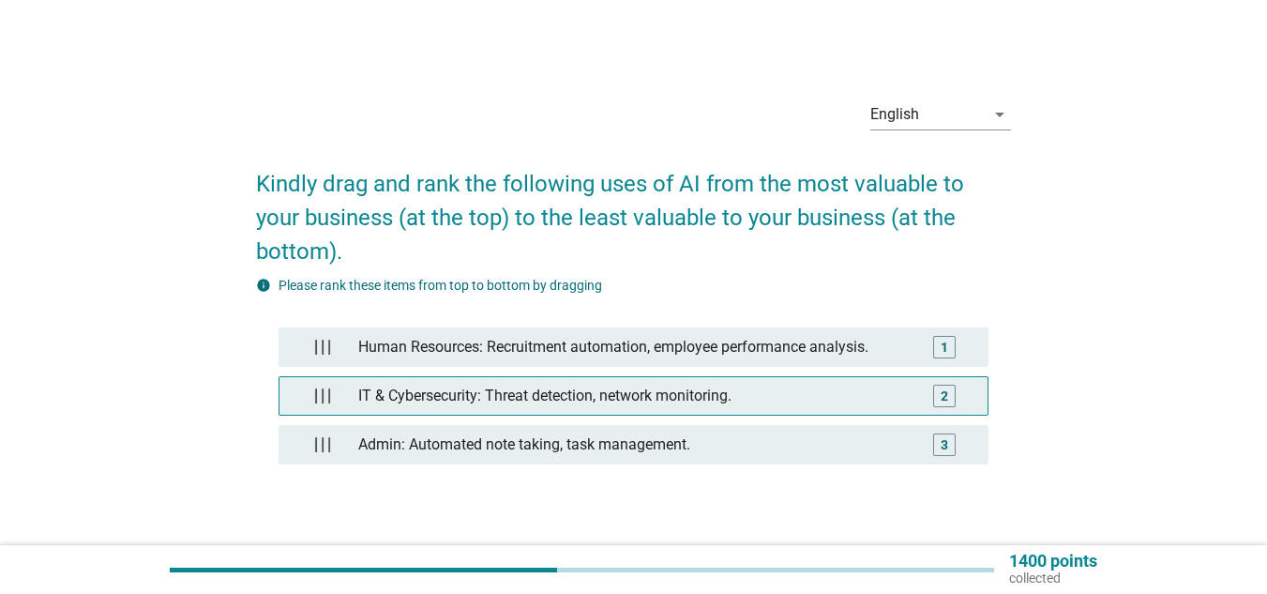
click at [931, 385] on div "2" at bounding box center [944, 396] width 56 height 23
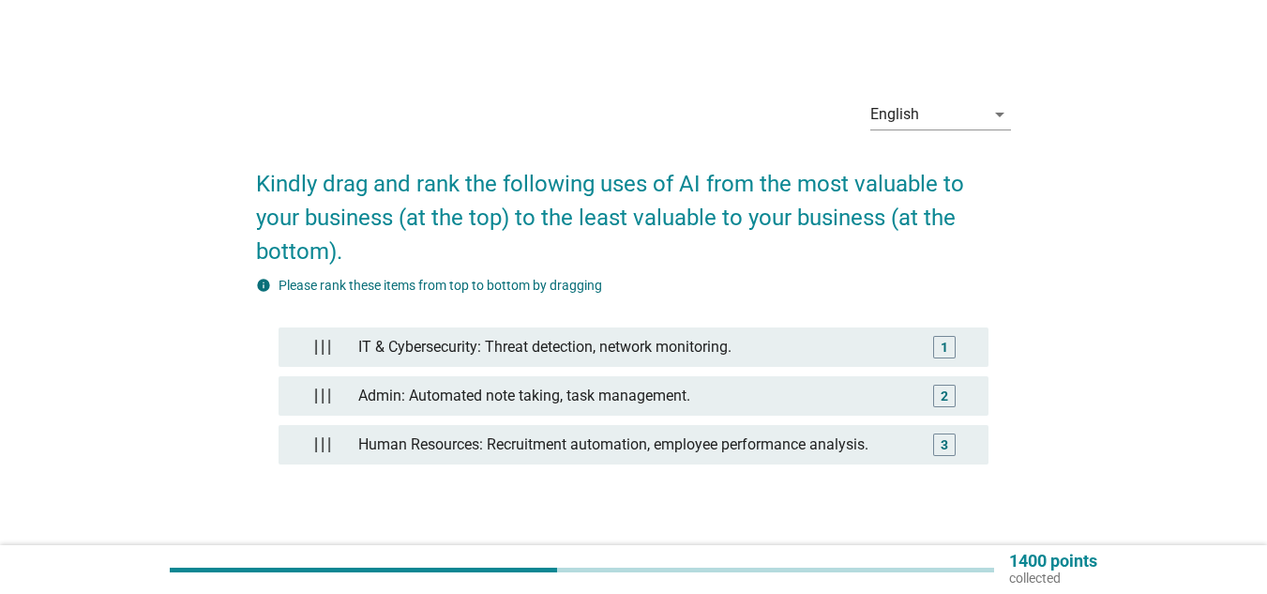
click at [980, 554] on div "Next" at bounding box center [962, 565] width 53 height 23
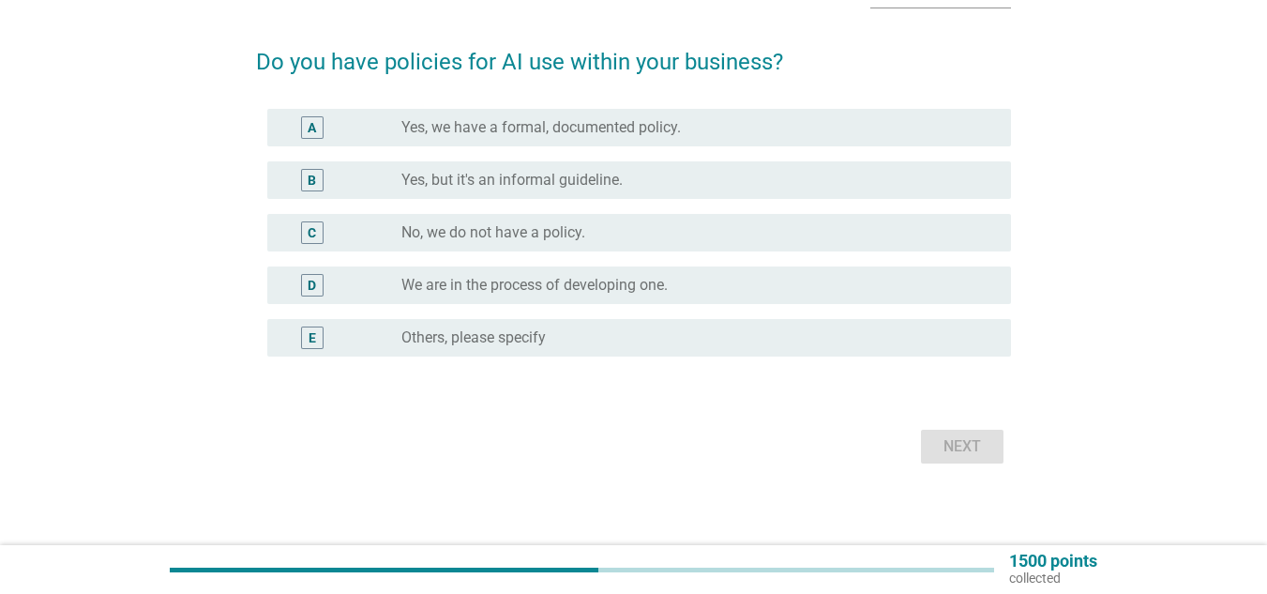
scroll to position [130, 0]
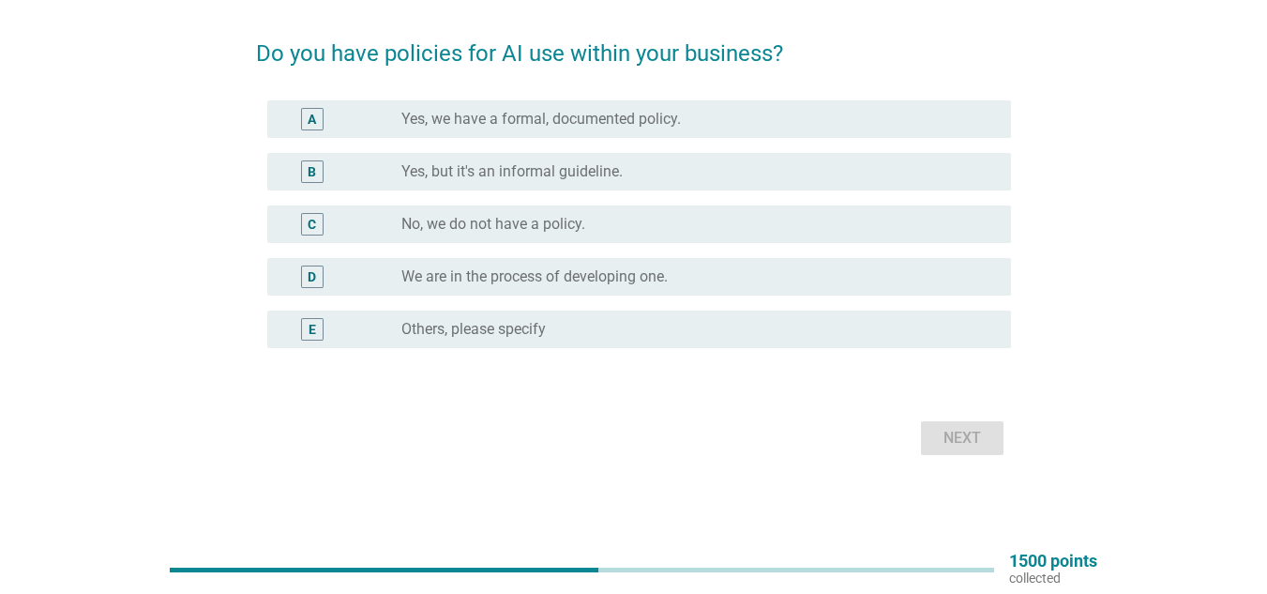
click at [585, 335] on div "radio_button_unchecked Others, please specify" at bounding box center [691, 329] width 580 height 19
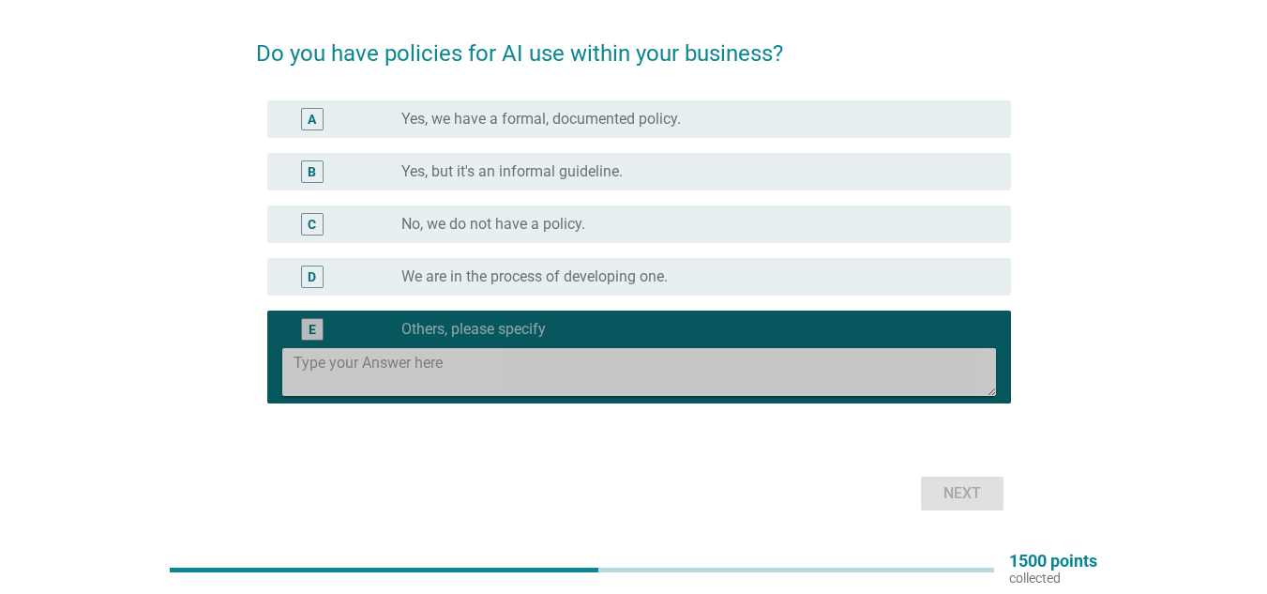
click at [585, 370] on textarea at bounding box center [645, 372] width 702 height 48
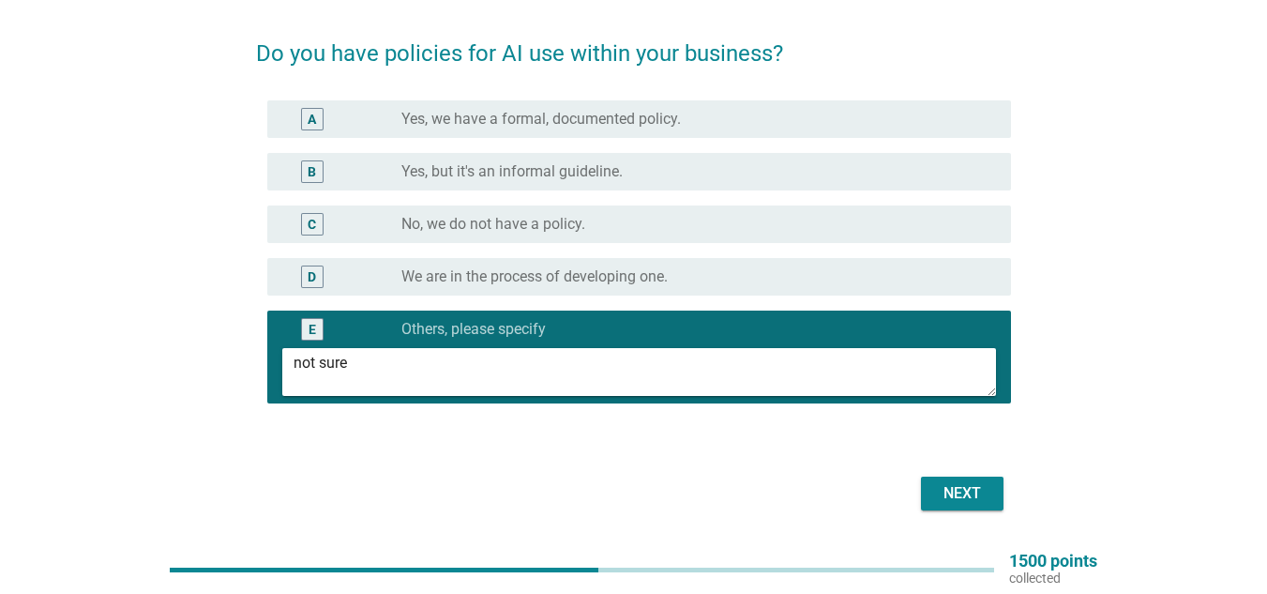
type textarea "not sure"
click at [960, 491] on div "Next" at bounding box center [962, 493] width 53 height 23
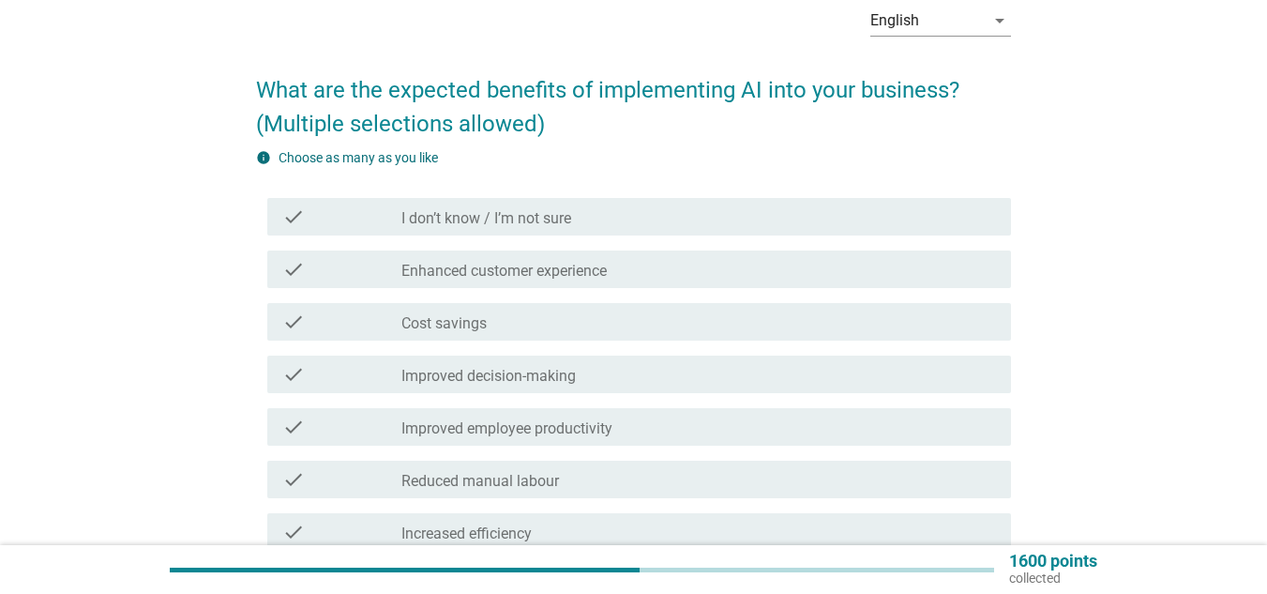
scroll to position [188, 0]
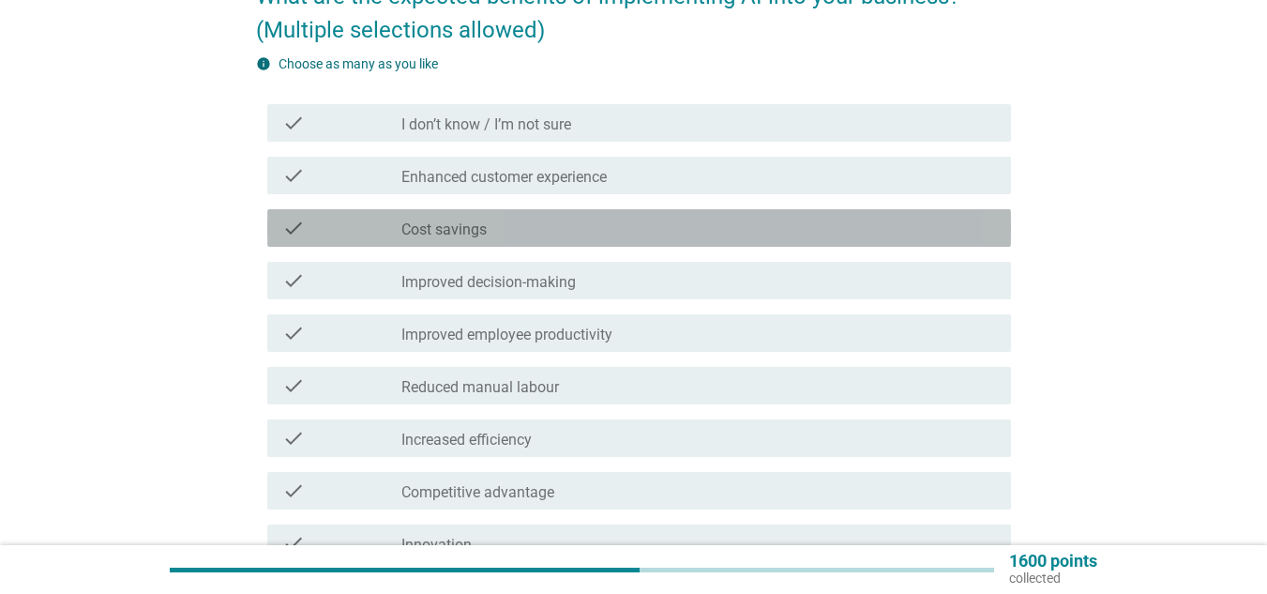
click at [515, 236] on div "check_box_outline_blank Cost savings" at bounding box center [698, 228] width 595 height 23
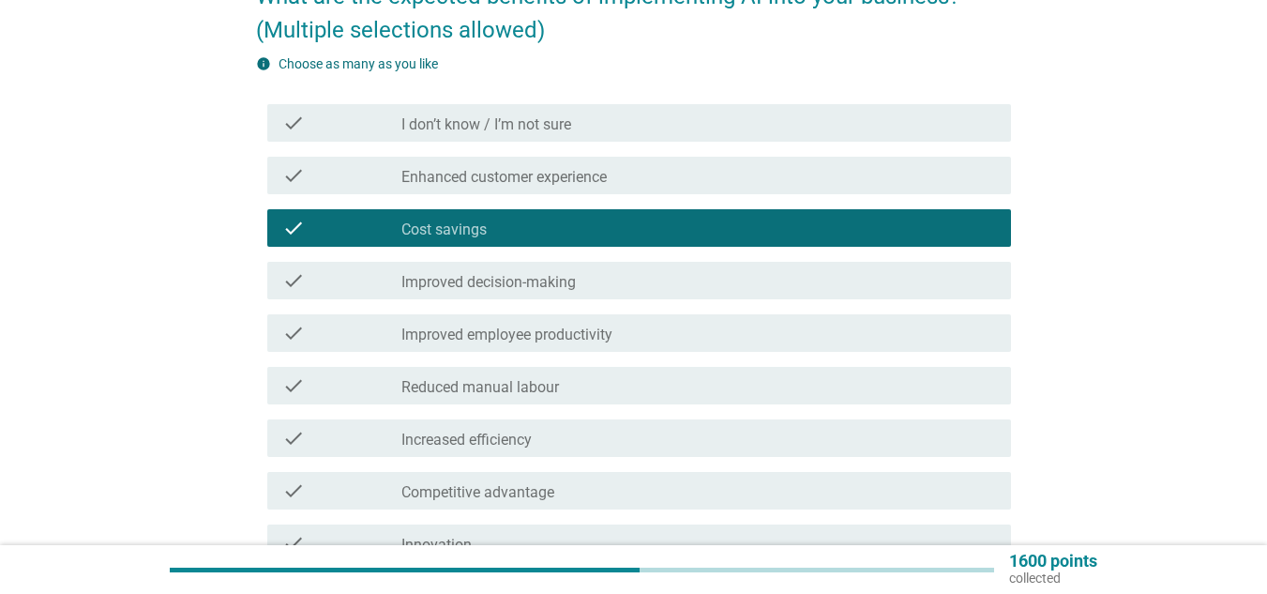
click at [507, 162] on div "check check_box_outline_blank Enhanced customer experience" at bounding box center [639, 176] width 744 height 38
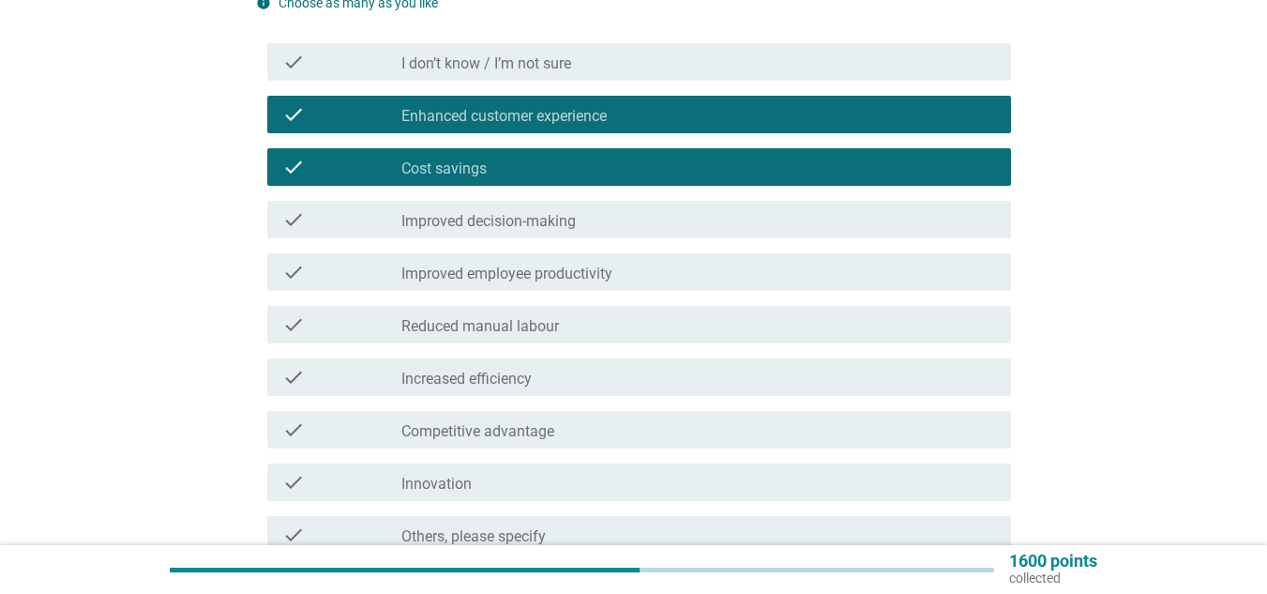
scroll to position [281, 0]
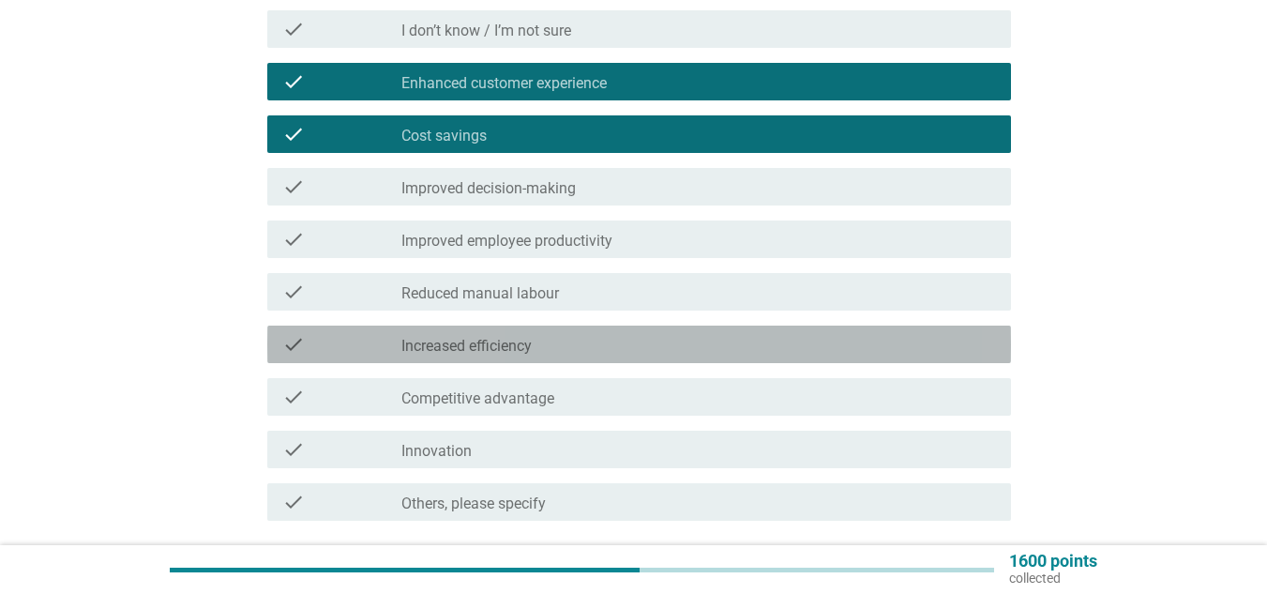
click at [506, 339] on label "Increased efficiency" at bounding box center [466, 346] width 130 height 19
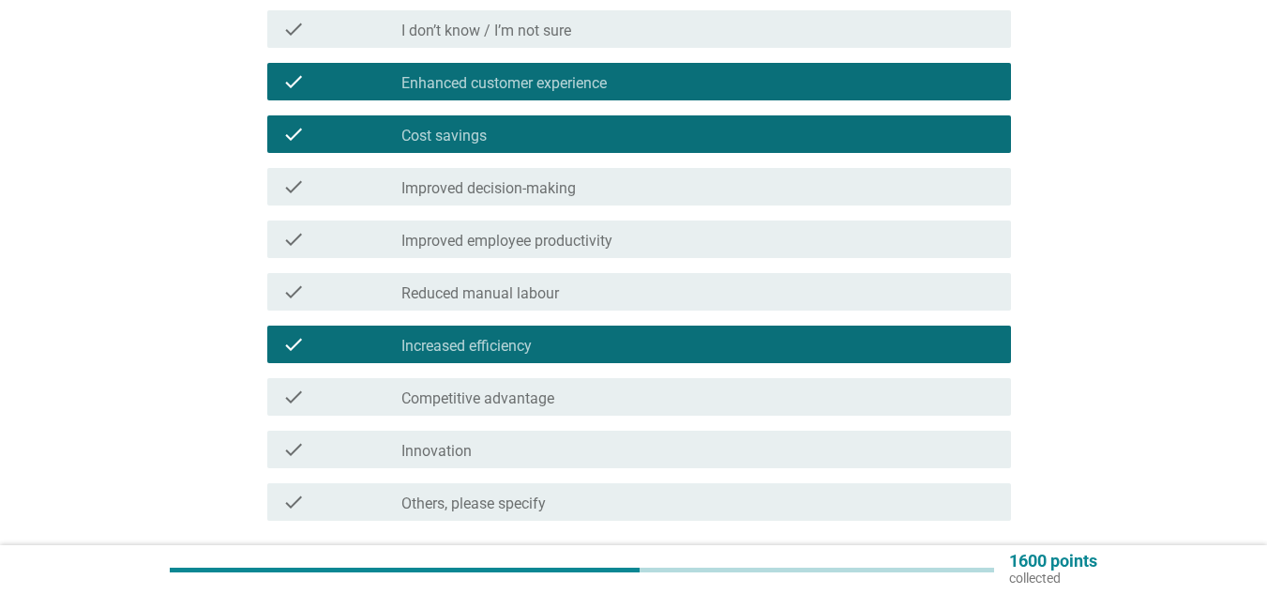
click at [581, 451] on div "check_box_outline_blank Innovation" at bounding box center [698, 449] width 595 height 23
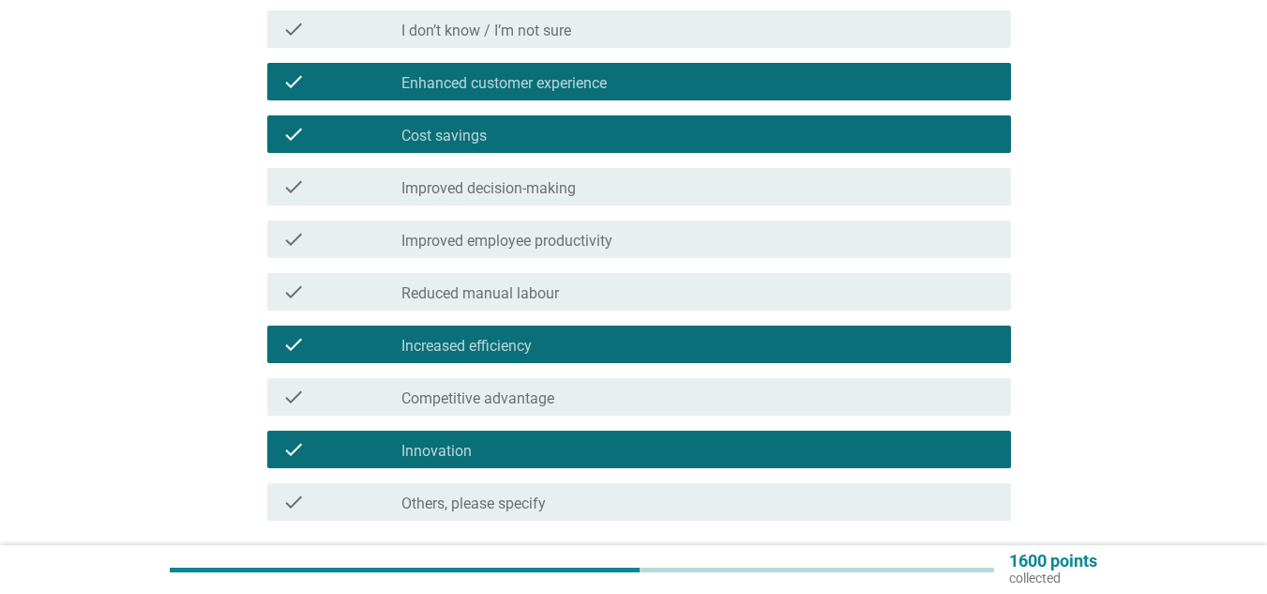
click at [578, 389] on div "check_box_outline_blank Competitive advantage" at bounding box center [698, 396] width 595 height 23
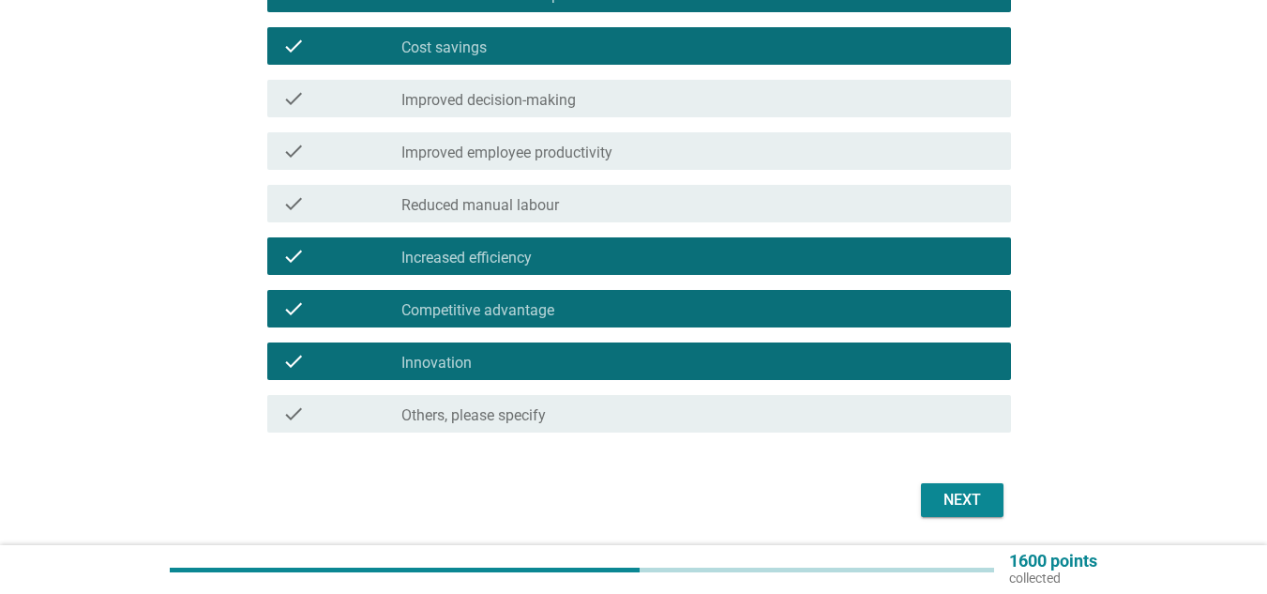
scroll to position [431, 0]
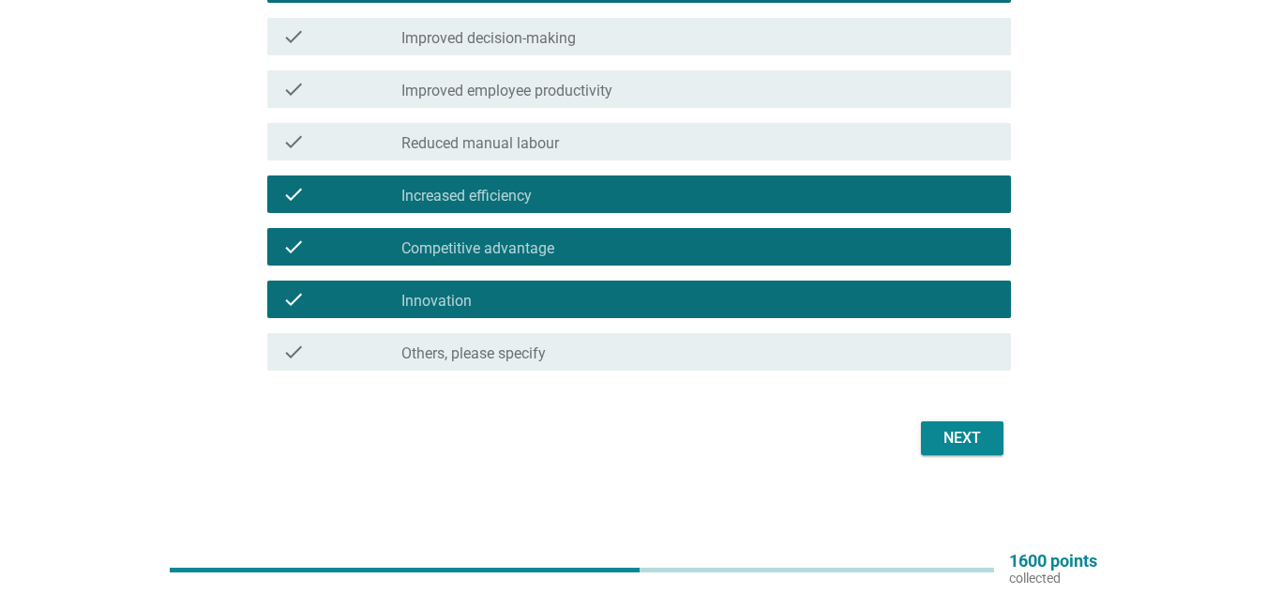
click at [934, 421] on button "Next" at bounding box center [962, 438] width 83 height 34
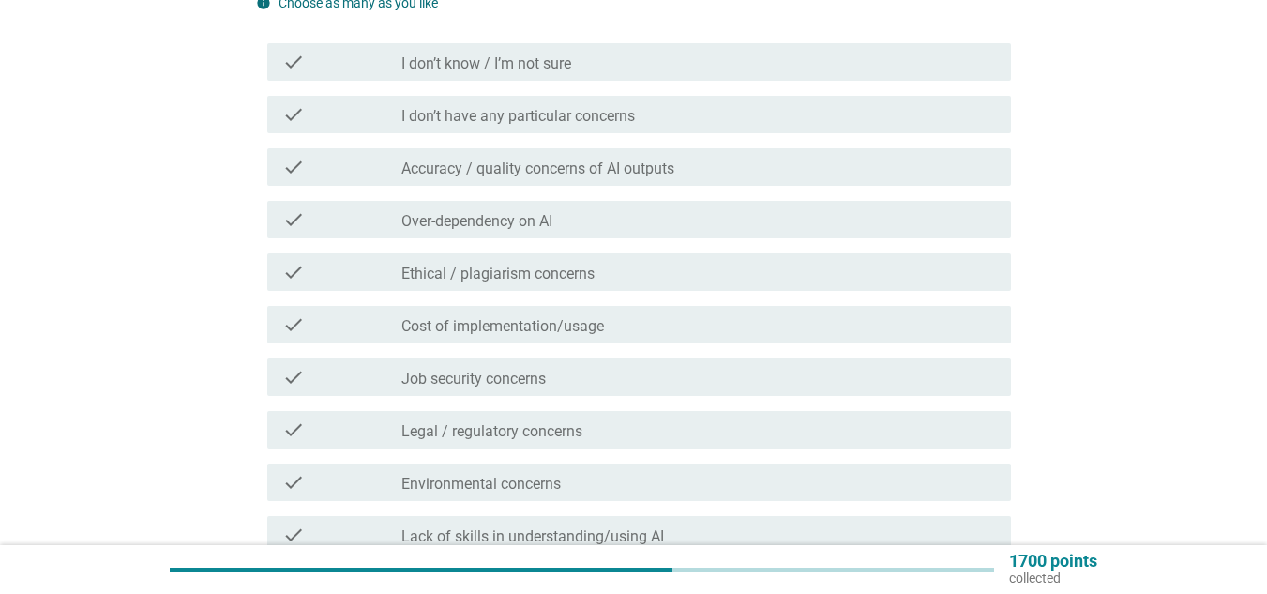
scroll to position [281, 0]
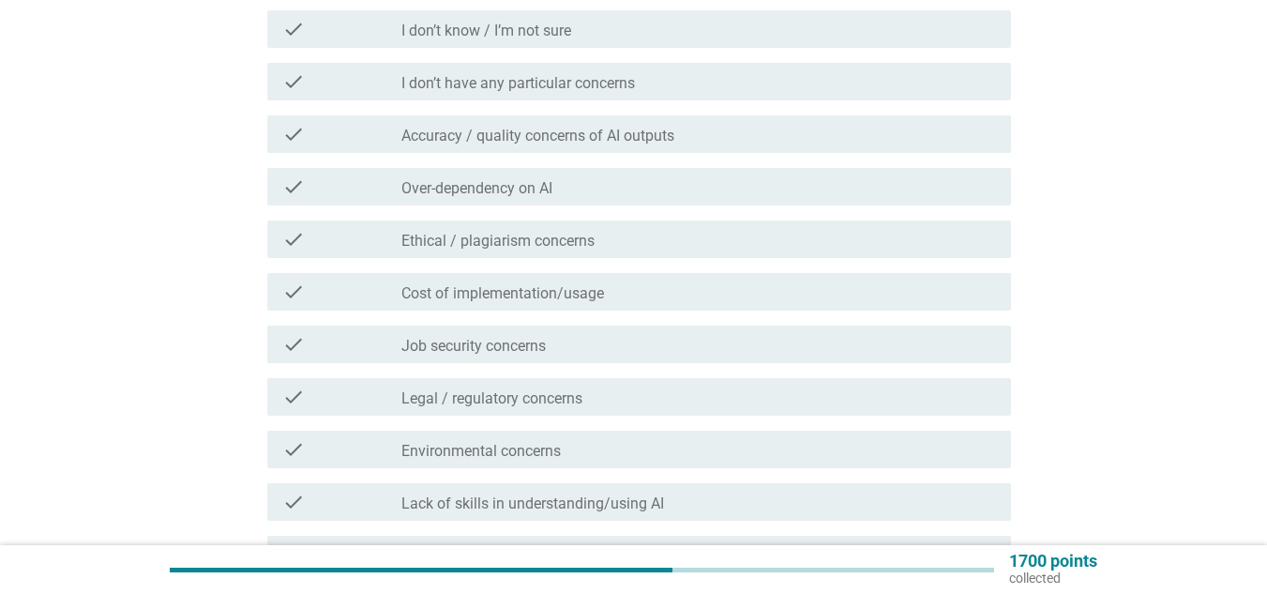
click at [520, 222] on div "check check_box_outline_blank Ethical / plagiarism concerns" at bounding box center [639, 239] width 744 height 38
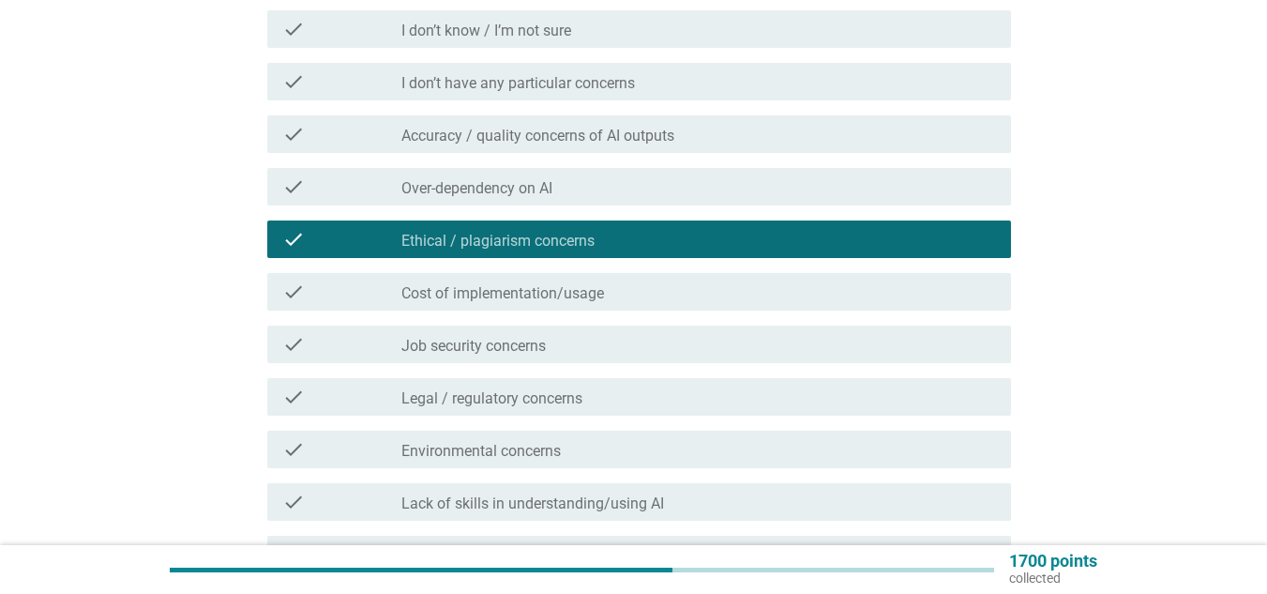
click at [564, 283] on div "check_box_outline_blank Cost of implementation/usage" at bounding box center [698, 291] width 595 height 23
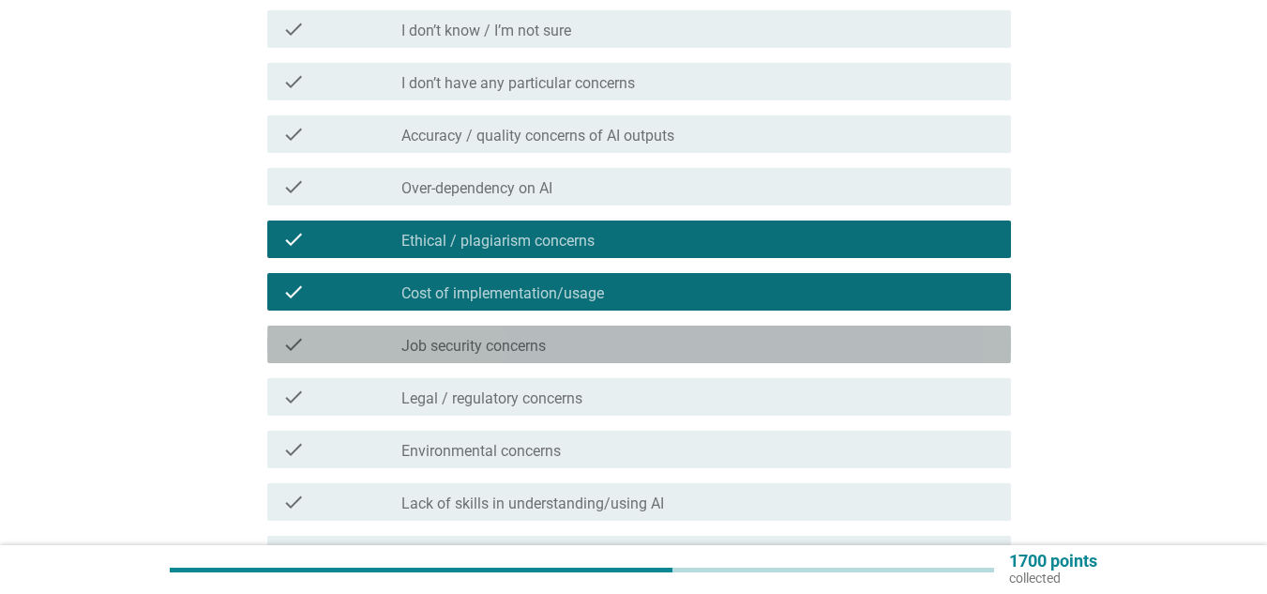
click at [562, 341] on div "check_box_outline_blank Job security concerns" at bounding box center [698, 344] width 595 height 23
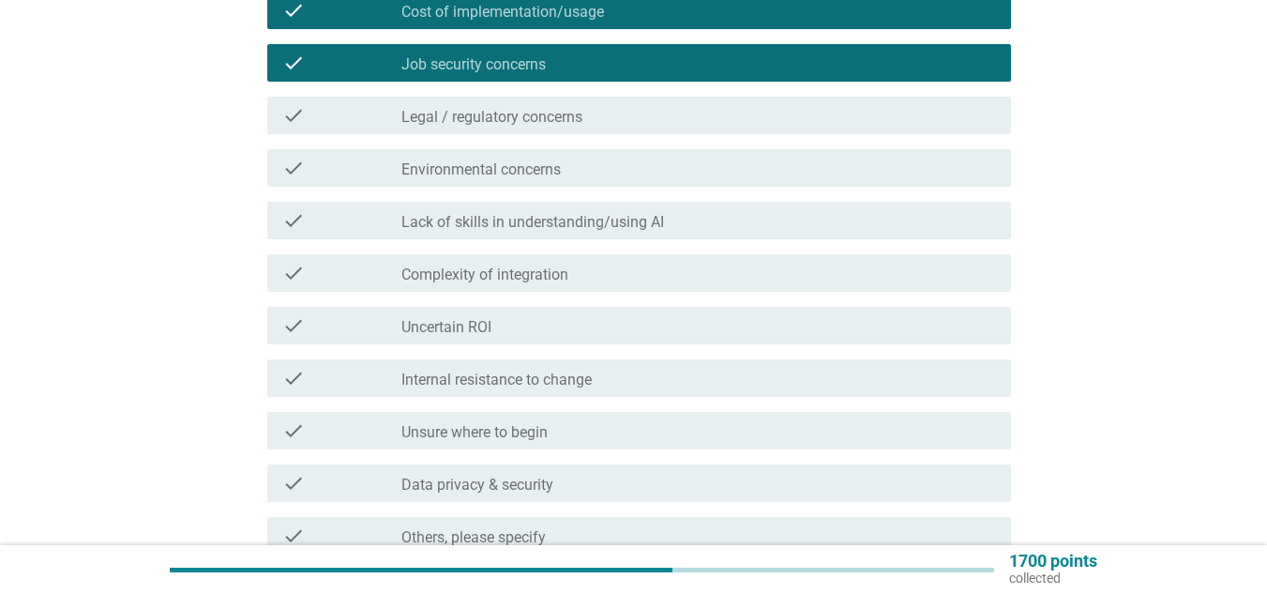
scroll to position [657, 0]
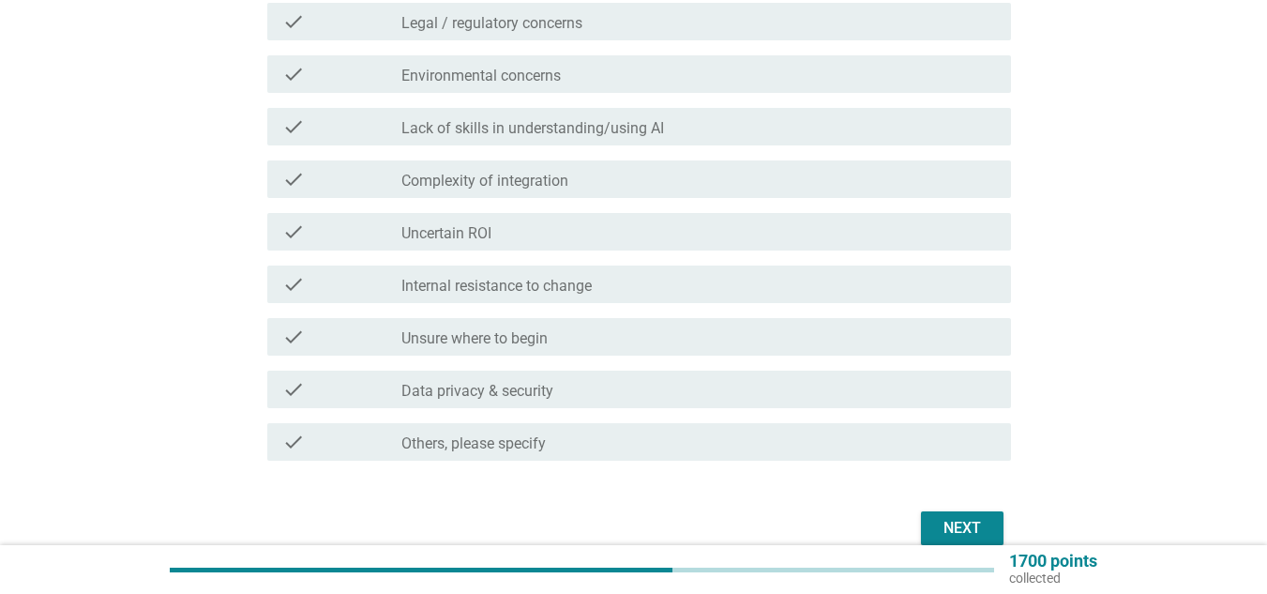
click at [958, 518] on div "Next" at bounding box center [962, 528] width 53 height 23
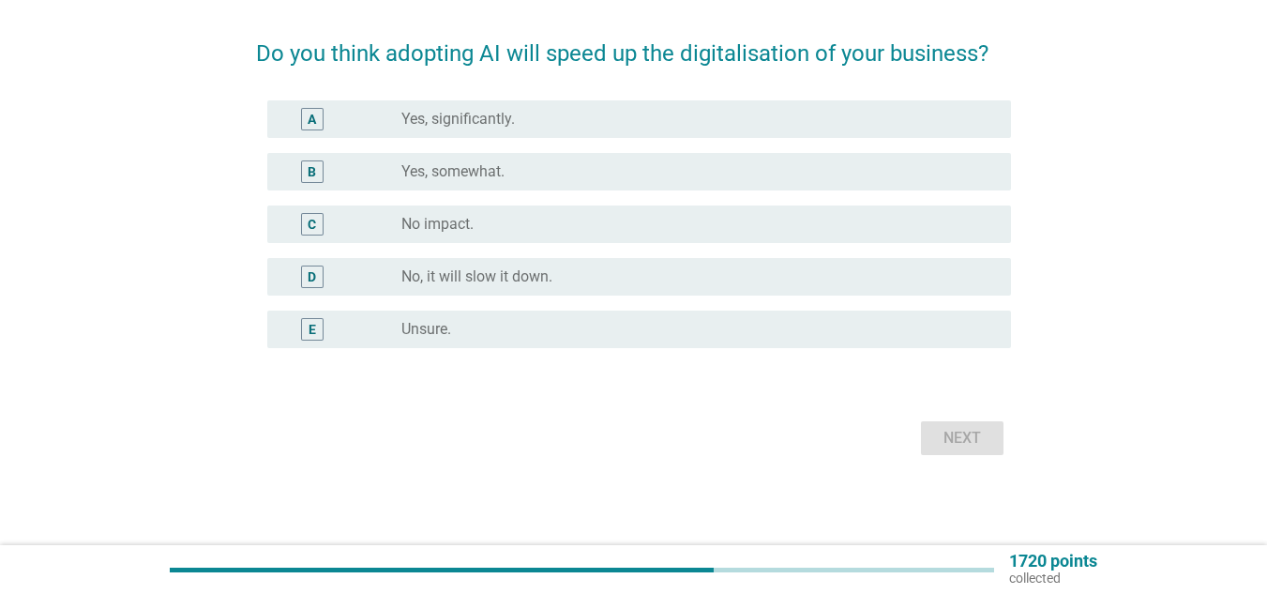
scroll to position [0, 0]
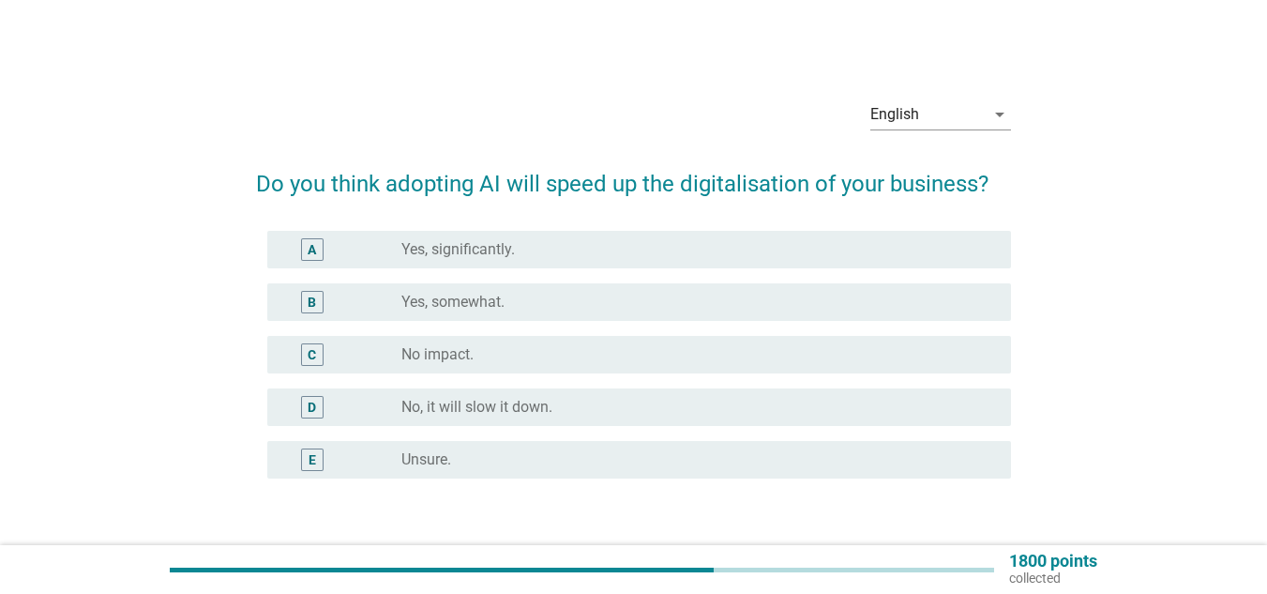
click at [499, 311] on div "radio_button_unchecked Yes, somewhat." at bounding box center [698, 302] width 595 height 23
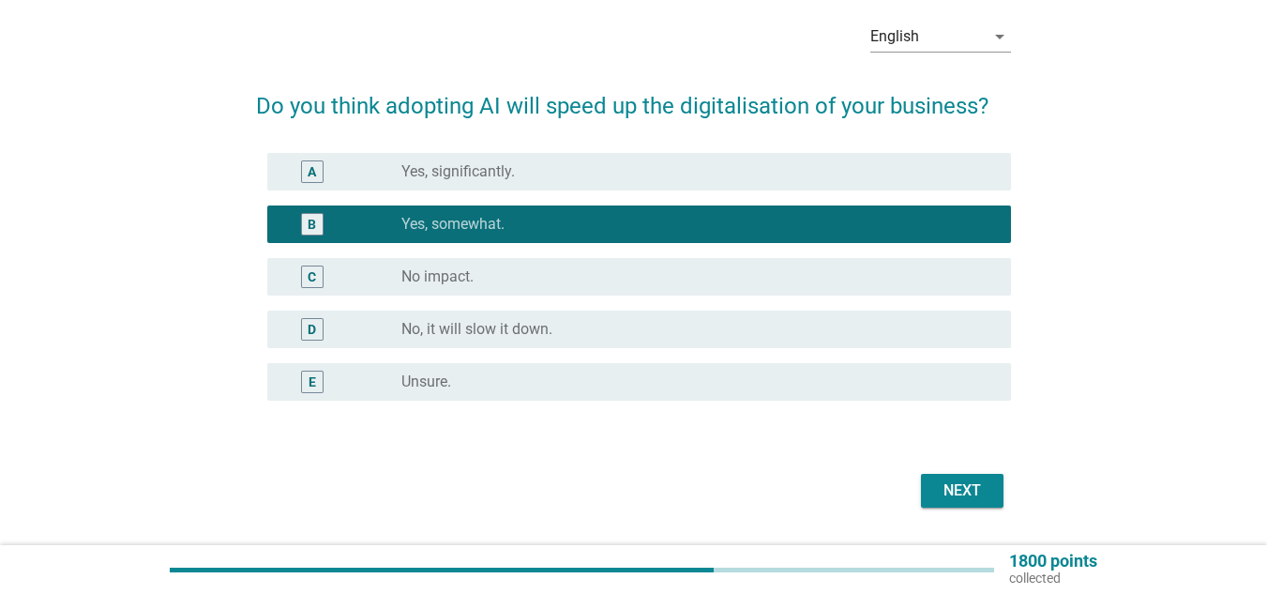
scroll to position [130, 0]
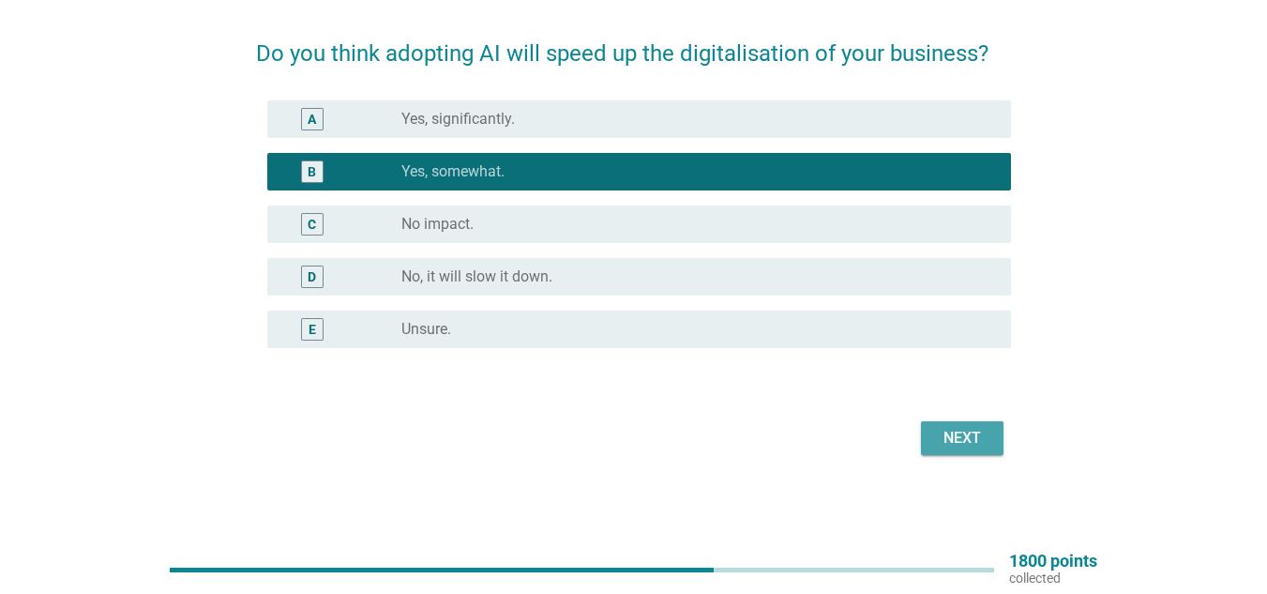
click at [996, 436] on button "Next" at bounding box center [962, 438] width 83 height 34
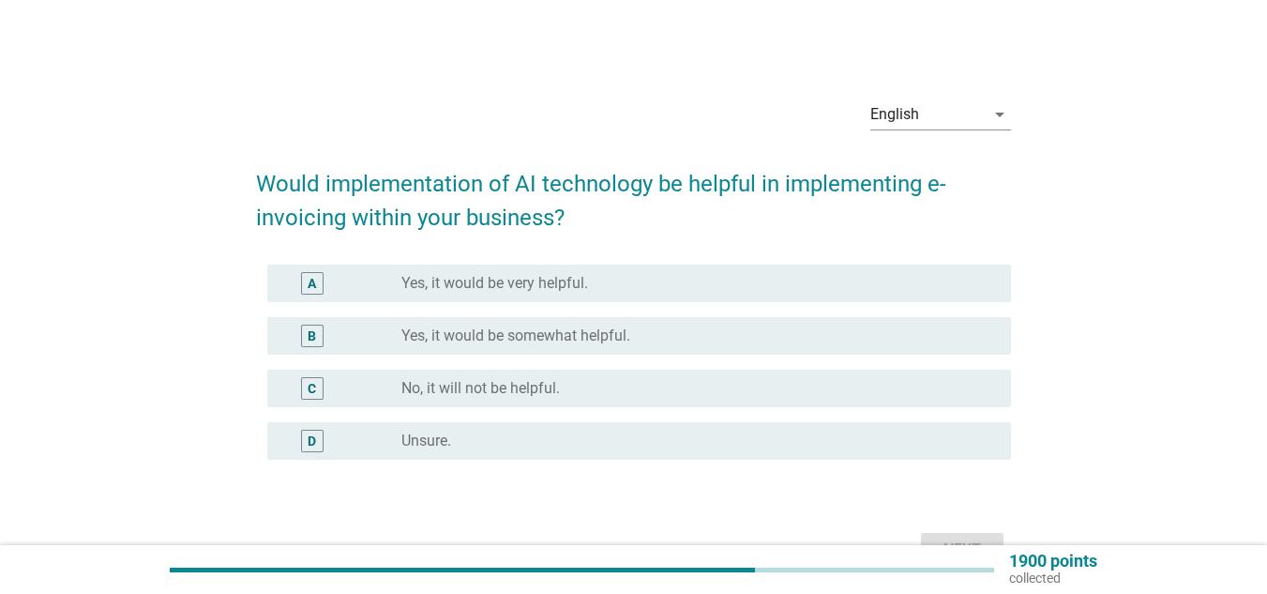
click at [632, 439] on div "radio_button_unchecked Unsure." at bounding box center [691, 440] width 580 height 19
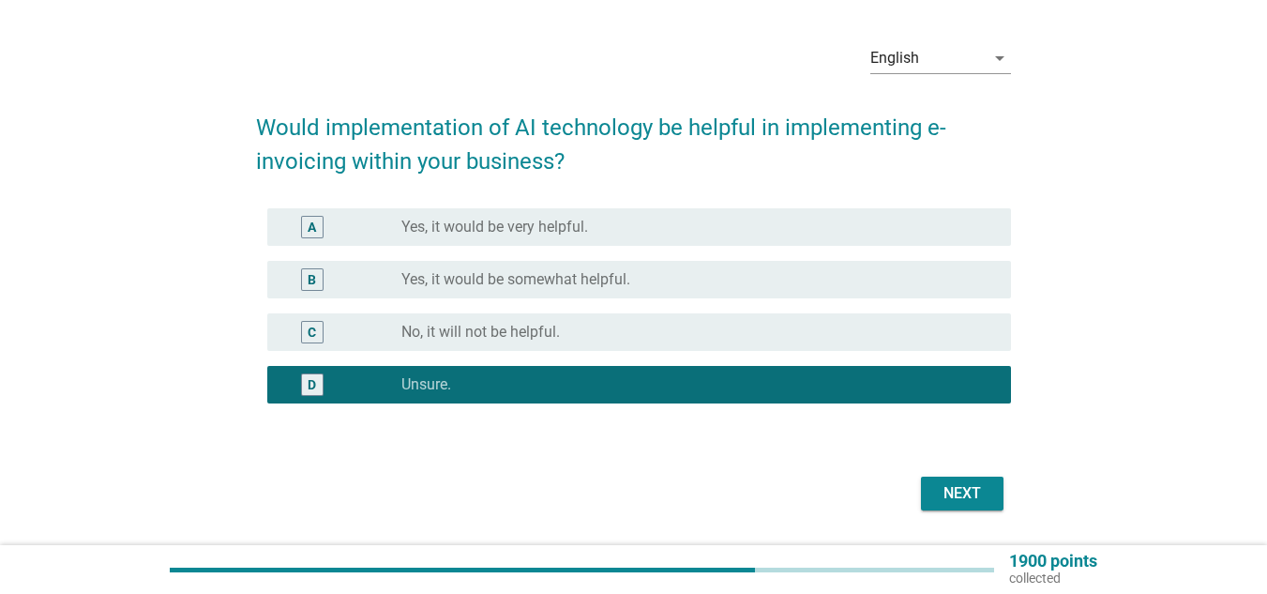
scroll to position [112, 0]
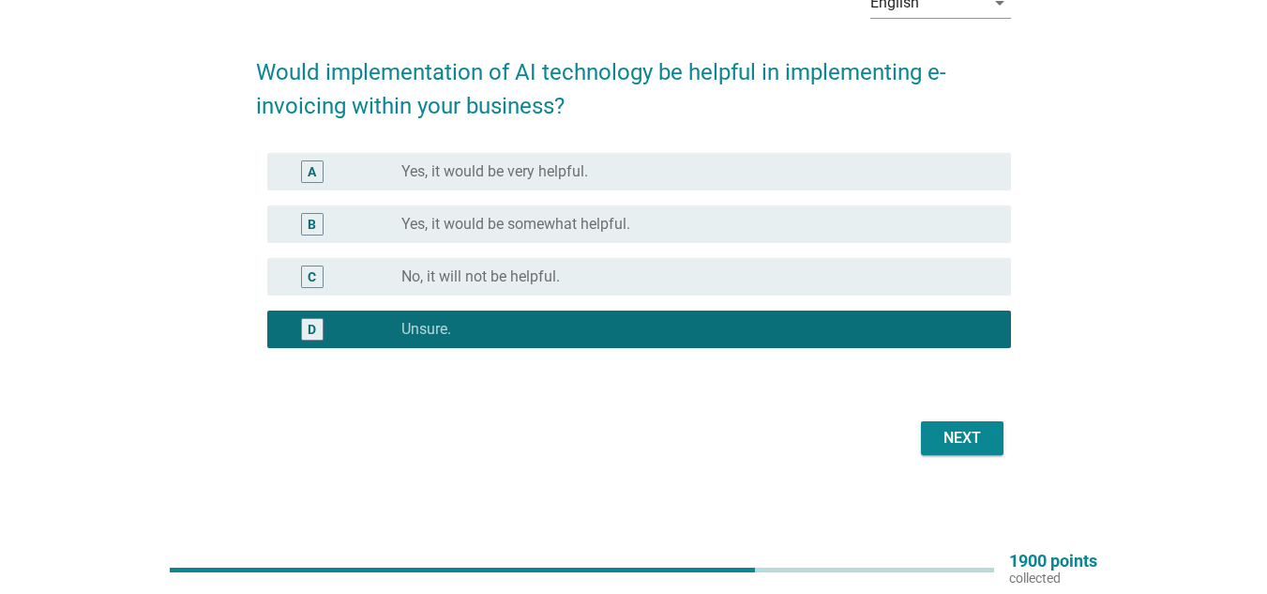
click at [966, 431] on div "Next" at bounding box center [962, 438] width 53 height 23
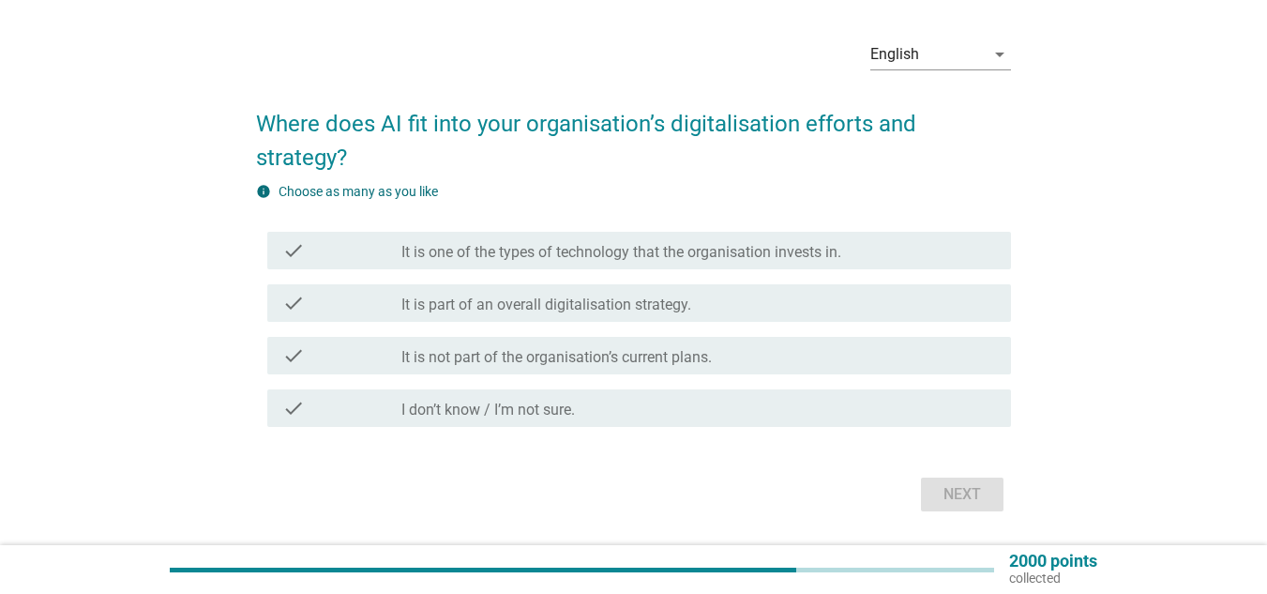
scroll to position [94, 0]
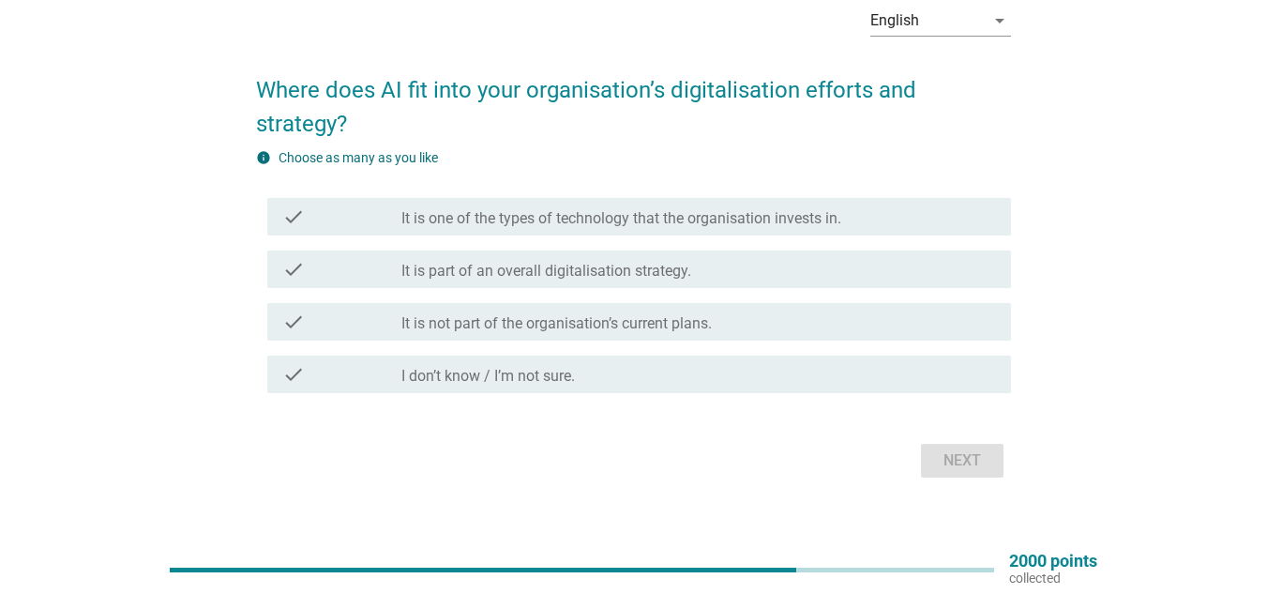
click at [528, 279] on label "It is part of an overall digitalisation strategy." at bounding box center [546, 271] width 290 height 19
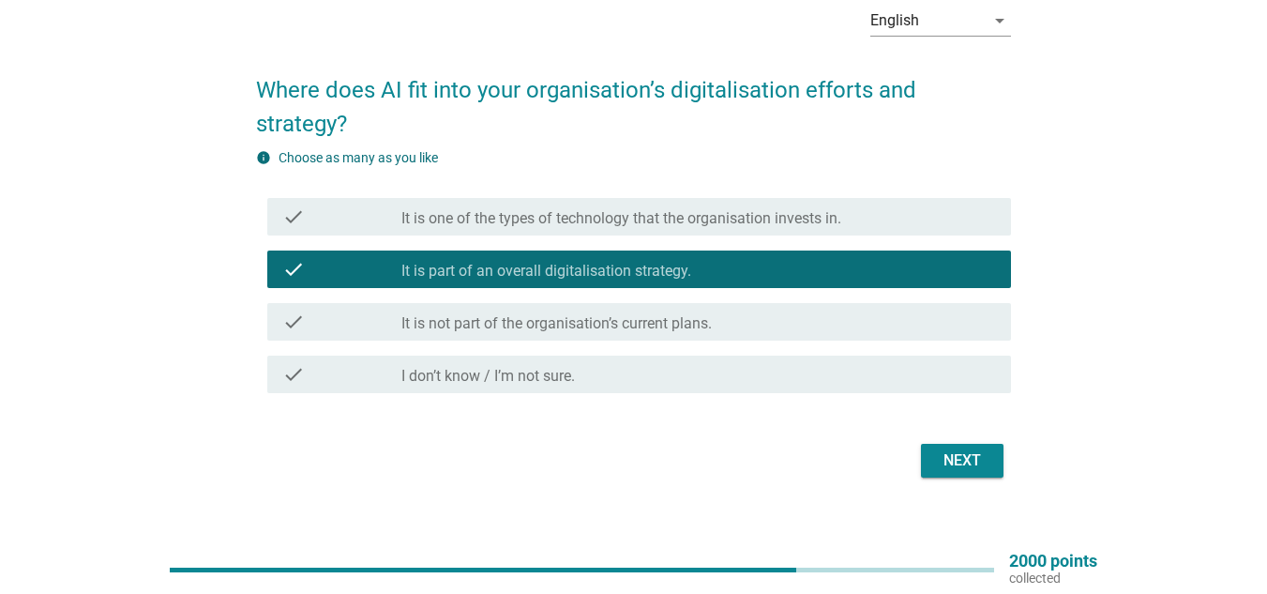
click at [940, 480] on div "Next" at bounding box center [633, 460] width 755 height 45
click at [943, 475] on button "Next" at bounding box center [962, 461] width 83 height 34
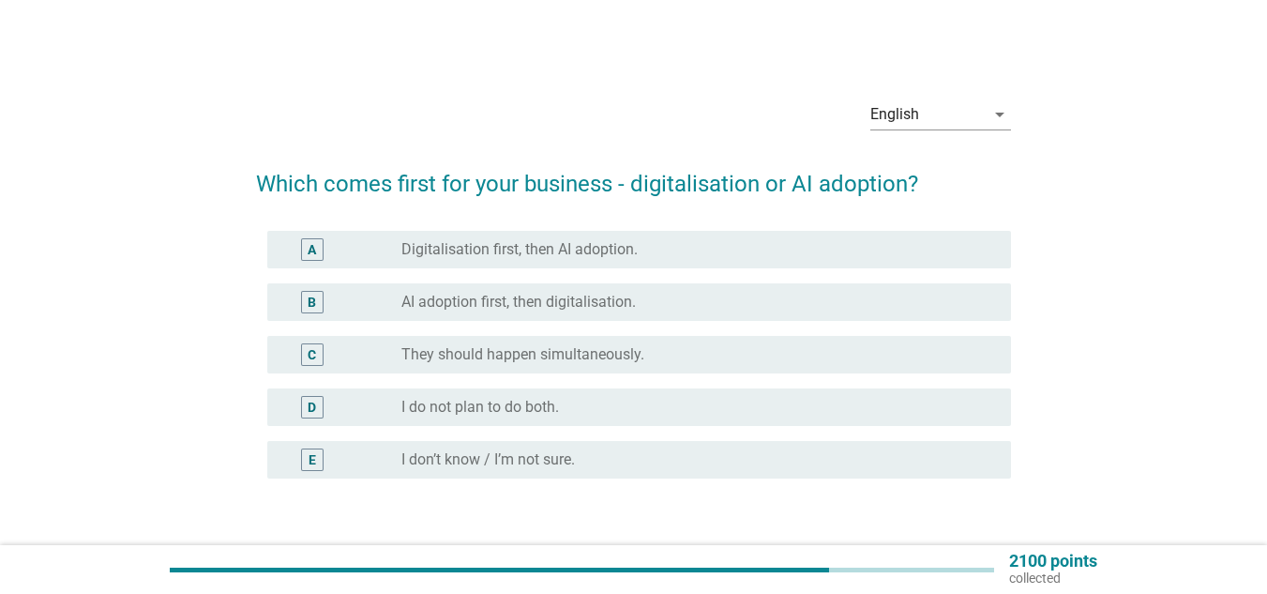
click at [566, 457] on label "I don’t know / I’m not sure." at bounding box center [488, 459] width 174 height 19
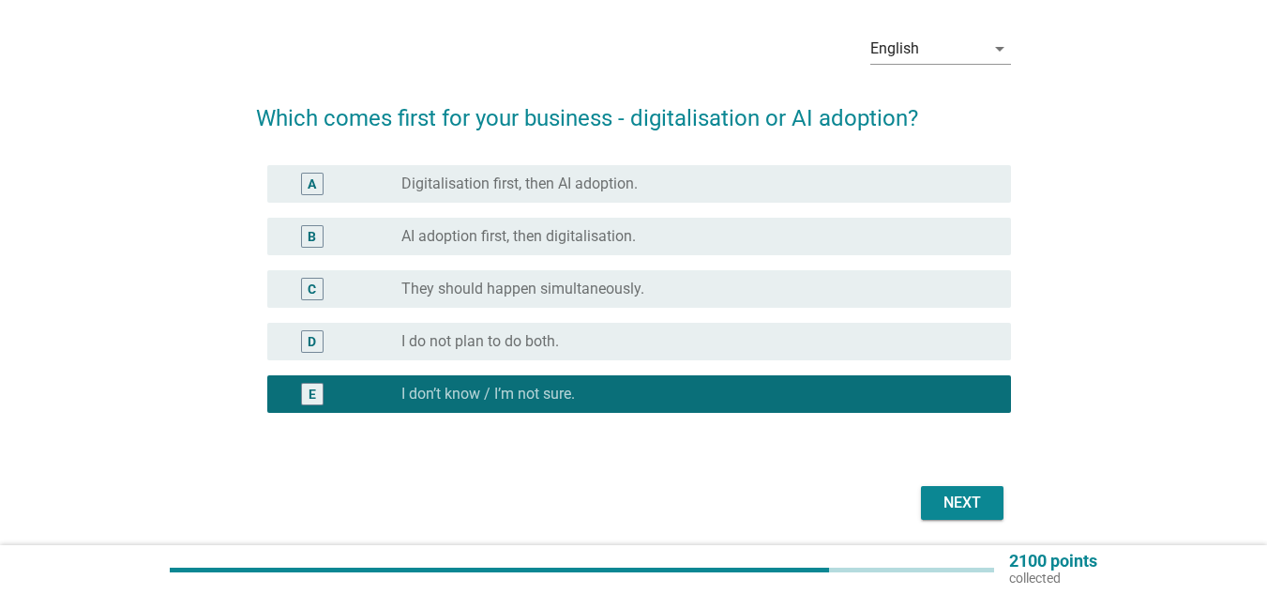
scroll to position [130, 0]
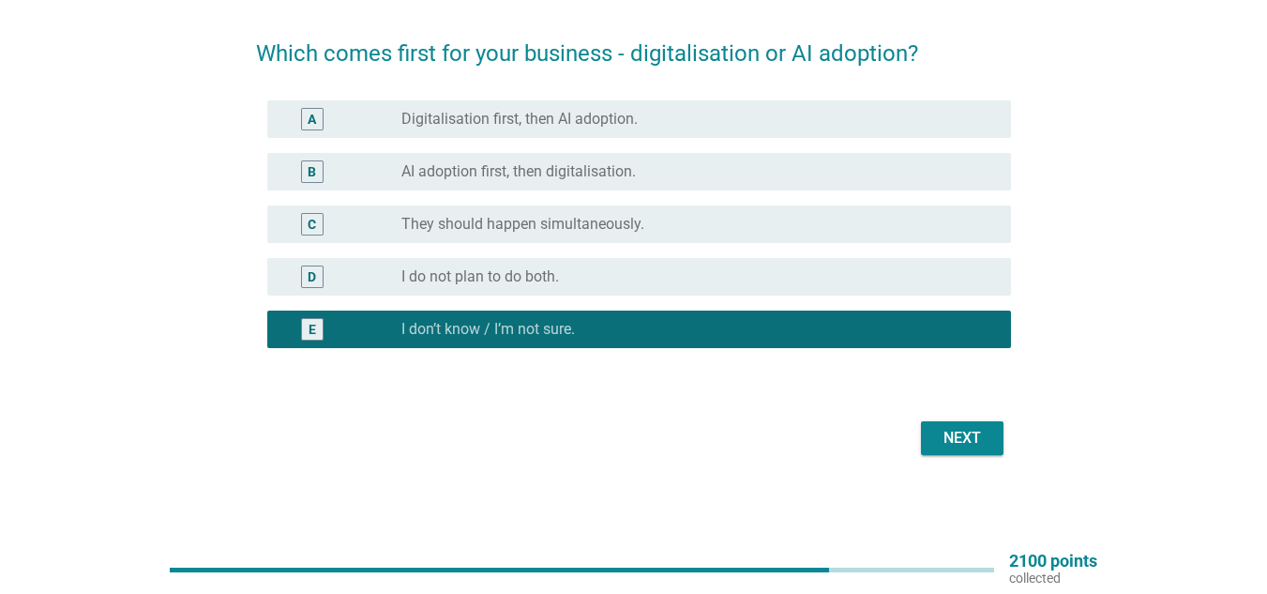
click at [952, 438] on div "Next" at bounding box center [962, 438] width 53 height 23
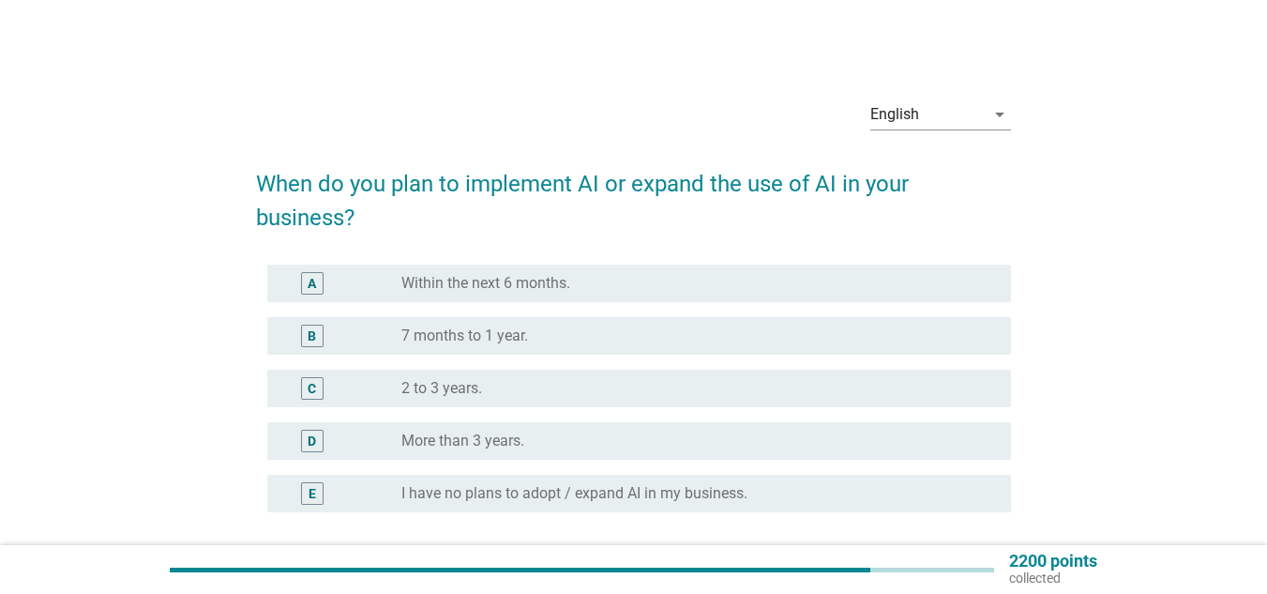
click at [554, 378] on div "radio_button_unchecked 2 to 3 years." at bounding box center [698, 388] width 595 height 23
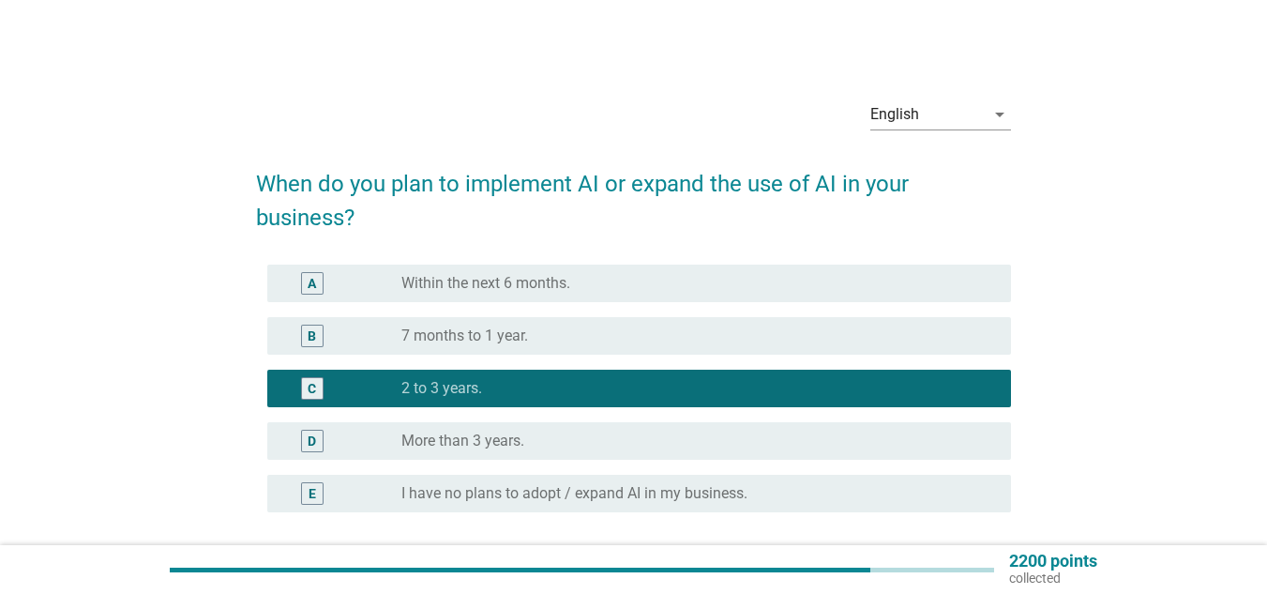
scroll to position [94, 0]
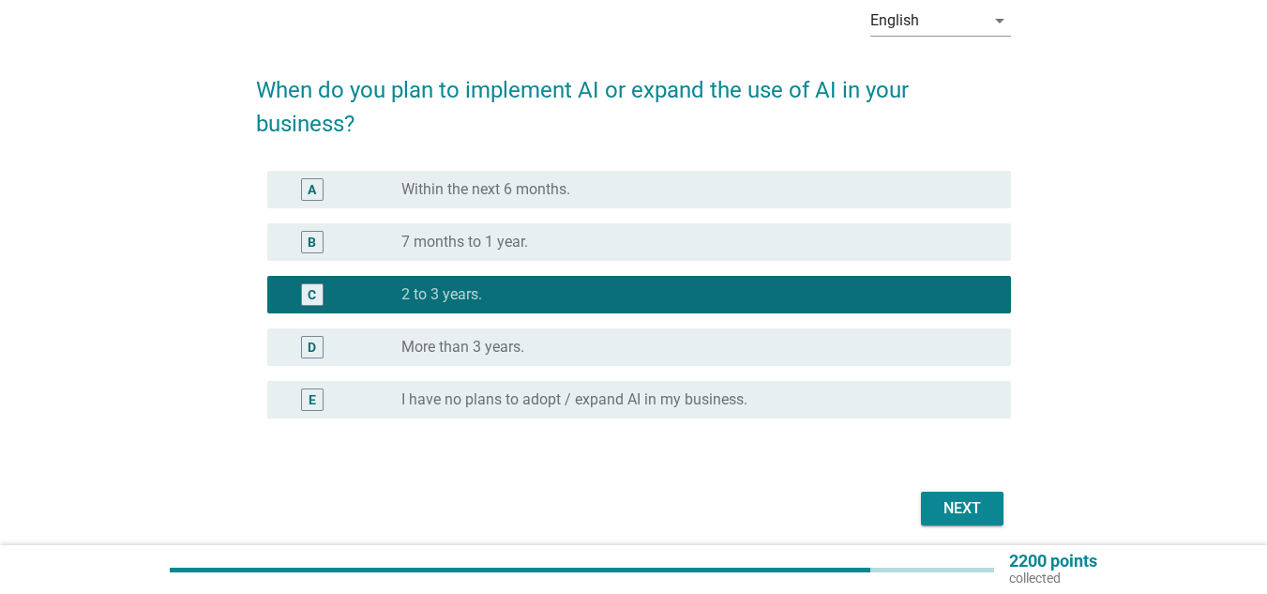
click at [942, 508] on div "Next" at bounding box center [962, 508] width 53 height 23
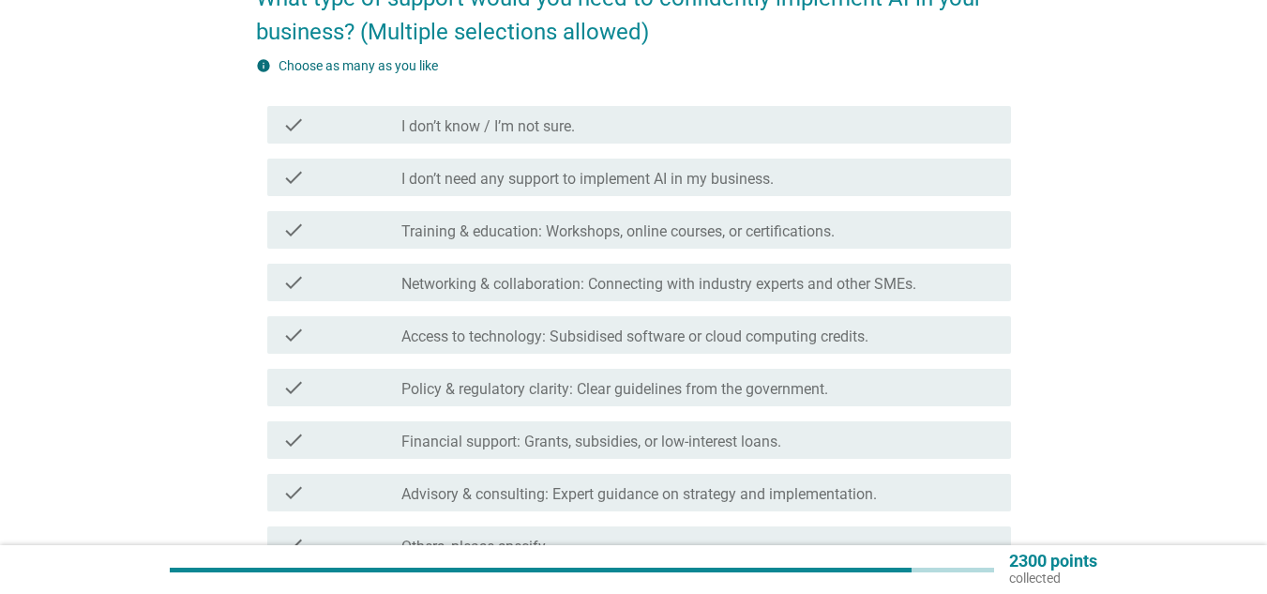
scroll to position [188, 0]
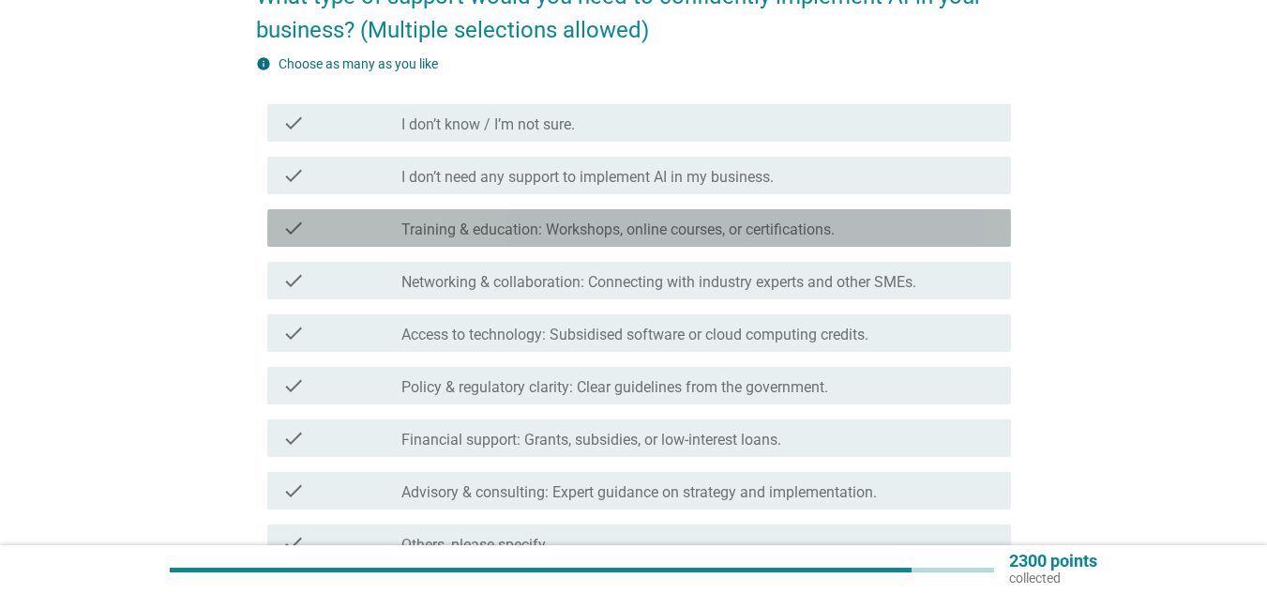
click at [659, 229] on label "Training & education: Workshops, online courses, or certifications." at bounding box center [617, 229] width 433 height 19
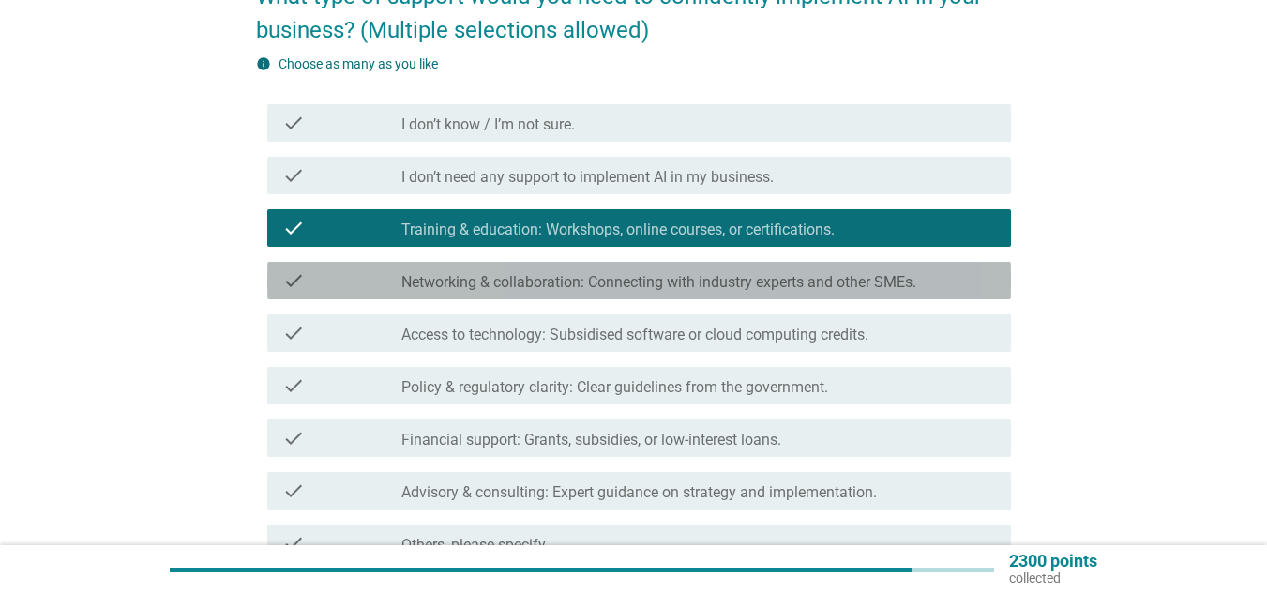
click at [693, 271] on div "check_box_outline_blank Networking & collaboration: Connecting with industry ex…" at bounding box center [698, 280] width 595 height 23
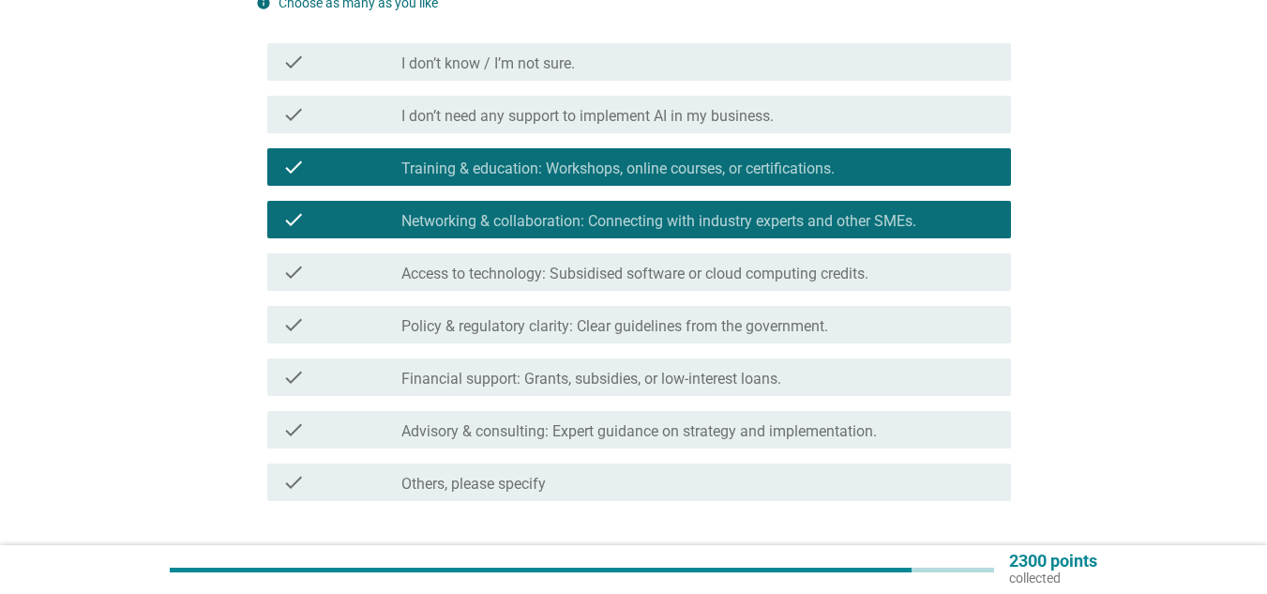
scroll to position [281, 0]
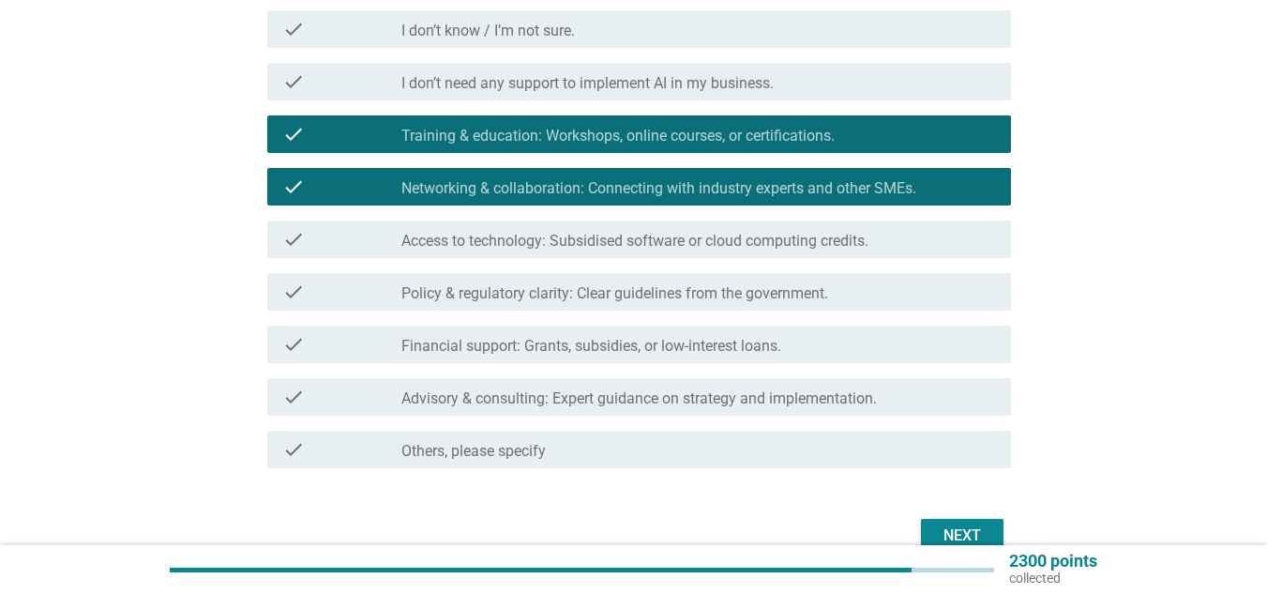
click at [690, 236] on label "Access to technology: Subsidised software or cloud computing credits." at bounding box center [634, 241] width 467 height 19
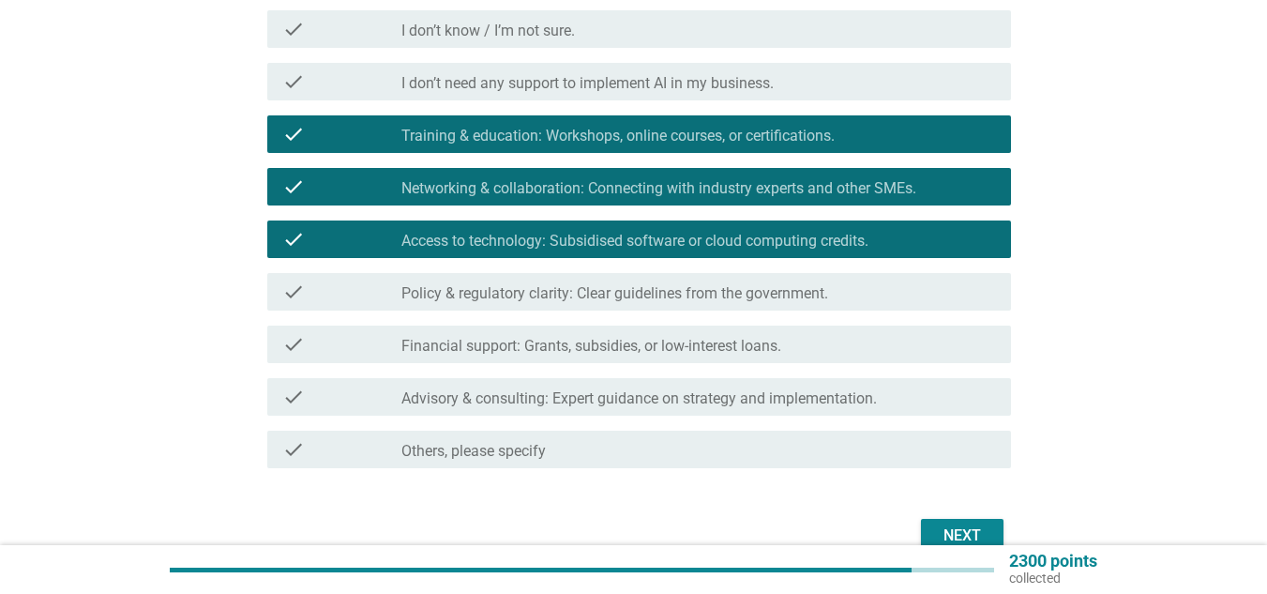
click at [725, 287] on label "Policy & regulatory clarity: Clear guidelines from the government." at bounding box center [614, 293] width 427 height 19
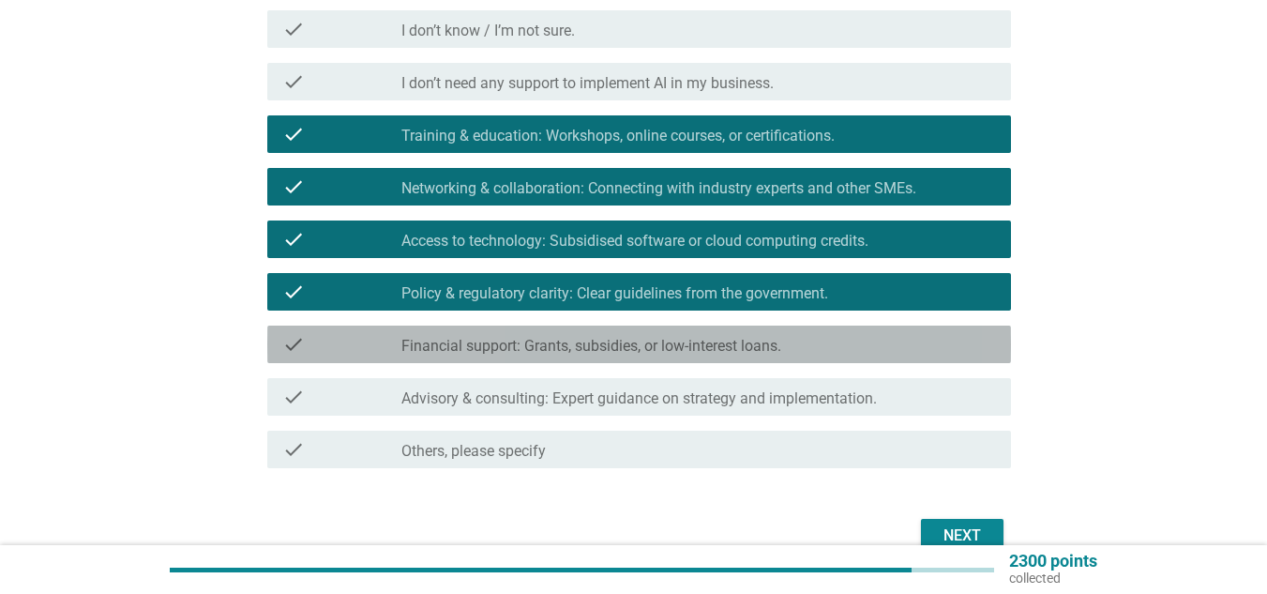
click at [641, 341] on label "Financial support: Grants, subsidies, or low-interest loans." at bounding box center [591, 346] width 380 height 19
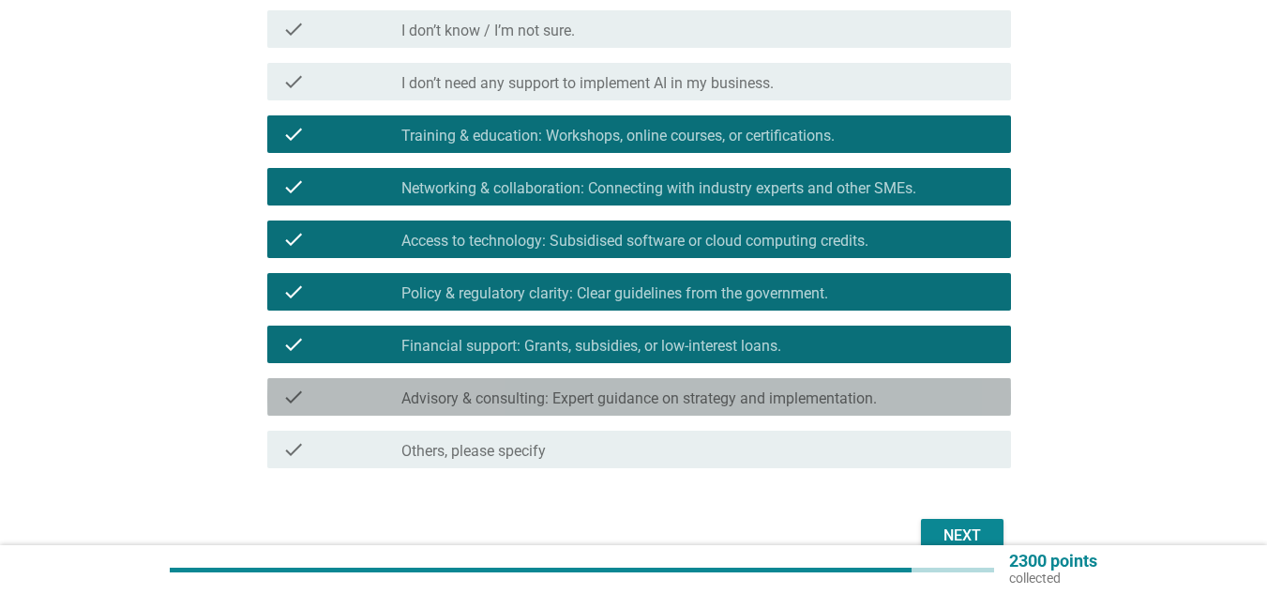
click at [638, 408] on div "check check_box_outline_blank Advisory & consulting: Expert guidance on strateg…" at bounding box center [639, 397] width 744 height 38
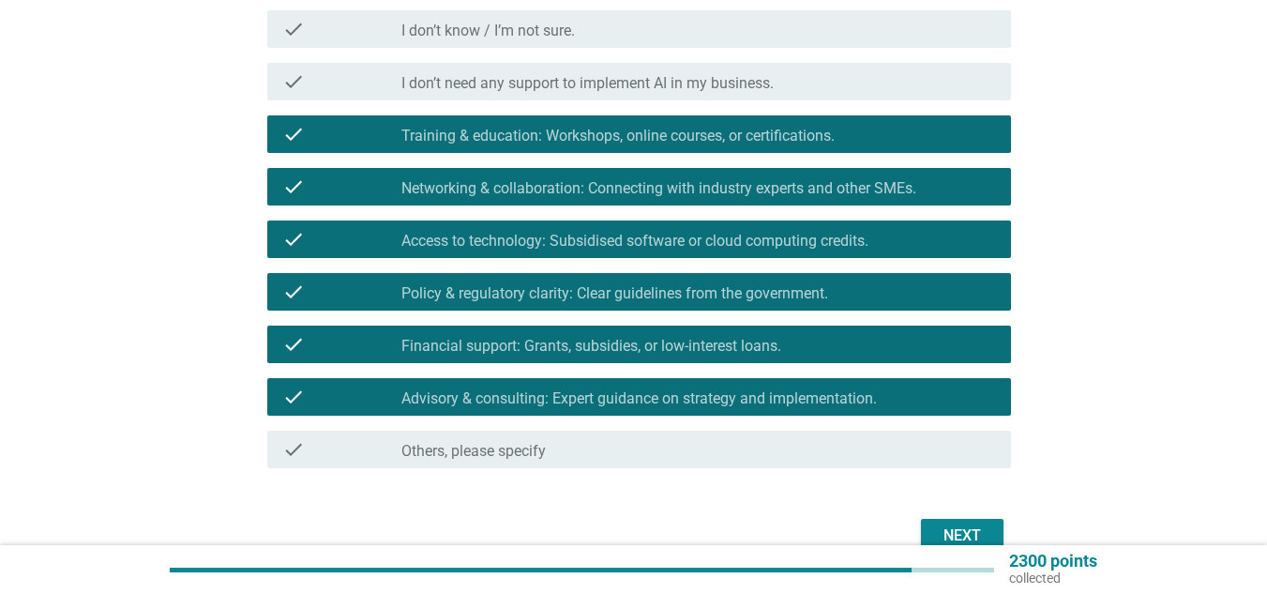
click at [934, 521] on button "Next" at bounding box center [962, 536] width 83 height 34
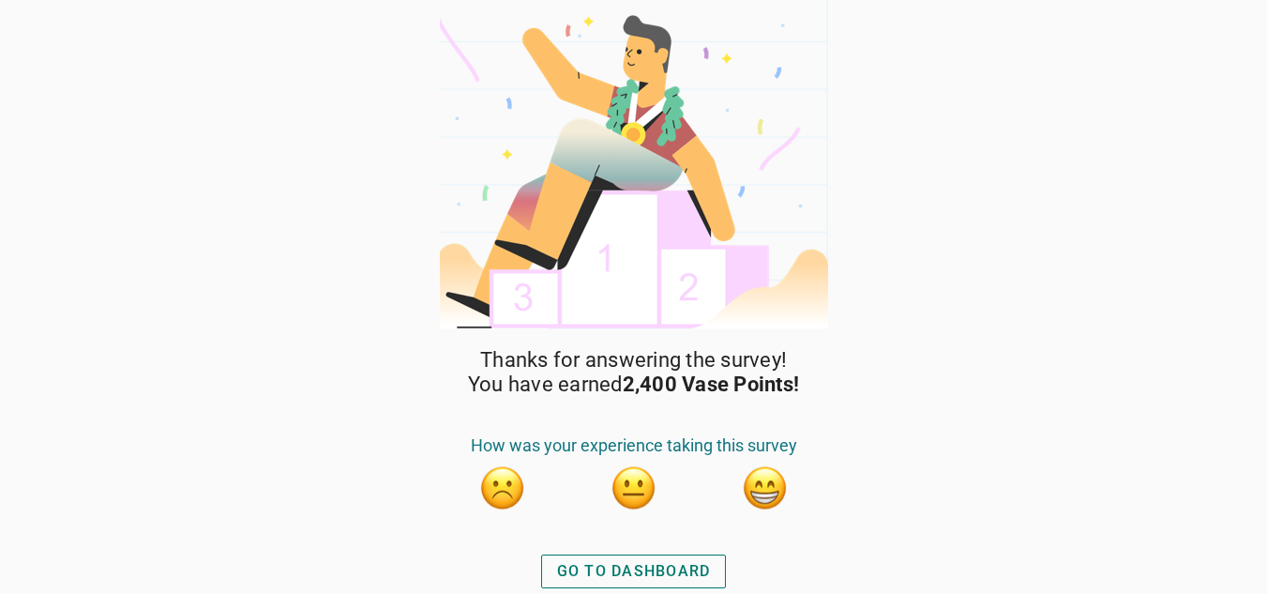
click at [673, 572] on div "GO TO DASHBOARD" at bounding box center [634, 571] width 154 height 23
